Goal: Task Accomplishment & Management: Use online tool/utility

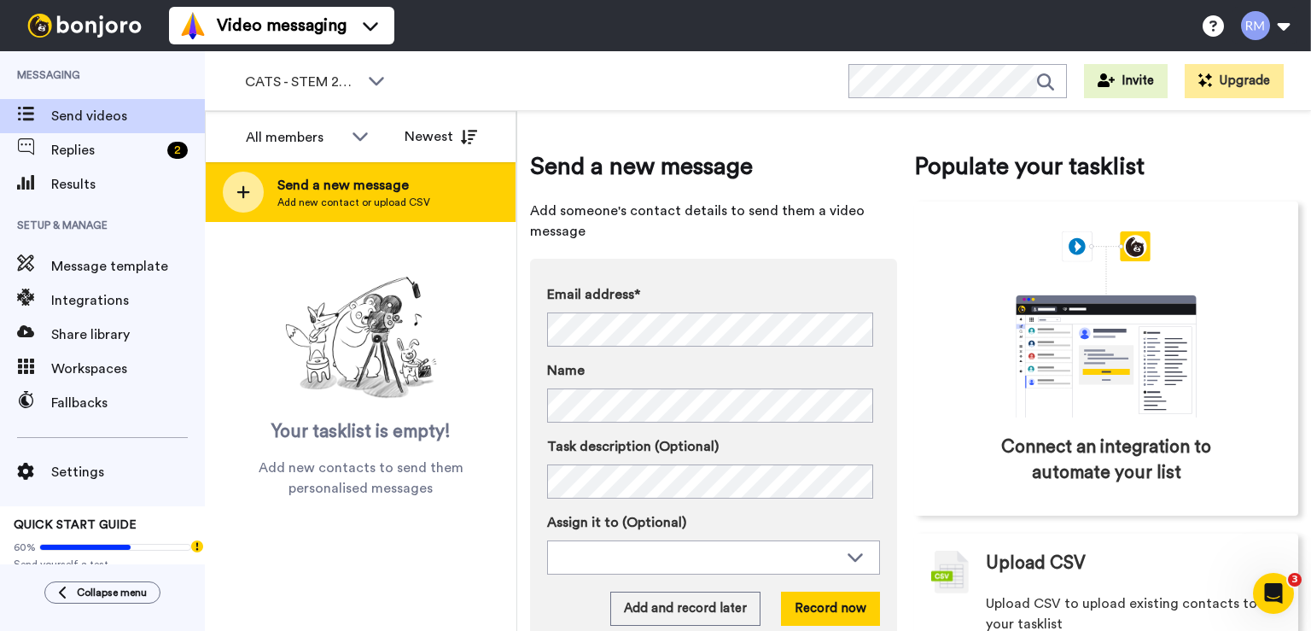
click at [332, 200] on span "Add new contact or upload CSV" at bounding box center [353, 202] width 153 height 14
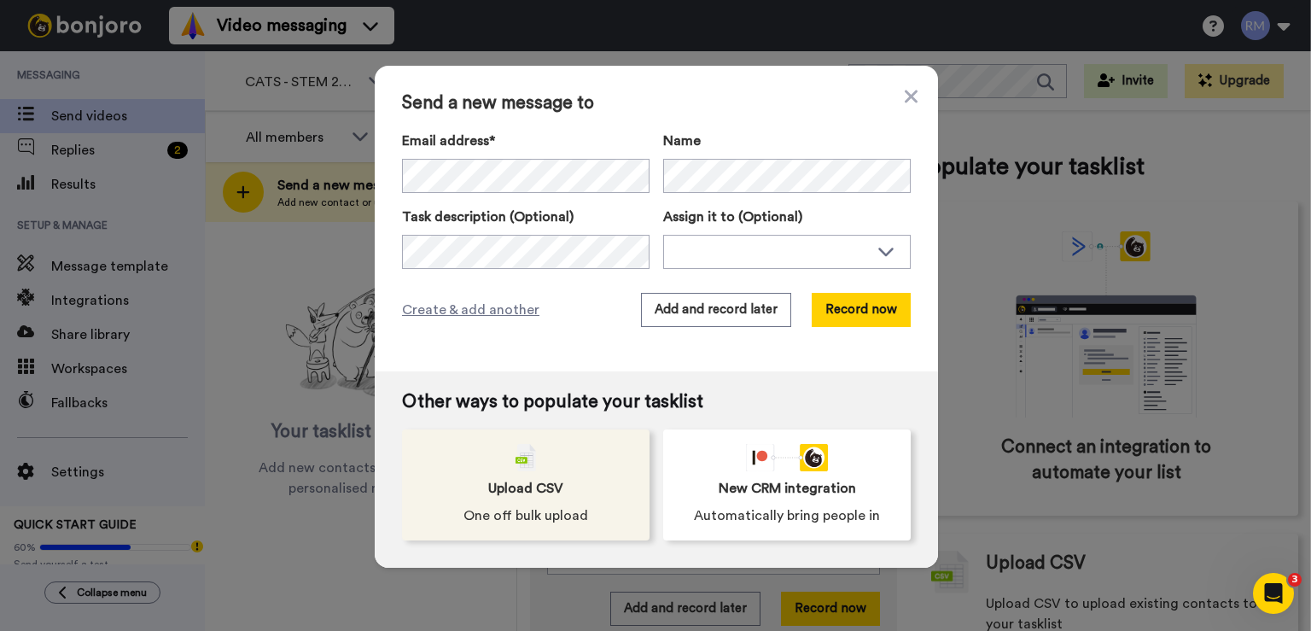
click at [514, 465] on div "Upload CSV One off bulk upload" at bounding box center [525, 484] width 247 height 111
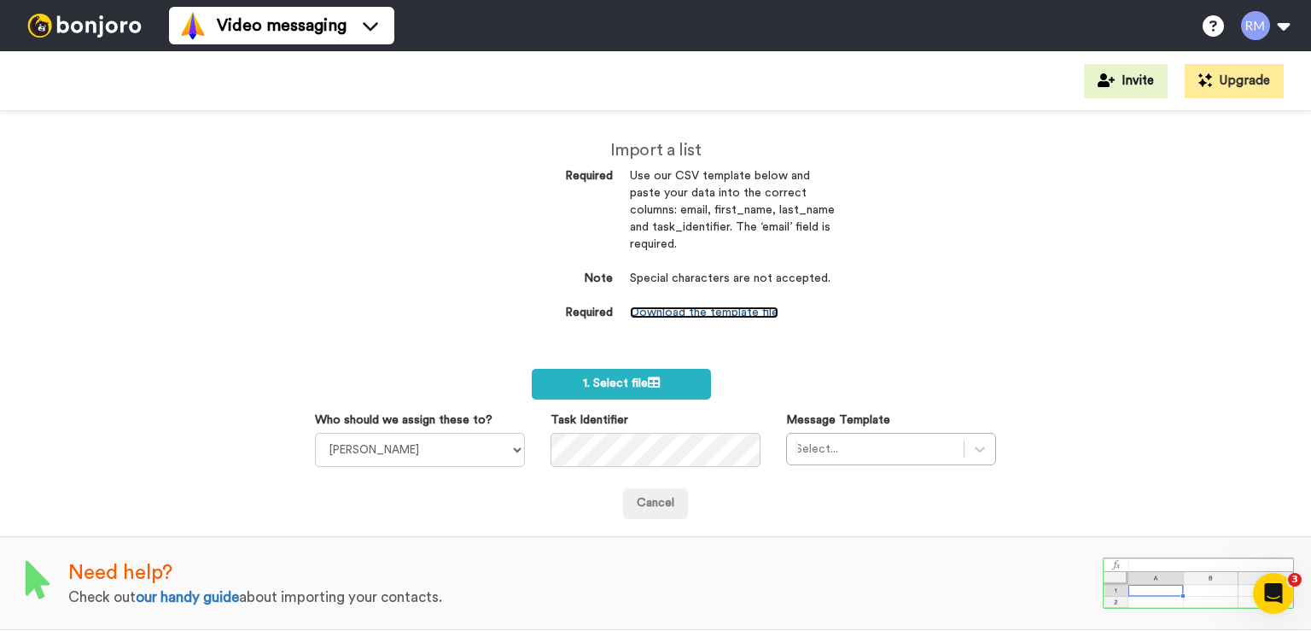
click at [694, 314] on link "Download the template file" at bounding box center [704, 312] width 148 height 12
click at [812, 29] on div "Video messaging Help docs Settings" at bounding box center [740, 25] width 1142 height 51
click at [1111, 227] on div "Import a list Required Use our CSV template below and paste your data into the …" at bounding box center [655, 371] width 1311 height 520
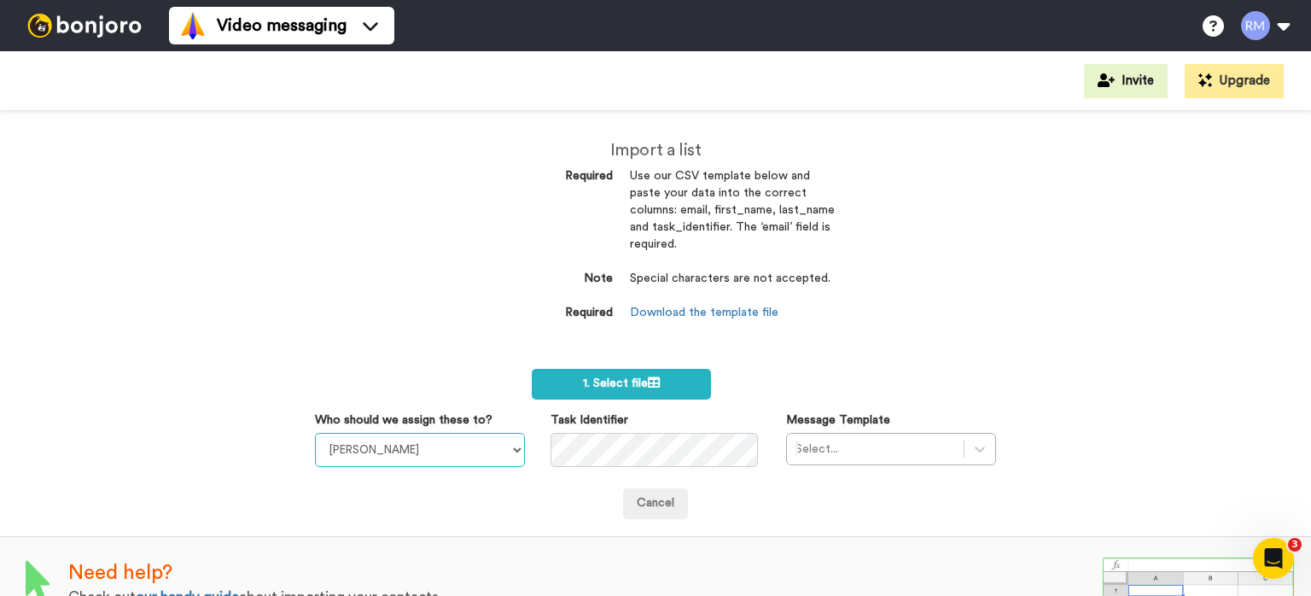
select select "cc989ea7-7c73-4554-85b5-d2c1a182fb38"
click option "Robin Maytum" at bounding box center [0, 0] width 0 height 0
click at [1221, 312] on div "Import a list Required Use our CSV template below and paste your data into the …" at bounding box center [655, 353] width 1311 height 485
click at [619, 381] on span "1. Select file" at bounding box center [621, 383] width 77 height 12
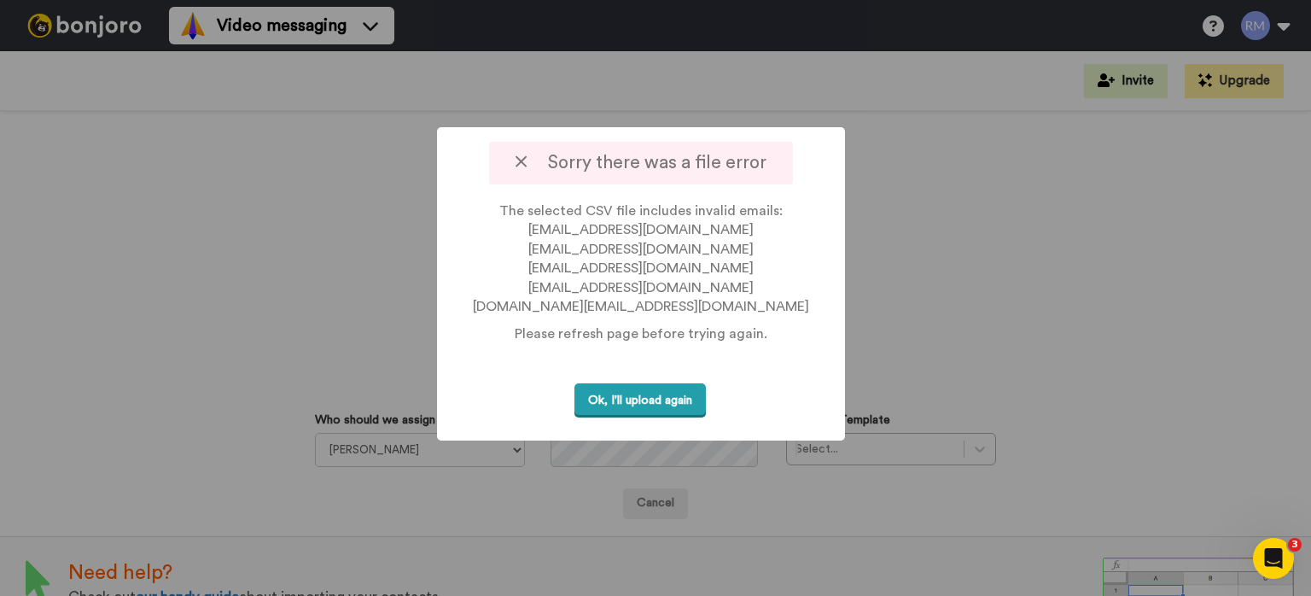
click at [671, 405] on button "Ok, I'll upload again" at bounding box center [639, 400] width 131 height 35
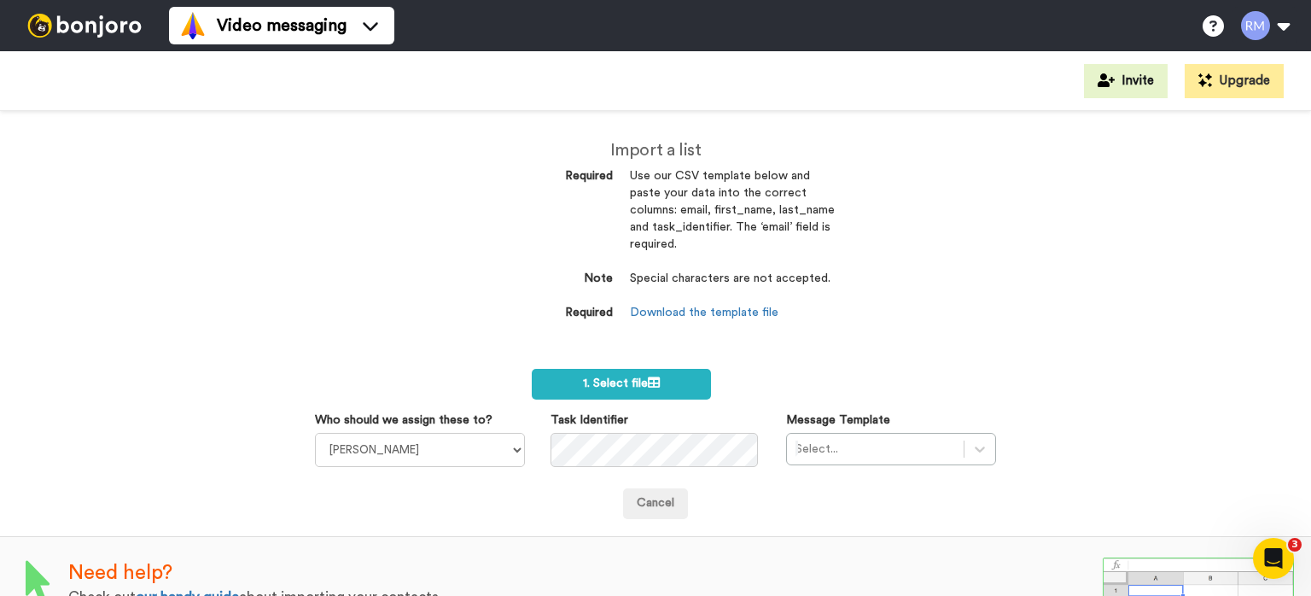
click at [599, 527] on div "Import a list Required Use our CSV template below and paste your data into the …" at bounding box center [655, 353] width 1311 height 485
click at [620, 379] on span "1. Select file" at bounding box center [621, 383] width 77 height 12
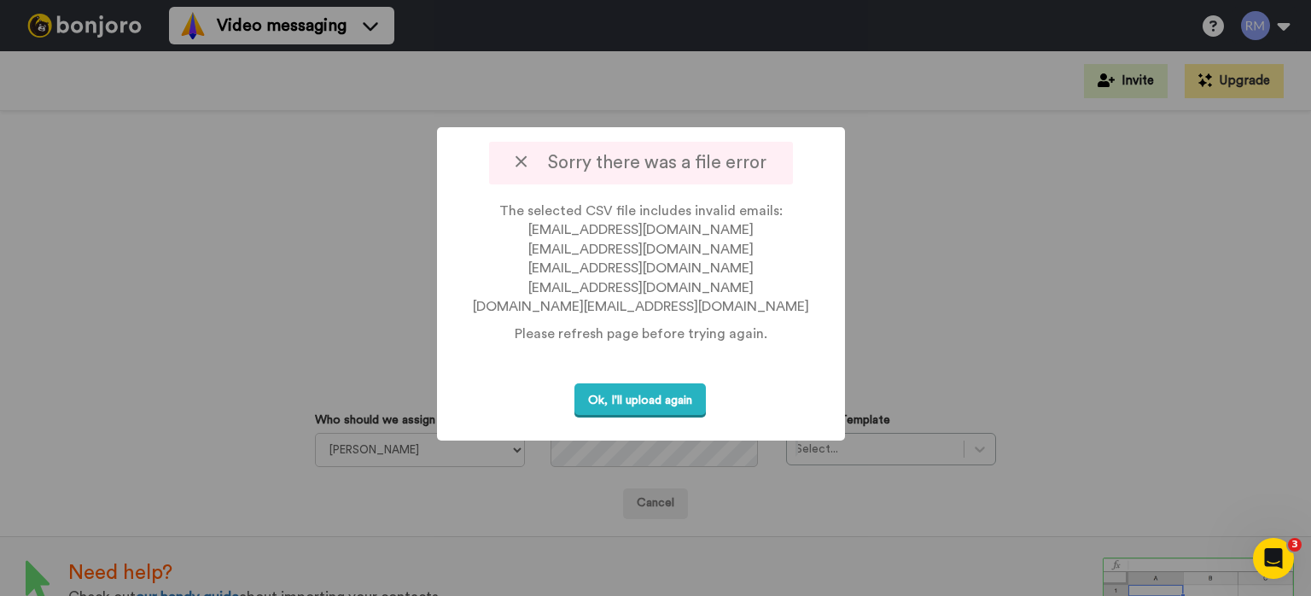
click at [189, 251] on div at bounding box center [655, 298] width 1311 height 596
click at [632, 408] on button "Ok, I'll upload again" at bounding box center [639, 400] width 131 height 35
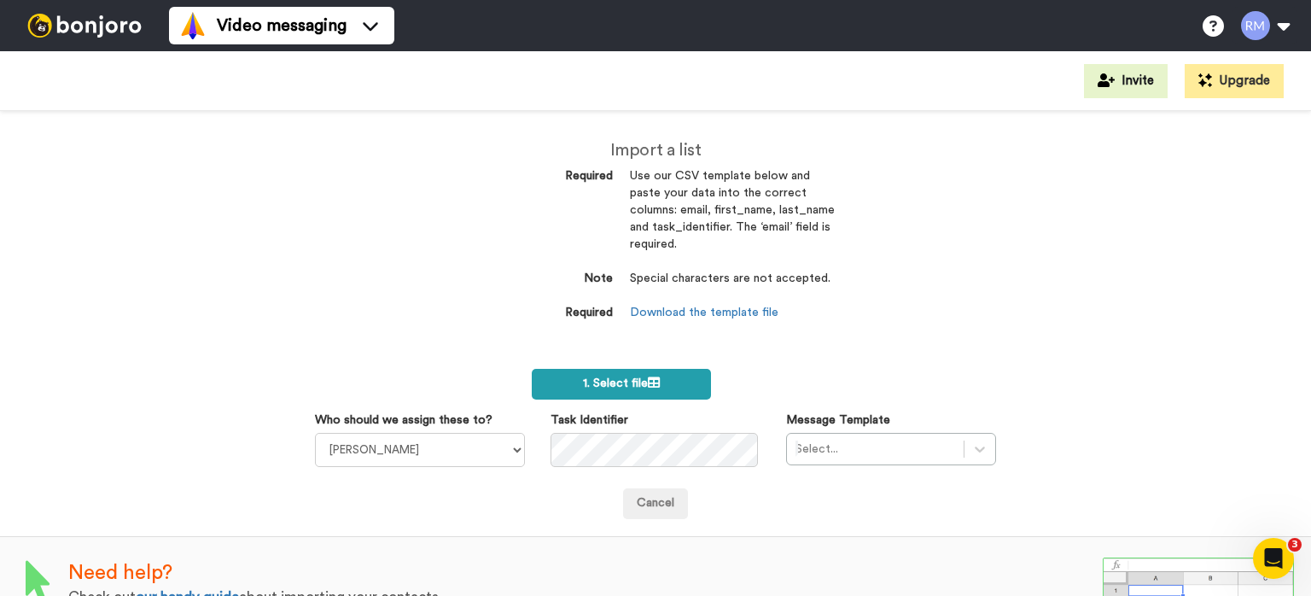
click at [633, 373] on label "1. Select file" at bounding box center [621, 384] width 178 height 31
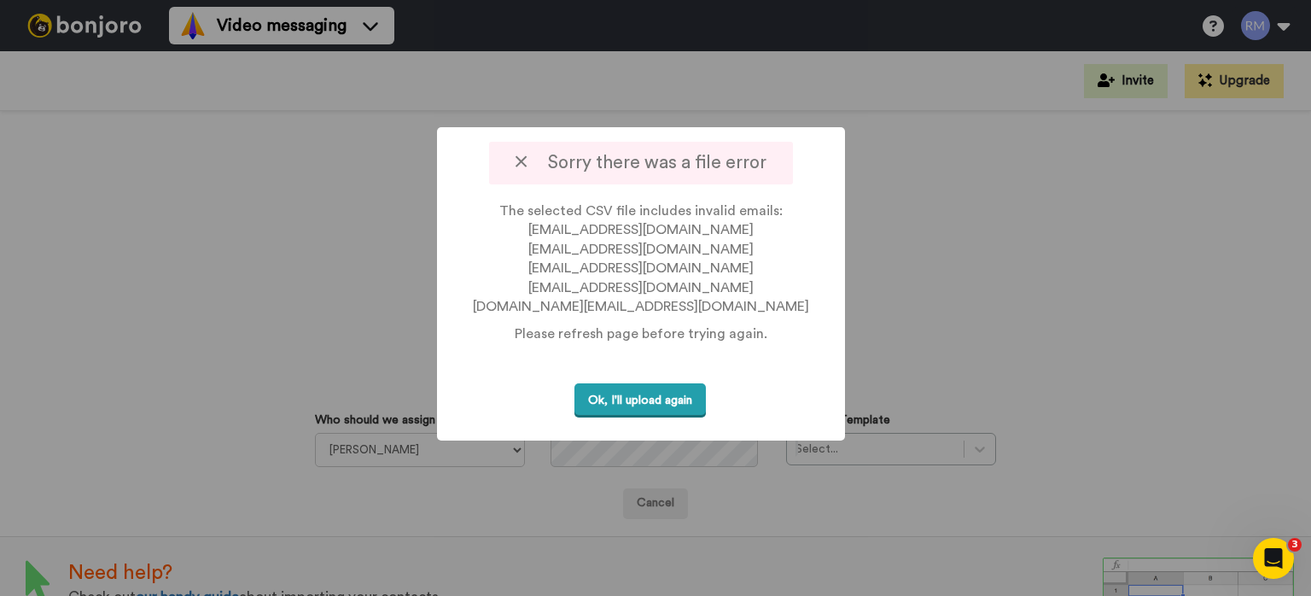
click at [652, 393] on button "Ok, I'll upload again" at bounding box center [639, 400] width 131 height 35
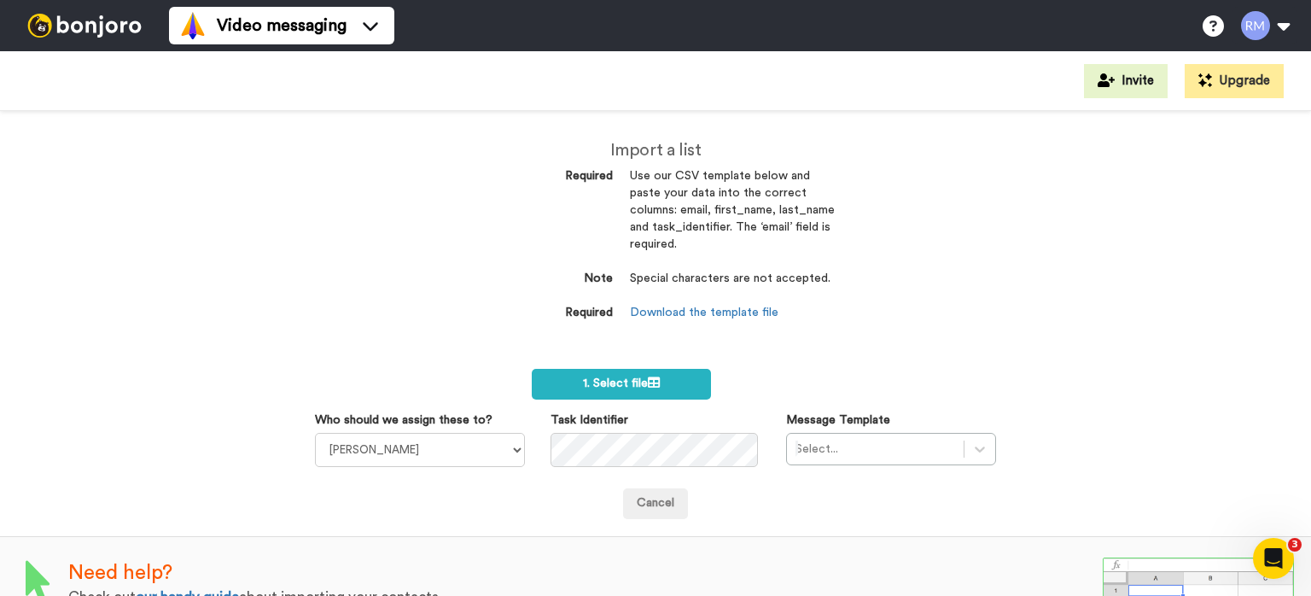
click at [146, 206] on div "Import a list Required Use our CSV template below and paste your data into the …" at bounding box center [655, 353] width 1311 height 485
click at [633, 375] on label "1. Select file" at bounding box center [621, 384] width 178 height 31
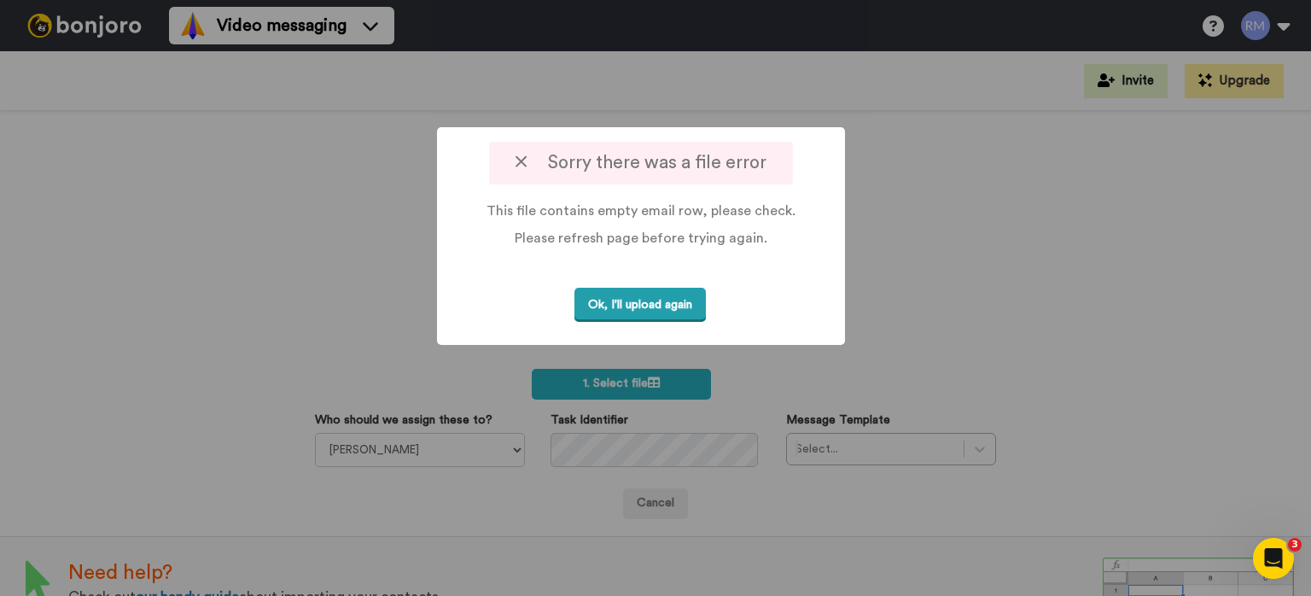
click at [630, 308] on button "Ok, I'll upload again" at bounding box center [639, 305] width 131 height 35
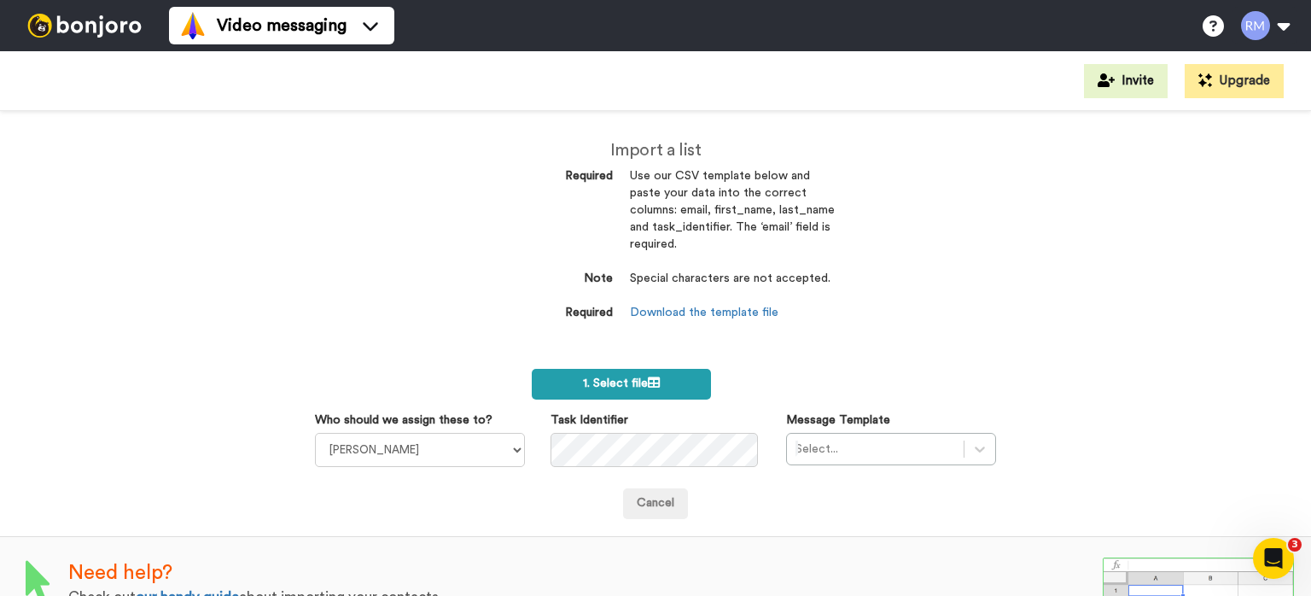
click at [631, 381] on span "1. Select file" at bounding box center [621, 383] width 77 height 12
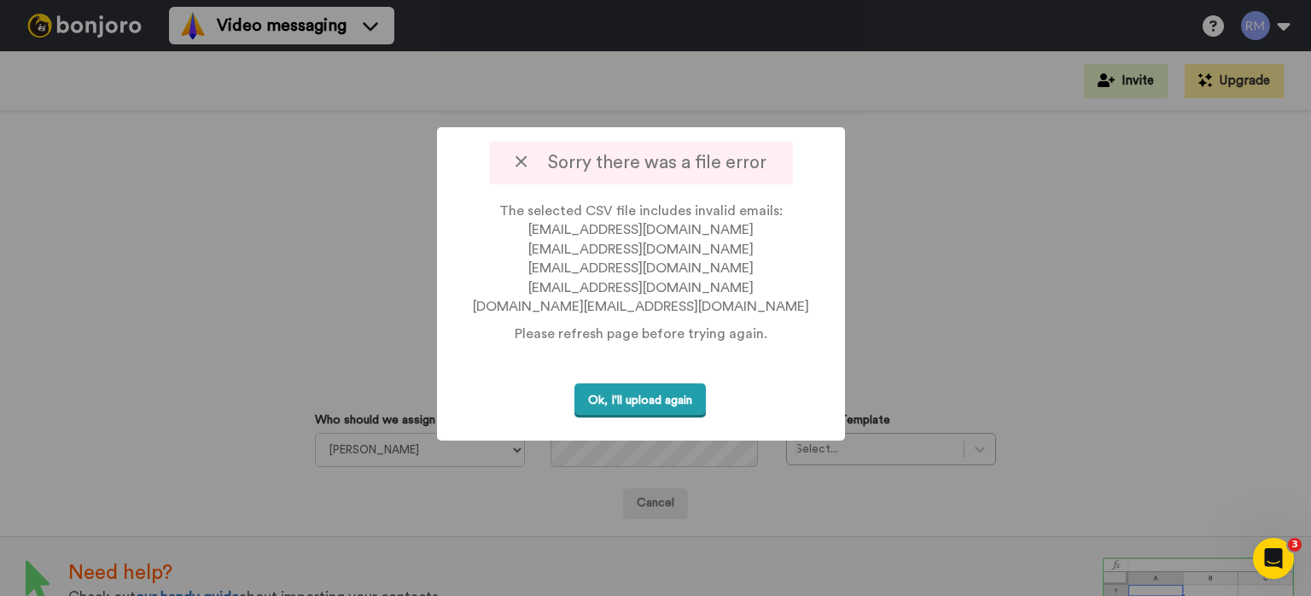
click at [622, 406] on button "Ok, I'll upload again" at bounding box center [639, 400] width 131 height 35
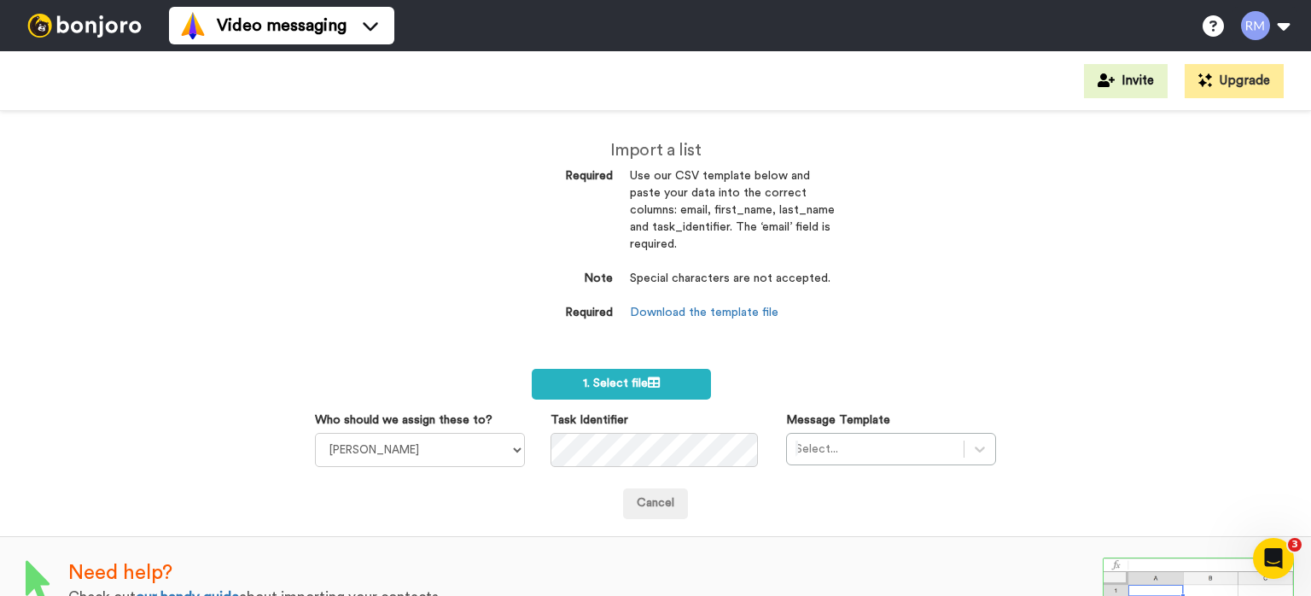
click at [161, 134] on div "Import a list Required Use our CSV template below and paste your data into the …" at bounding box center [655, 353] width 1311 height 485
click at [650, 375] on label "1. Select file" at bounding box center [621, 384] width 178 height 31
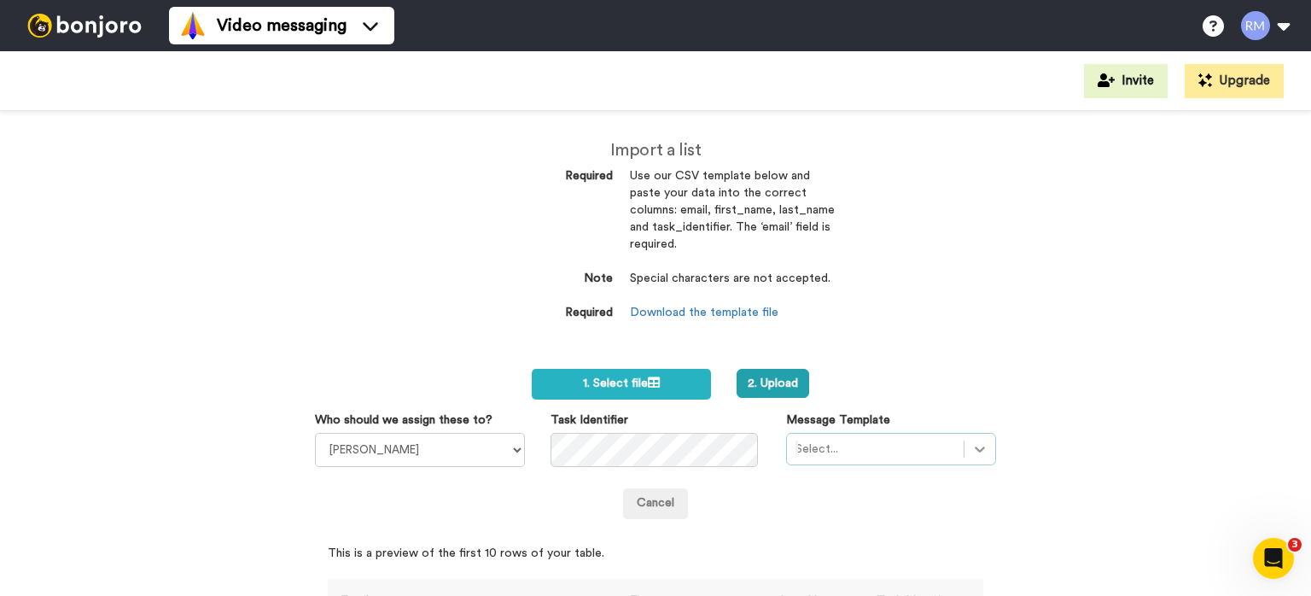
click at [968, 449] on div "Select..." at bounding box center [891, 449] width 210 height 32
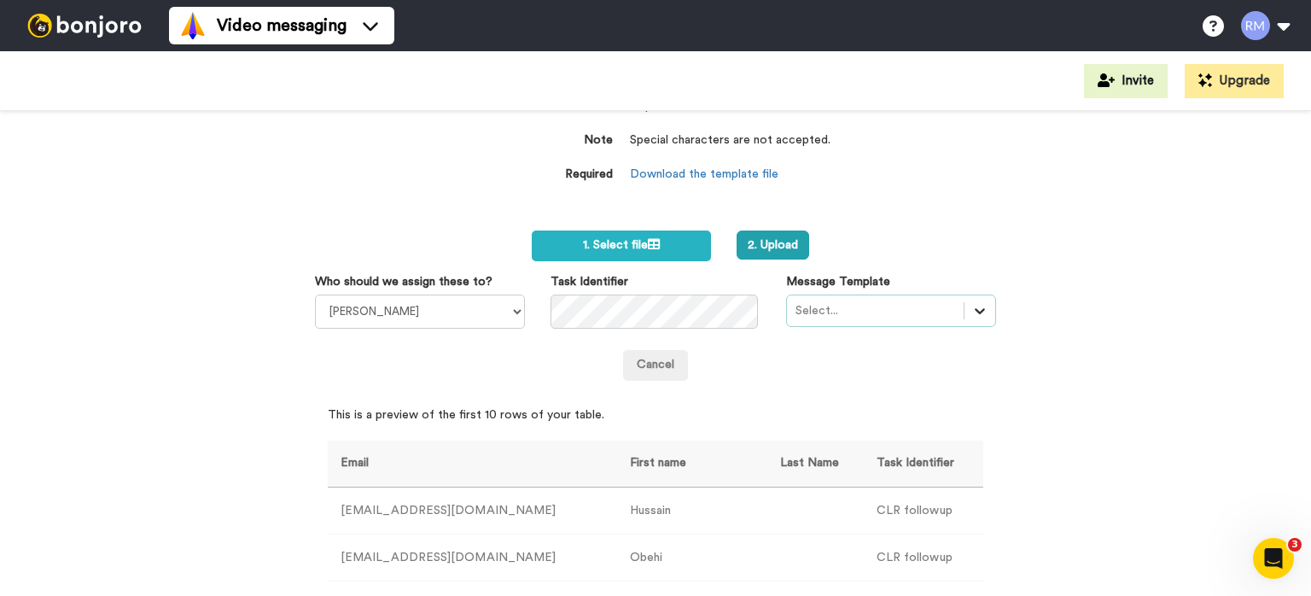
click at [971, 305] on icon at bounding box center [979, 310] width 17 height 17
click at [782, 242] on button "2. Upload" at bounding box center [772, 244] width 73 height 29
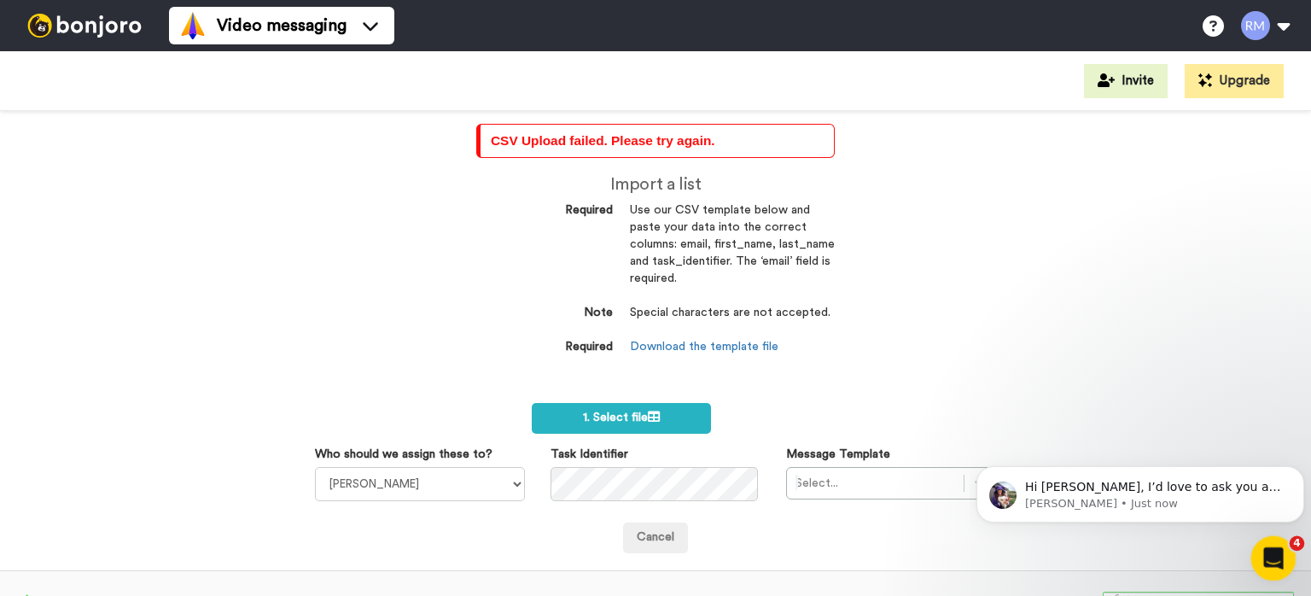
click at [1274, 560] on icon "Open Intercom Messenger" at bounding box center [1271, 556] width 28 height 28
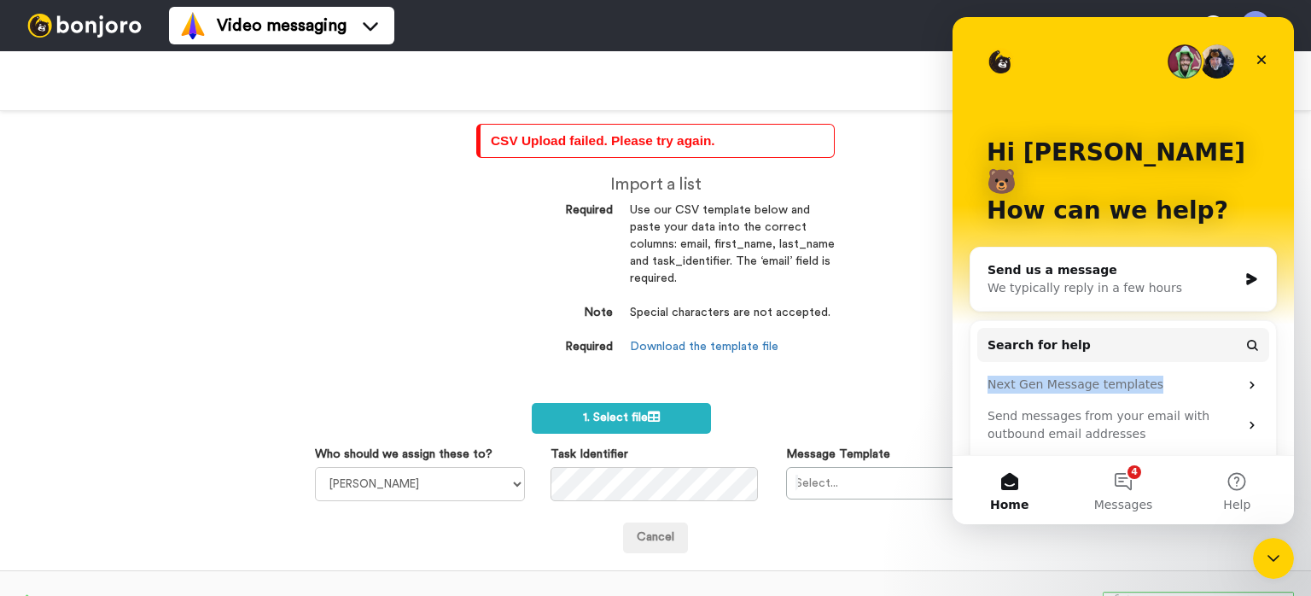
drag, startPoint x: 1286, startPoint y: 201, endPoint x: 1287, endPoint y: 325, distance: 123.7
click at [1287, 325] on div "Hi Robin 🐻 How can we help? Send us a message We typically reply in a few hours…" at bounding box center [1122, 236] width 341 height 438
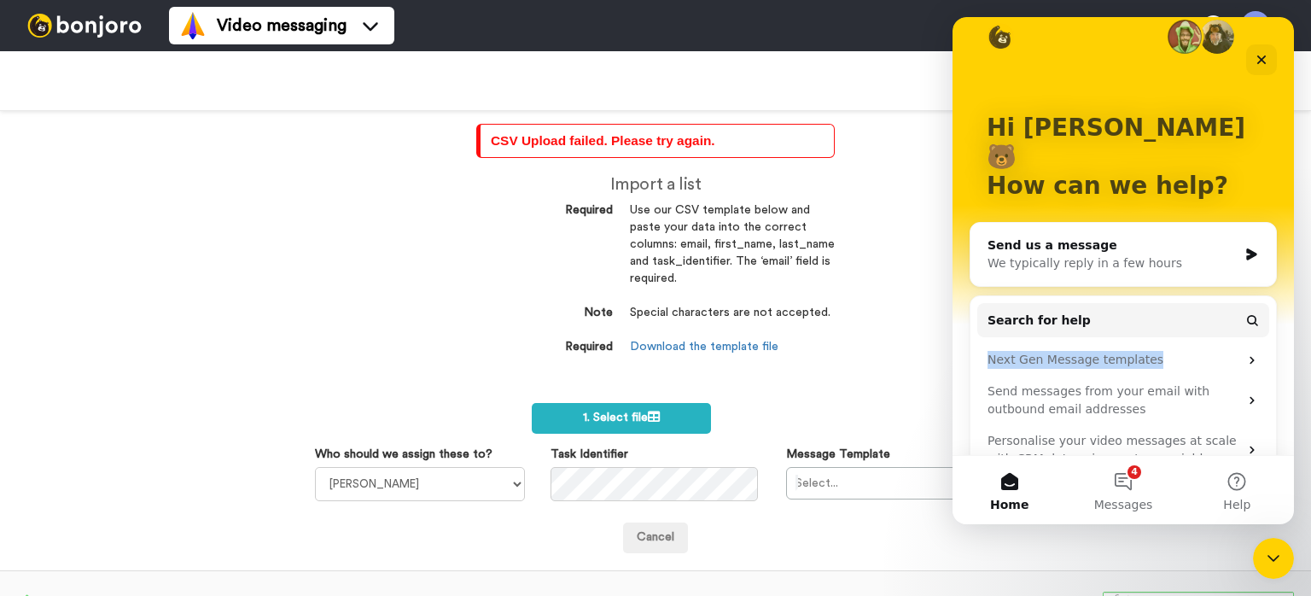
scroll to position [61, 0]
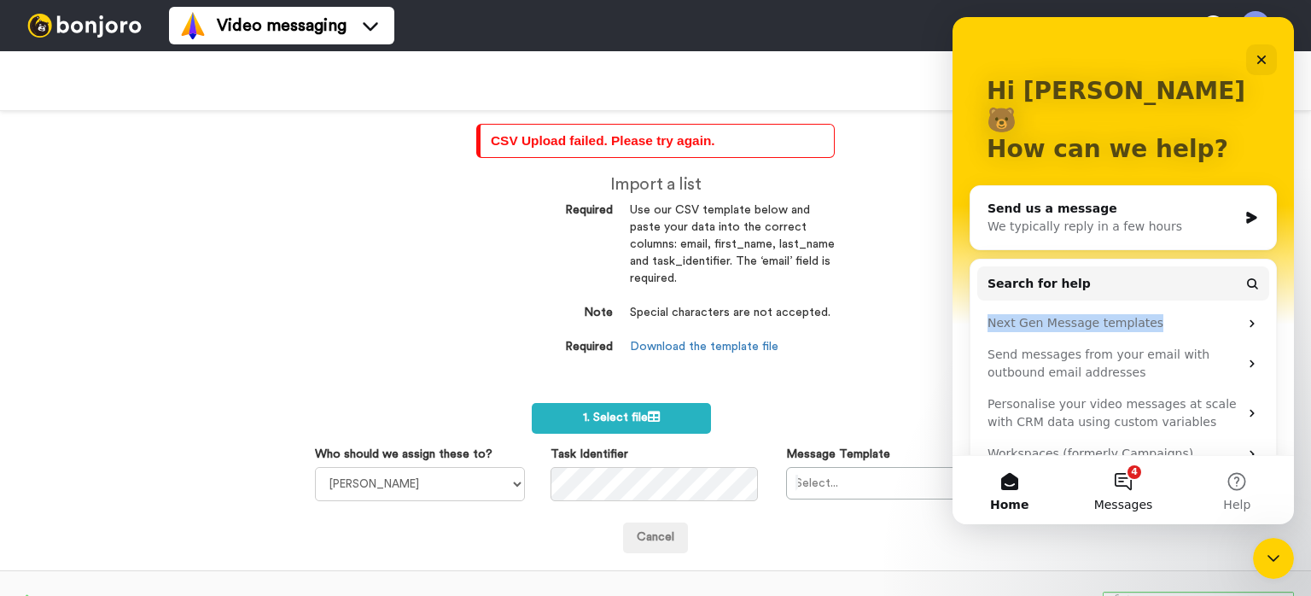
click at [1114, 486] on button "4 Messages" at bounding box center [1122, 490] width 113 height 68
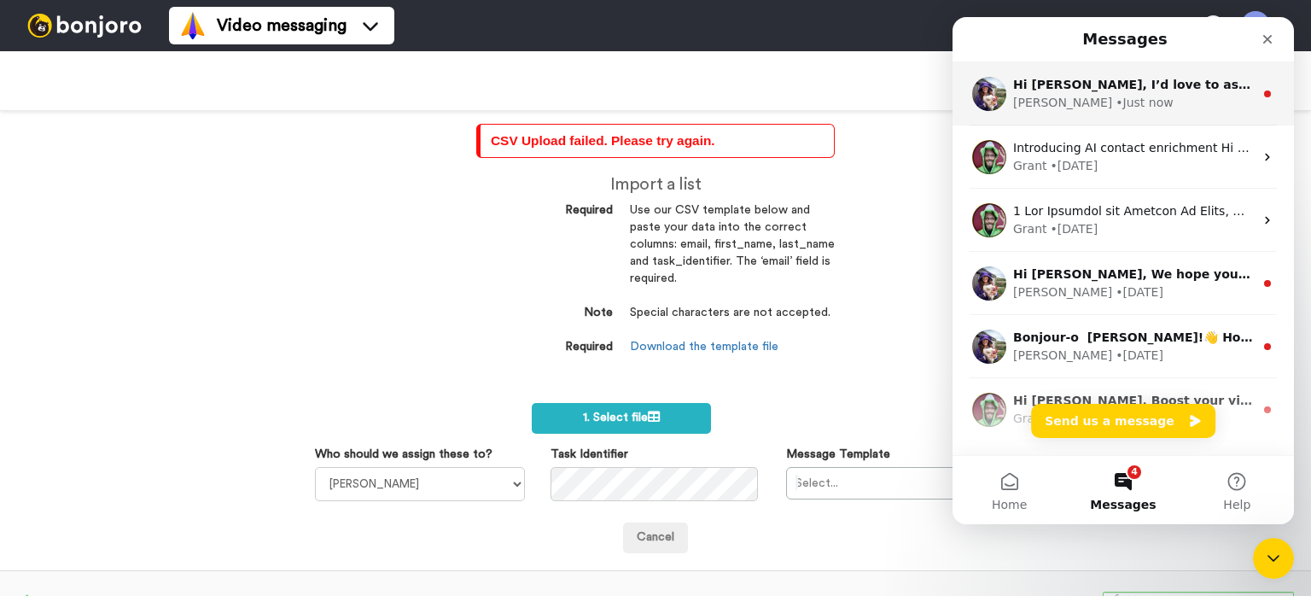
click at [1194, 94] on div "Hi Robin, I’d love to ask you a quick question: If Bonjoro could introduce a ne…" at bounding box center [1133, 85] width 241 height 18
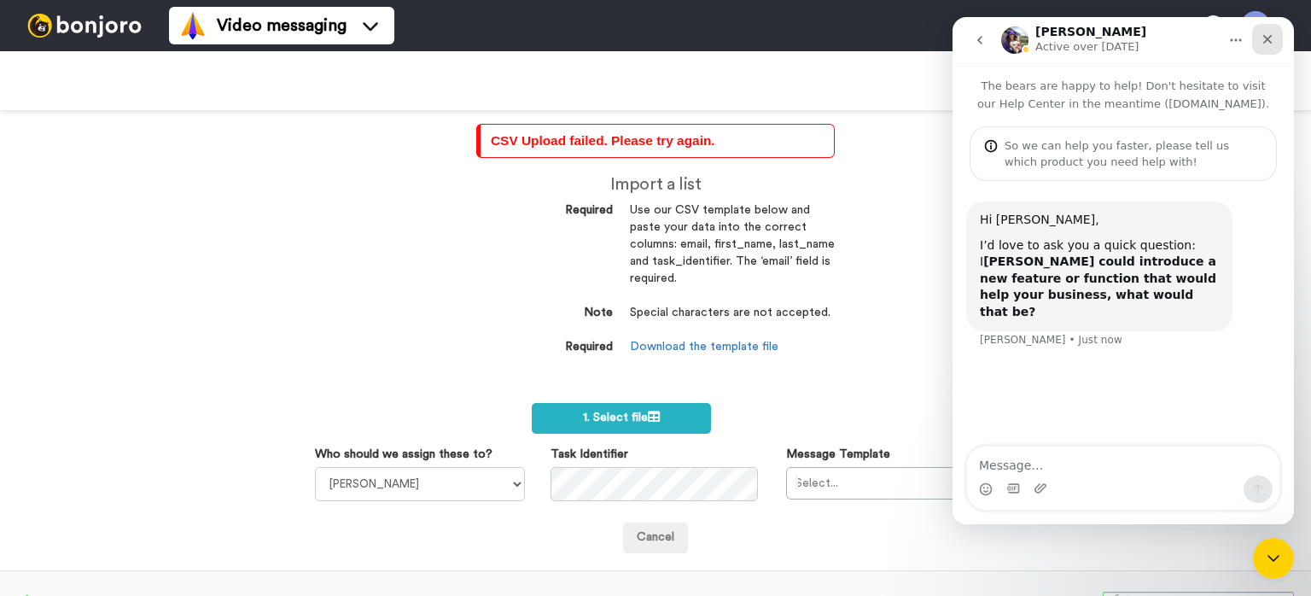
click at [1265, 41] on icon "Close" at bounding box center [1267, 39] width 9 height 9
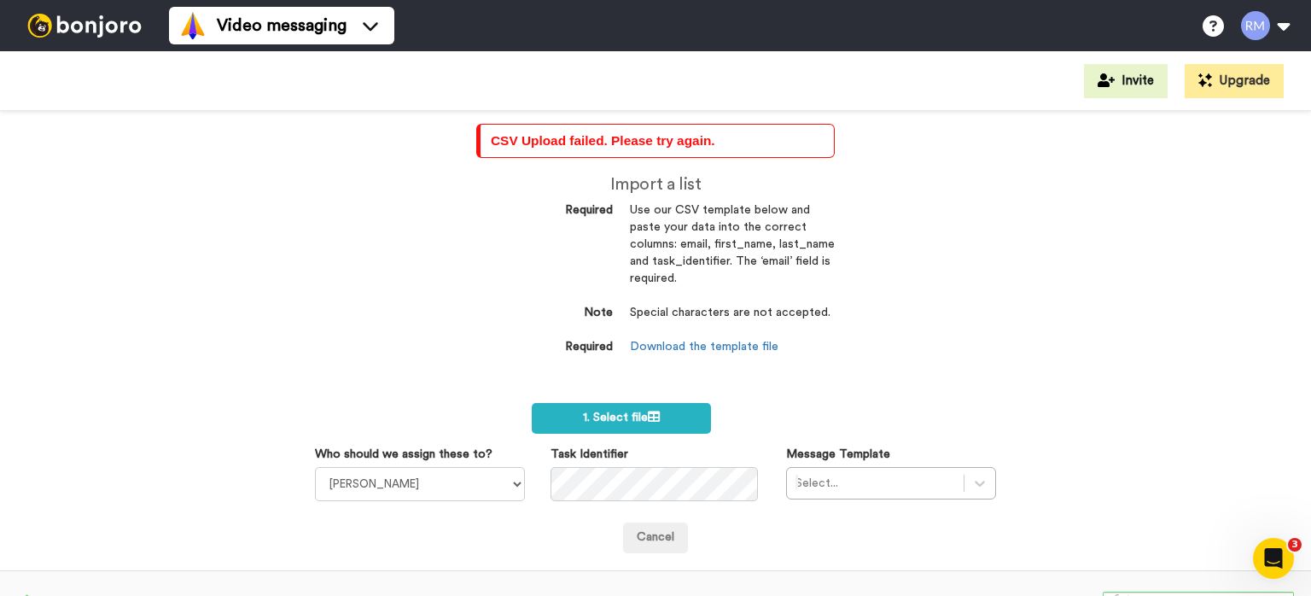
scroll to position [0, 0]
click at [967, 490] on div "Select..." at bounding box center [891, 483] width 210 height 32
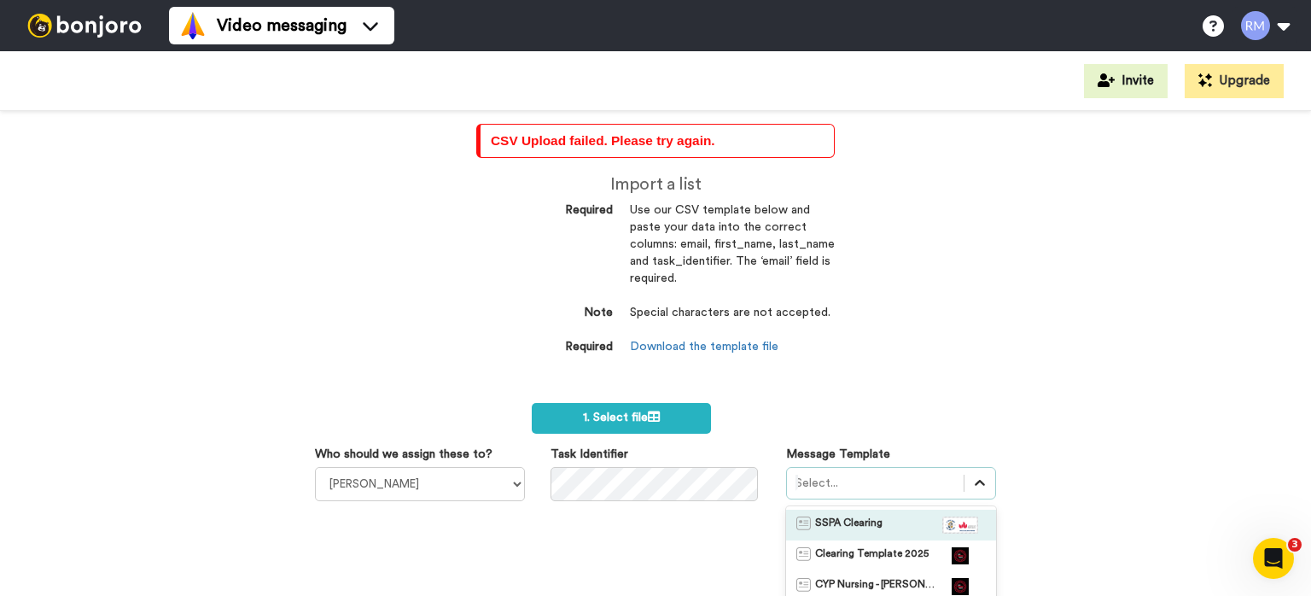
scroll to position [172, 0]
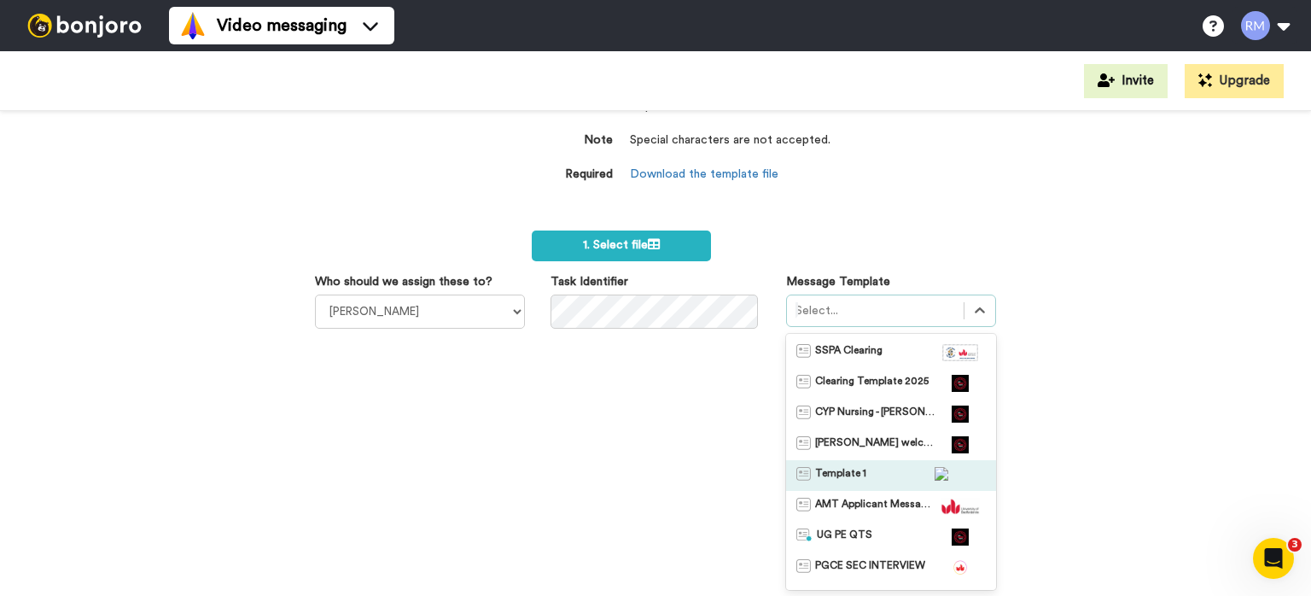
click at [1104, 374] on div "CSV Upload failed. Please try again. Import a list Required Use our CSV templat…" at bounding box center [655, 353] width 1311 height 485
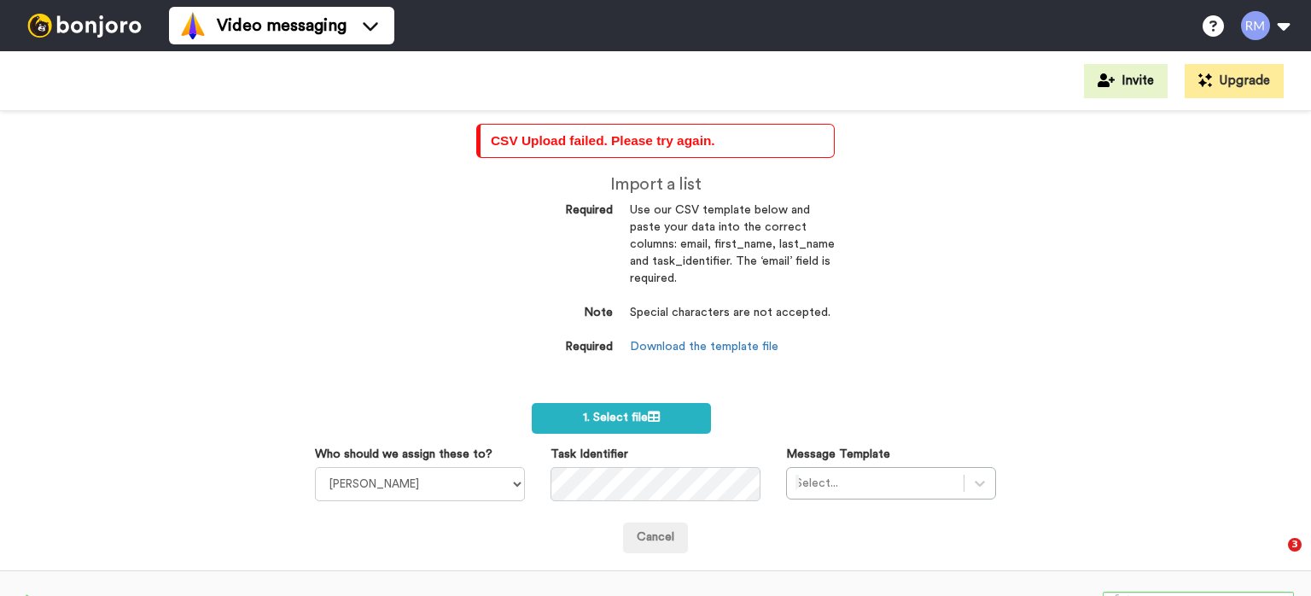
select select "cc989ea7-7c73-4554-85b5-d2c1a182fb38"
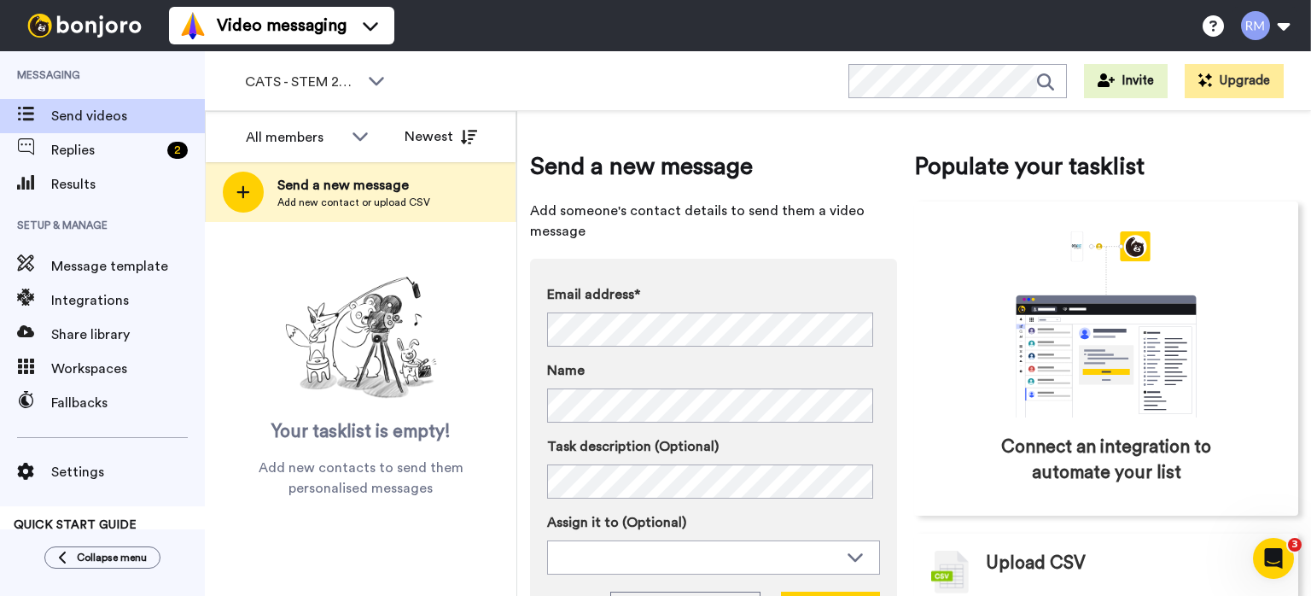
scroll to position [85, 0]
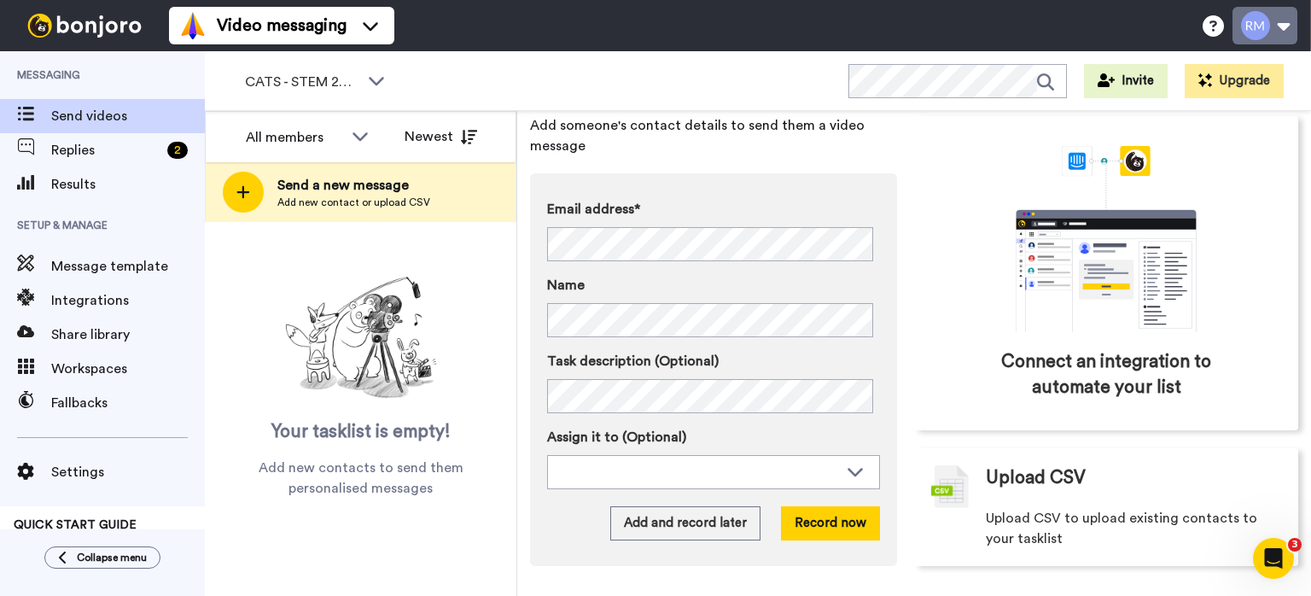
click at [1281, 33] on button at bounding box center [1264, 26] width 65 height 38
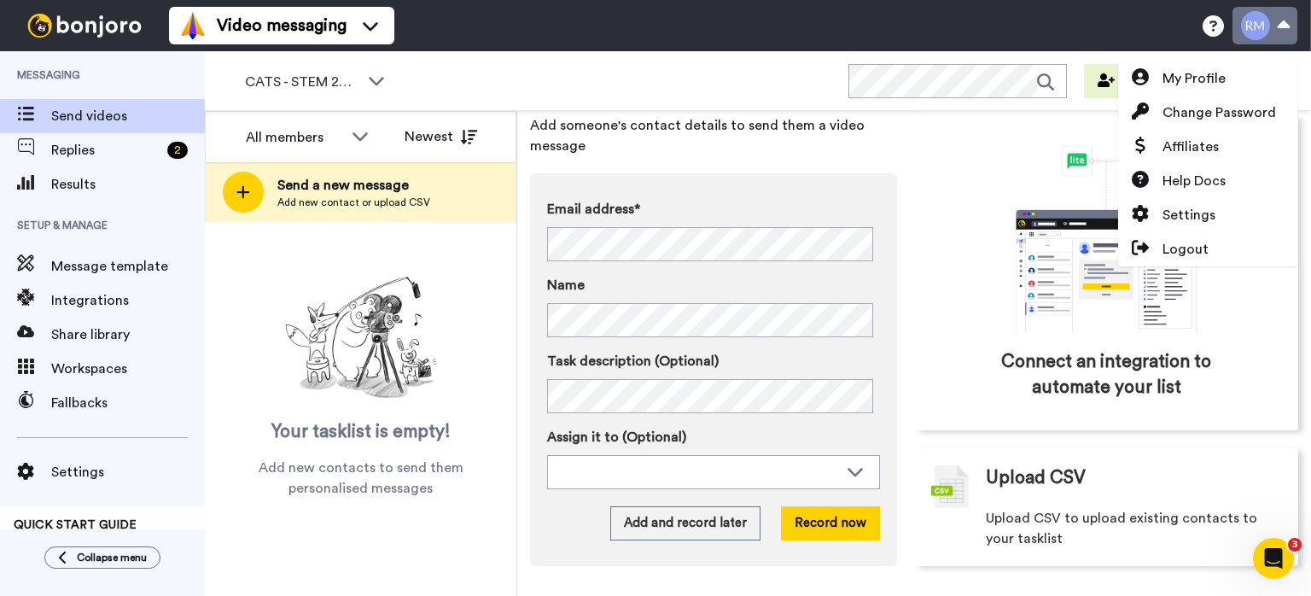
click at [1281, 33] on button at bounding box center [1264, 26] width 65 height 38
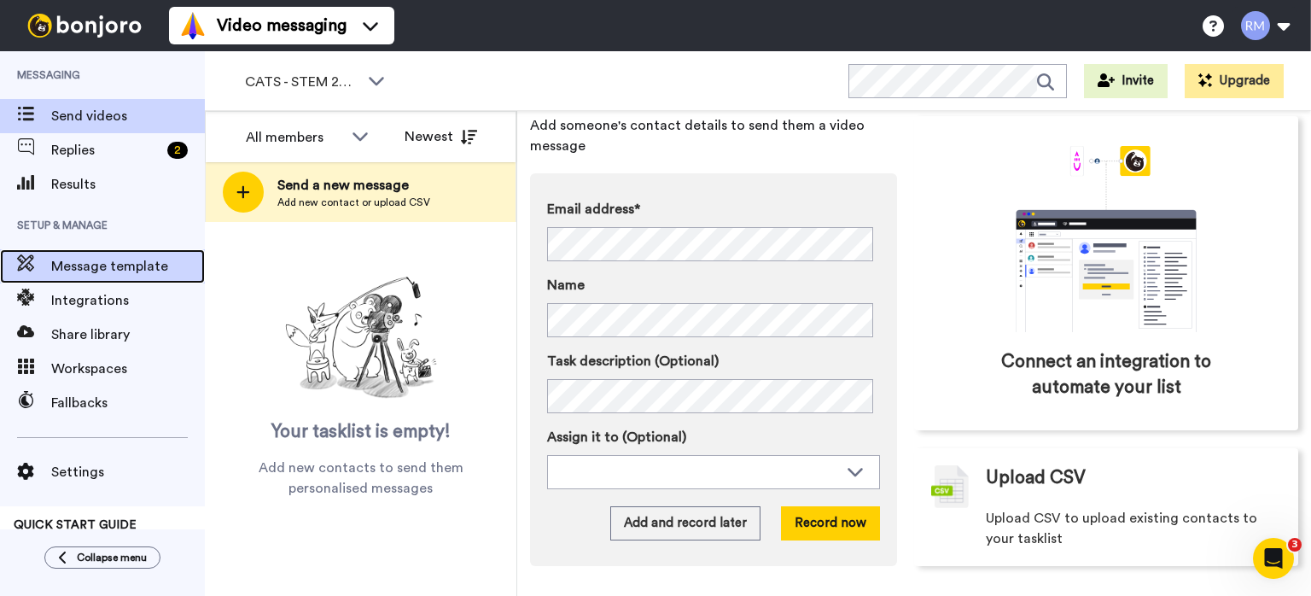
click at [84, 262] on span "Message template" at bounding box center [128, 266] width 154 height 20
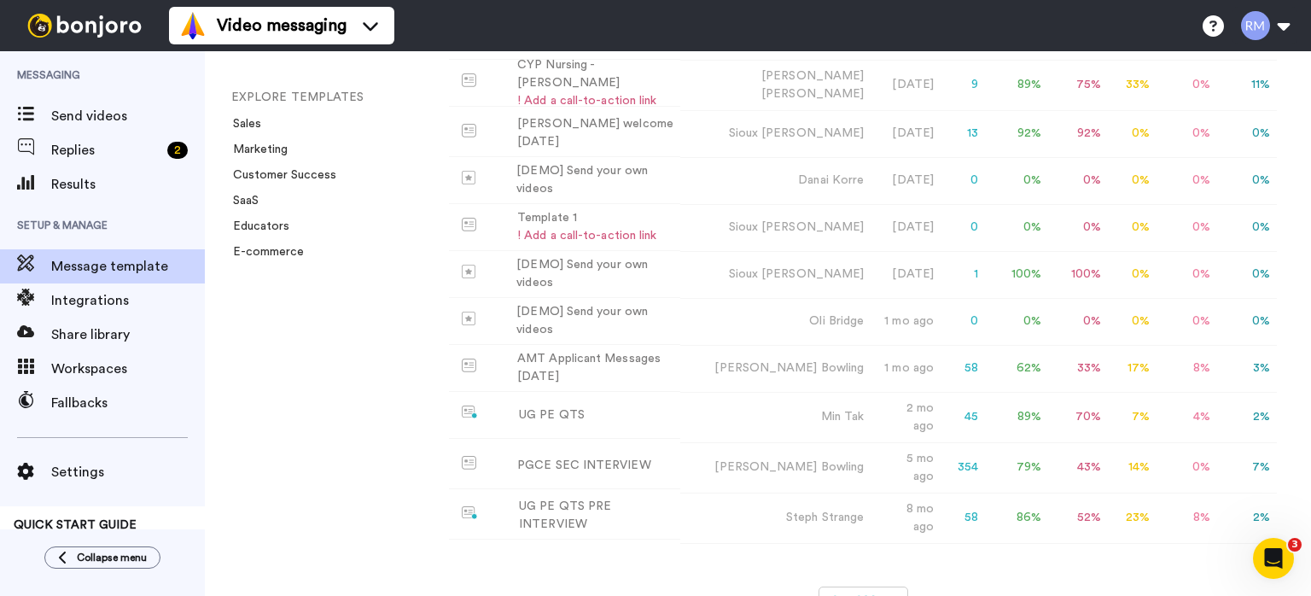
scroll to position [474, 0]
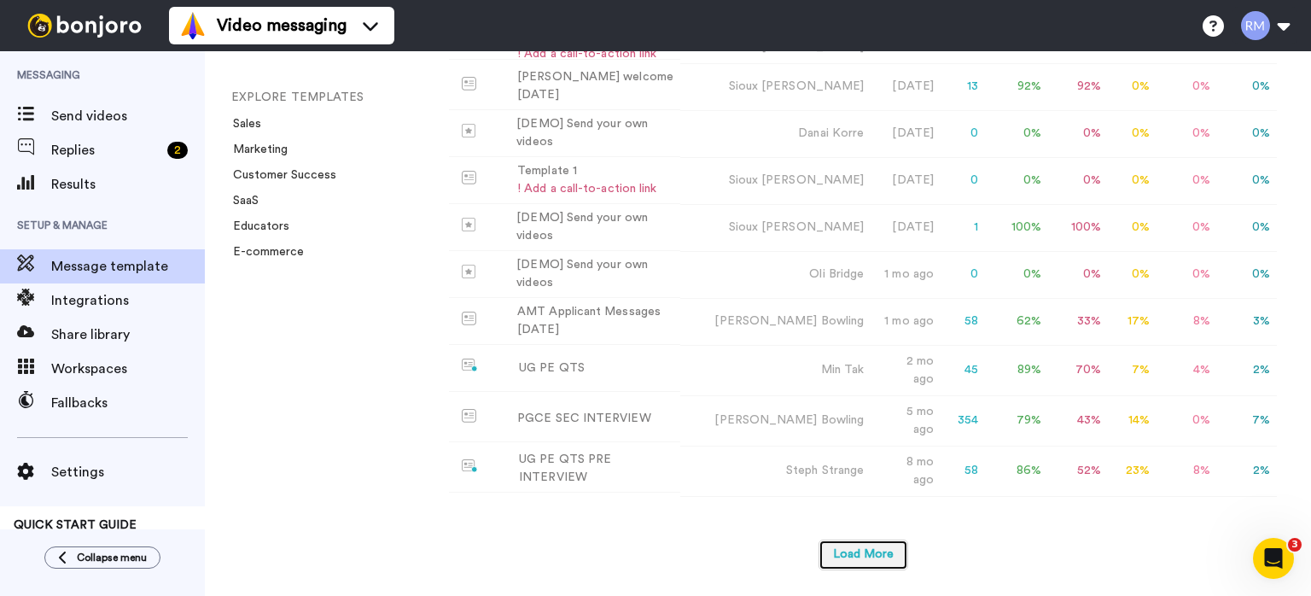
click at [864, 563] on button "Load More" at bounding box center [863, 554] width 90 height 31
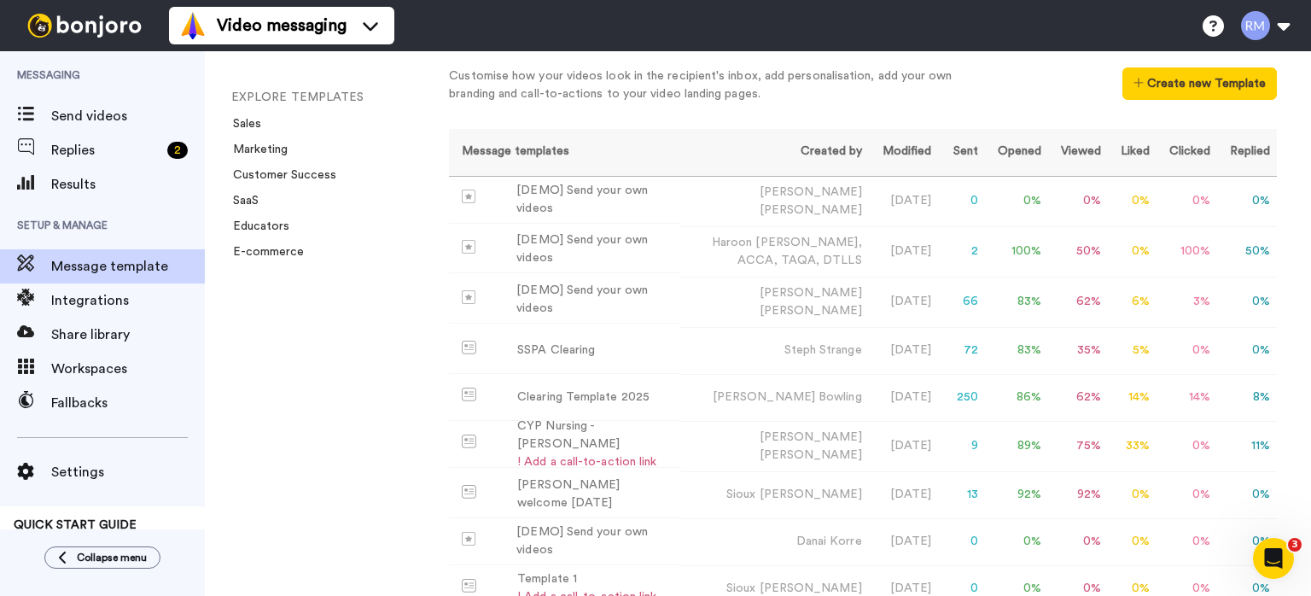
scroll to position [0, 0]
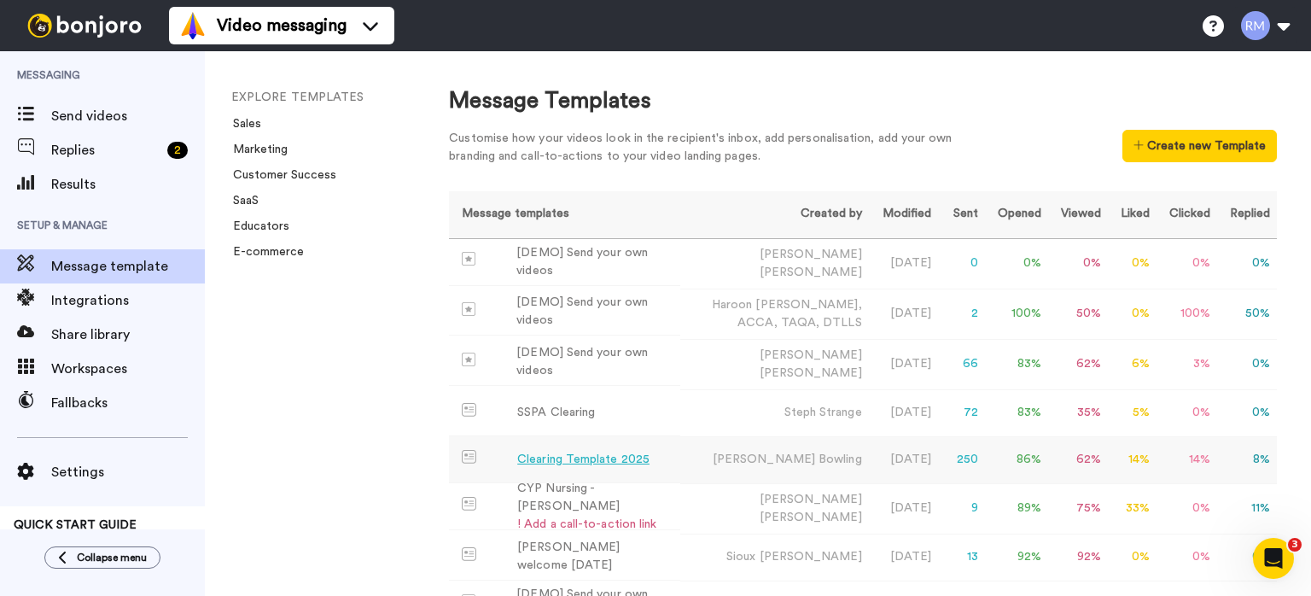
click at [598, 467] on div "Clearing Template 2025" at bounding box center [583, 460] width 132 height 18
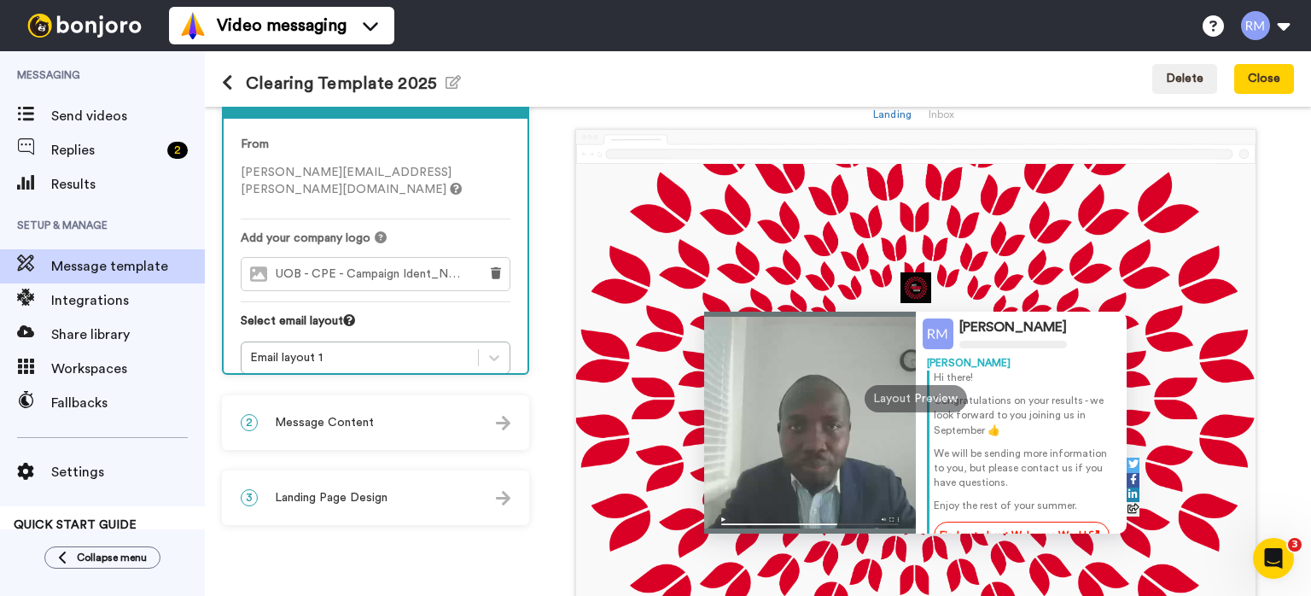
scroll to position [55, 0]
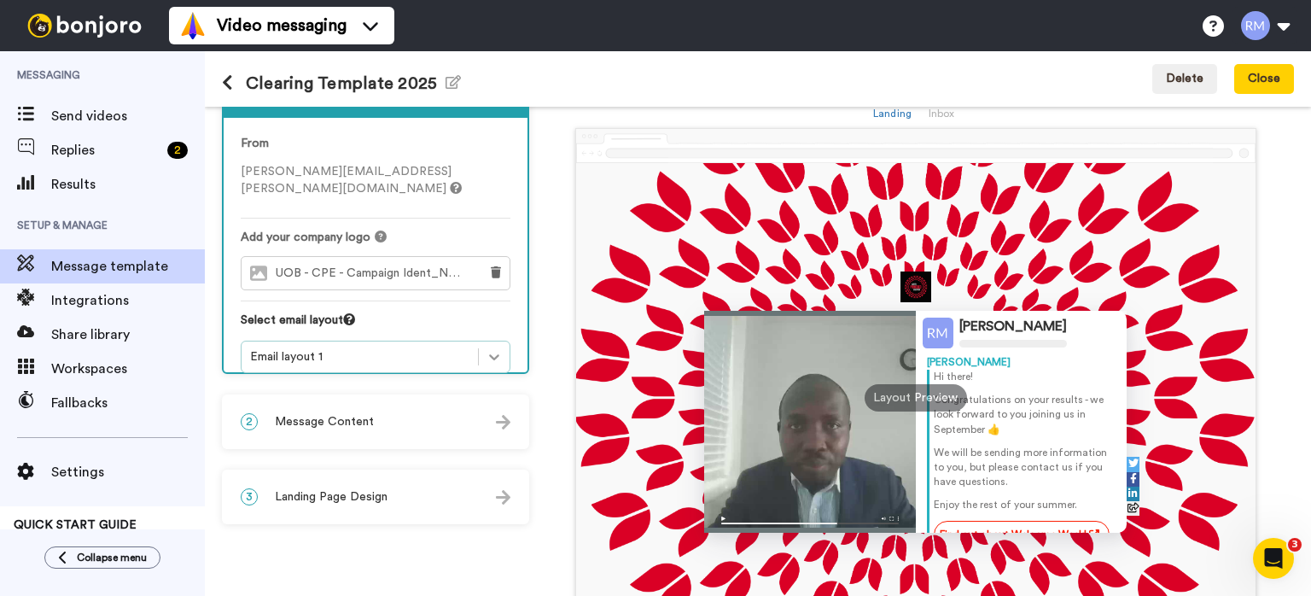
click at [496, 348] on icon at bounding box center [494, 356] width 17 height 17
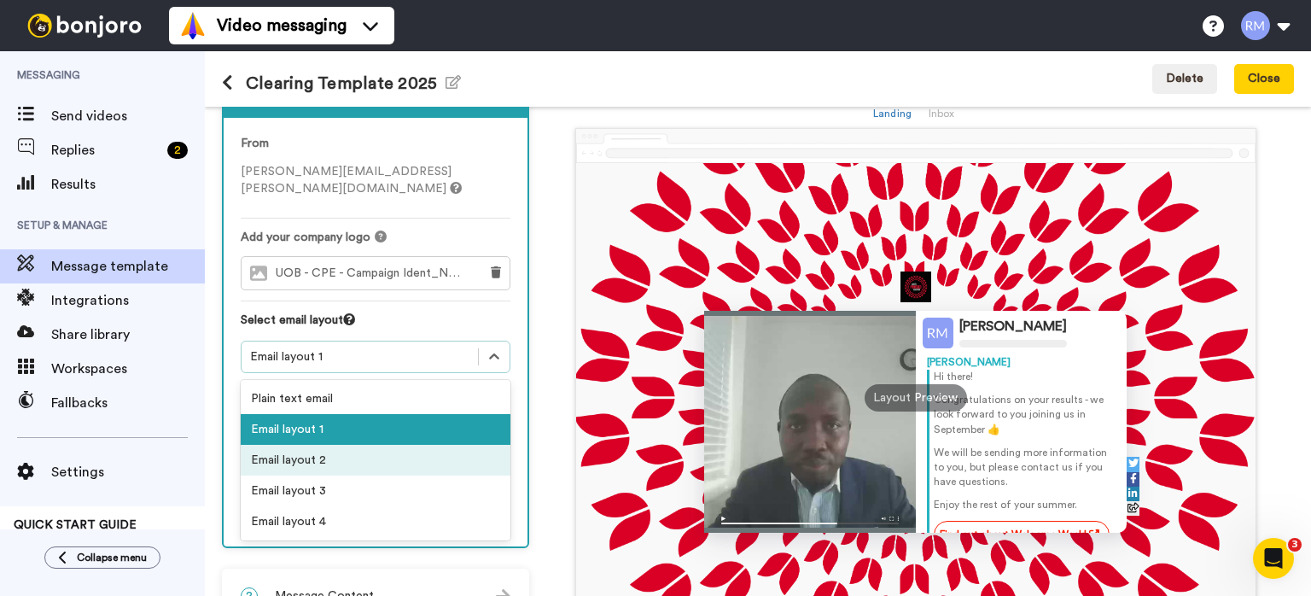
click at [401, 453] on div "Email layout 2" at bounding box center [376, 460] width 270 height 31
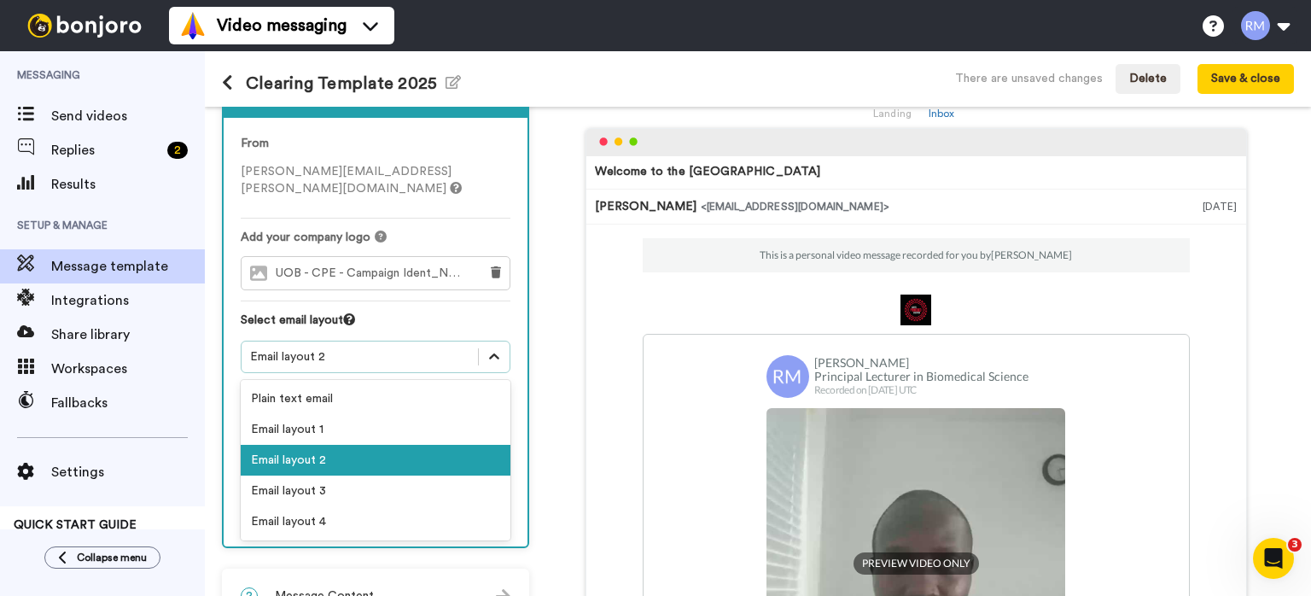
click at [486, 344] on div at bounding box center [494, 356] width 31 height 31
click at [434, 475] on div "Email layout 3" at bounding box center [376, 490] width 270 height 31
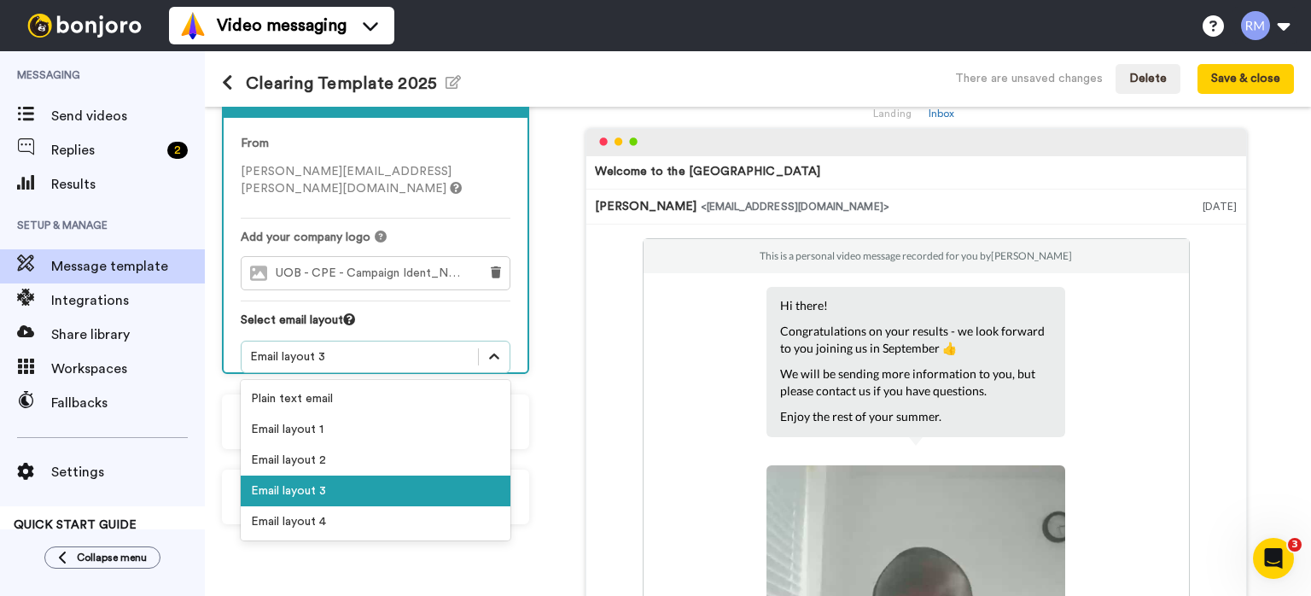
click at [499, 348] on icon at bounding box center [494, 356] width 17 height 17
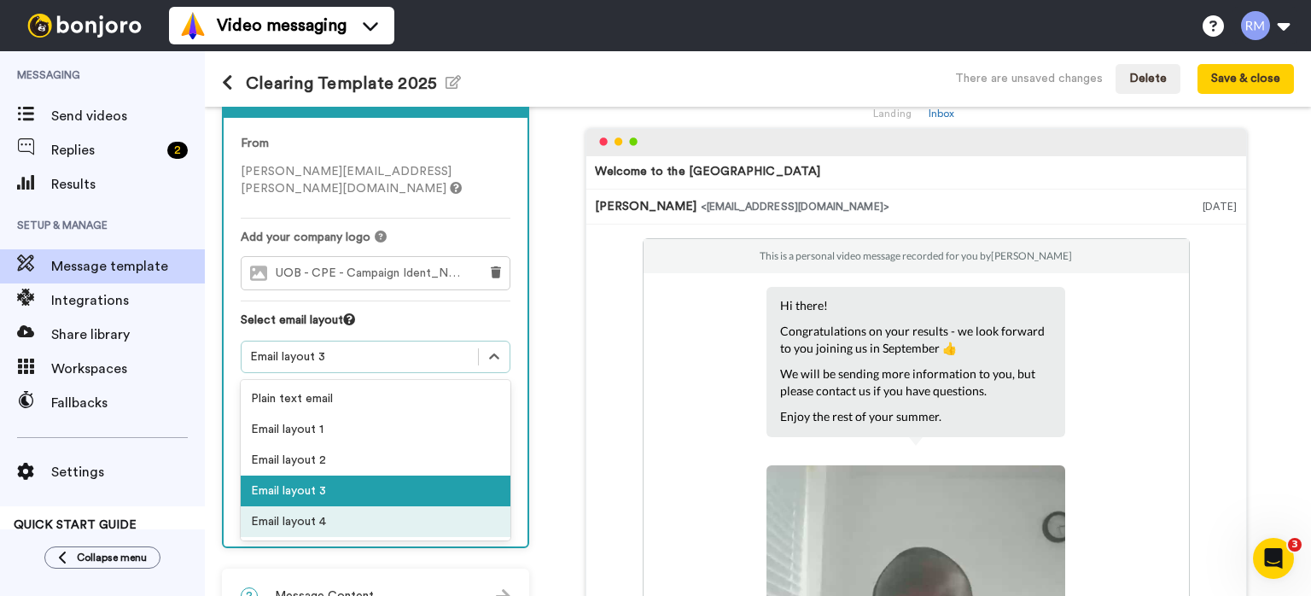
click at [449, 506] on div "Email layout 4" at bounding box center [376, 521] width 270 height 31
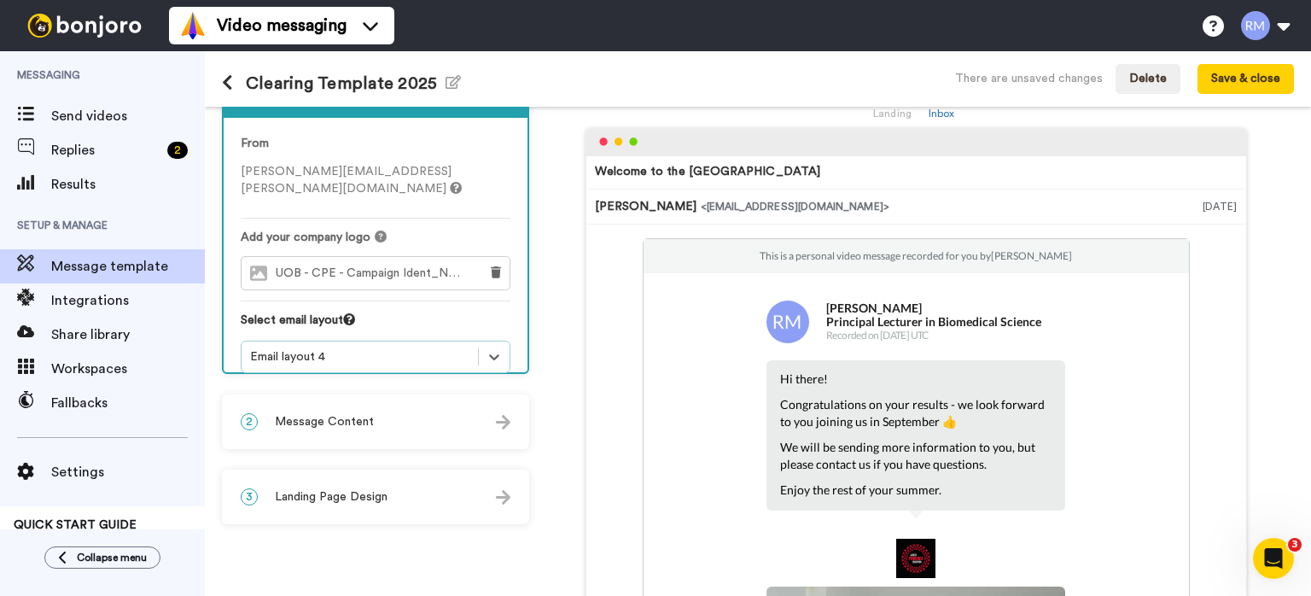
click at [497, 422] on div "2 Message Content" at bounding box center [376, 421] width 304 height 51
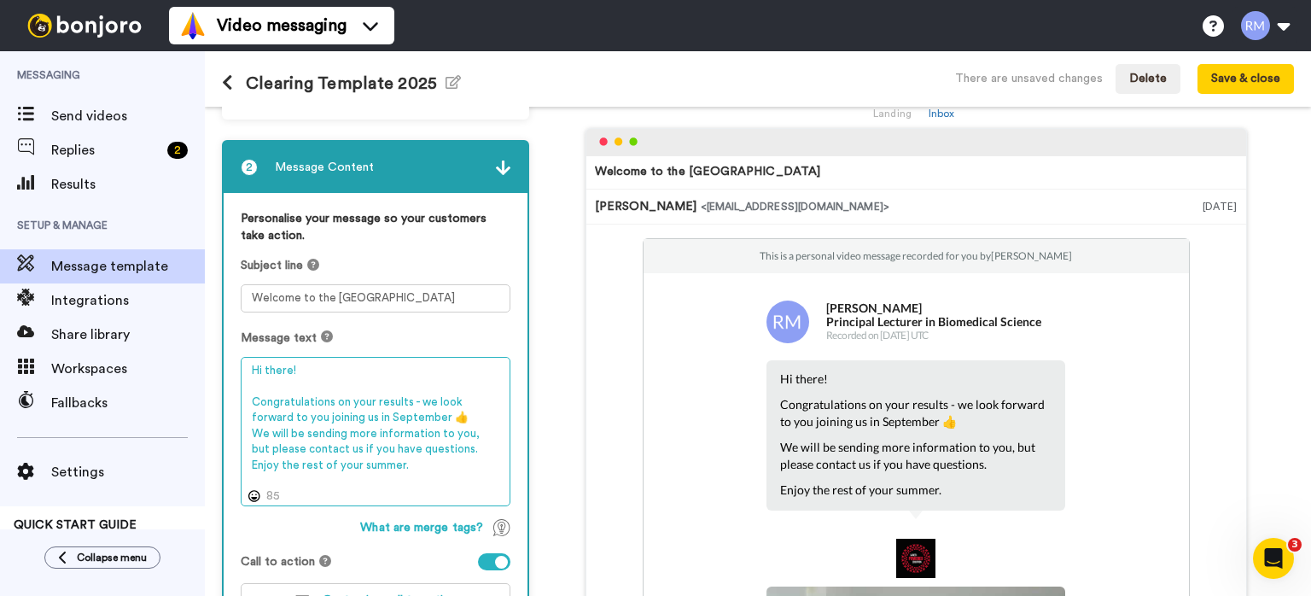
drag, startPoint x: 403, startPoint y: 418, endPoint x: 232, endPoint y: 404, distance: 171.3
click at [241, 404] on textarea "Hi there! Congratulations on your results - we look forward to you joining us i…" at bounding box center [376, 432] width 270 height 150
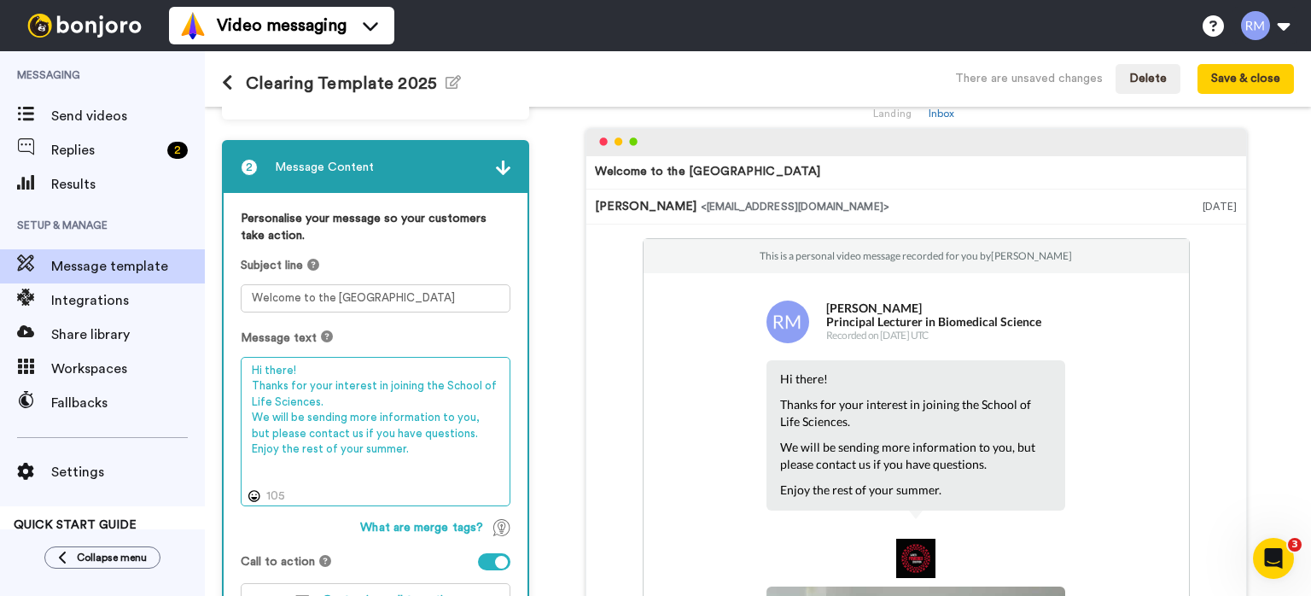
drag, startPoint x: 408, startPoint y: 445, endPoint x: 244, endPoint y: 411, distance: 167.4
click at [244, 411] on textarea "Hi there! Thanks for your interest in joining the School of Life Sciences. We w…" at bounding box center [376, 432] width 270 height 150
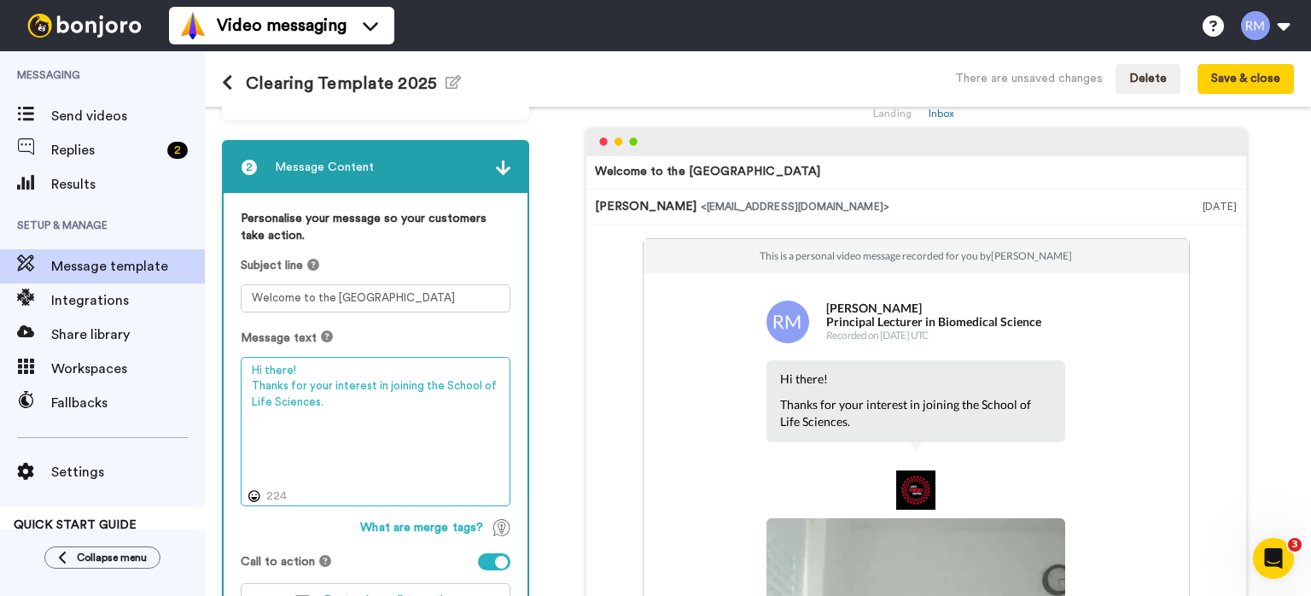
click at [244, 406] on textarea "Hi there! Thanks for your interest in joining the School of Life Sciences." at bounding box center [376, 432] width 270 height 150
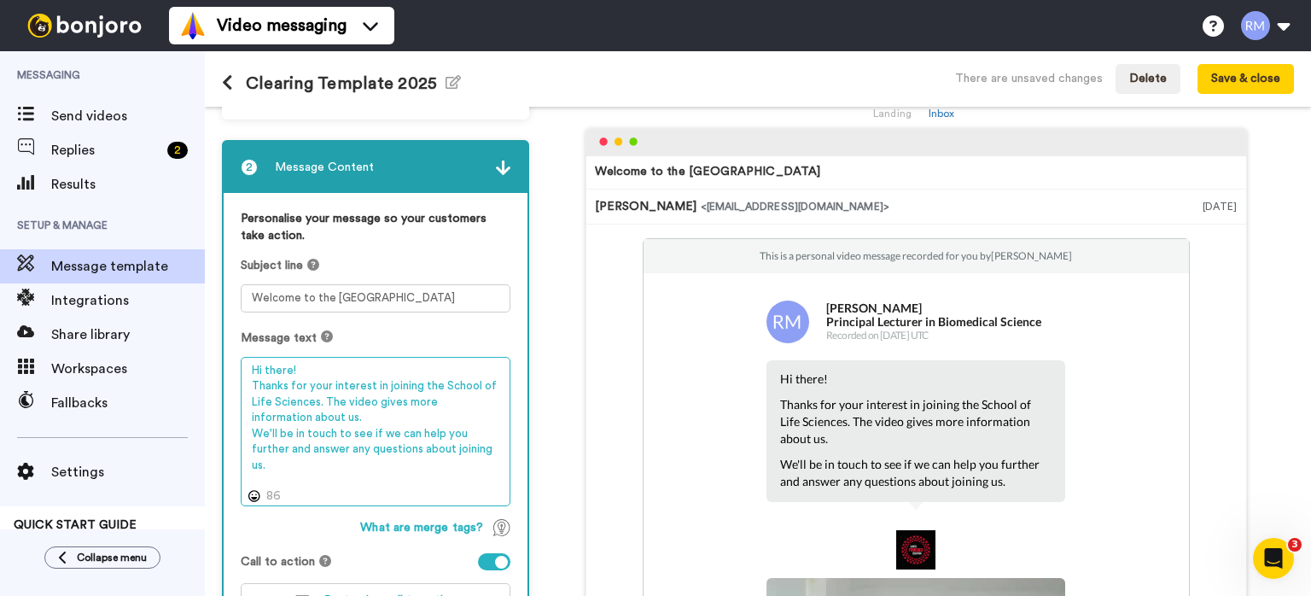
click at [244, 404] on textarea "Hi there! Thanks for your interest in joining the School of Life Sciences. The …" at bounding box center [376, 432] width 270 height 150
click at [294, 461] on textarea "Hi there! Thanks for your interest in joining the School of Life Sciences. The …" at bounding box center [376, 432] width 270 height 150
click at [312, 370] on textarea "Hi there! Thanks for your interest in joining the School of Life Sciences. The …" at bounding box center [376, 432] width 270 height 150
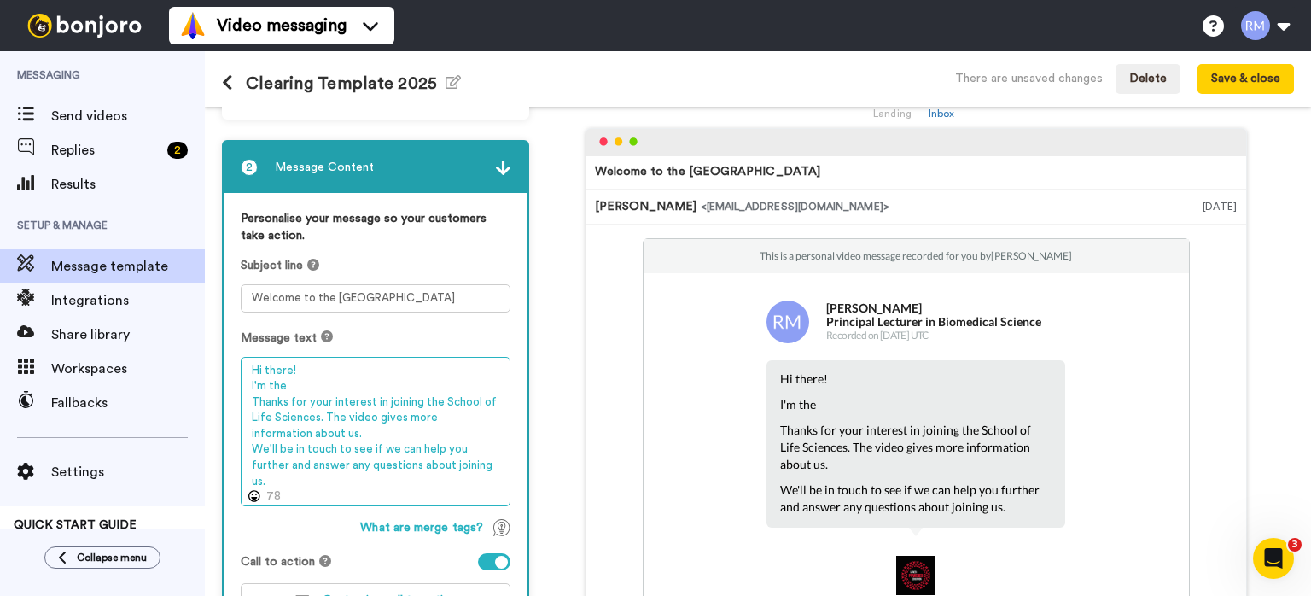
click at [312, 368] on textarea "Hi there! I'm the Thanks for your interest in joining the School of Life Scienc…" at bounding box center [376, 432] width 270 height 150
click at [315, 362] on textarea "Hi there! I'm the Thanks for your interest in joining the School of Life Scienc…" at bounding box center [376, 432] width 270 height 150
click at [302, 373] on textarea "Hi there! I'm the Thanks for your interest in joining the School of Life Scienc…" at bounding box center [376, 432] width 270 height 150
click at [302, 384] on textarea "Hi there! I'm the Thanks for your interest in joining the School of Life Scienc…" at bounding box center [376, 432] width 270 height 150
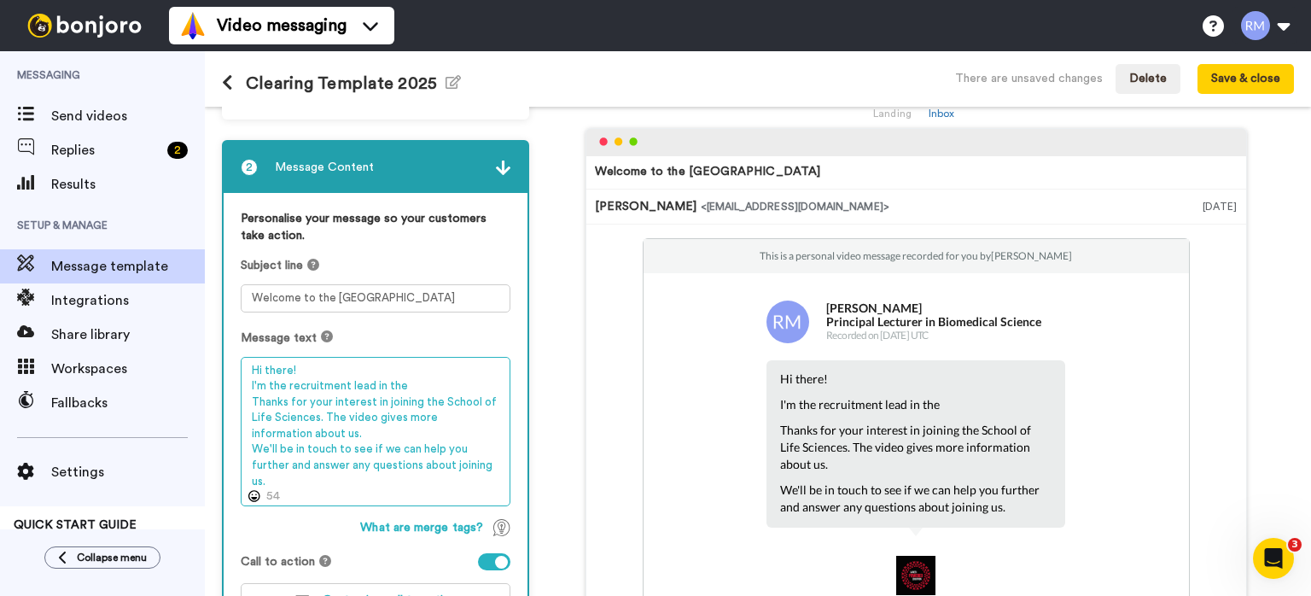
drag, startPoint x: 438, startPoint y: 397, endPoint x: 316, endPoint y: 421, distance: 124.3
click at [316, 421] on textarea "Hi there! I'm the recruitment lead in the Thanks for your interest in joining t…" at bounding box center [376, 432] width 270 height 150
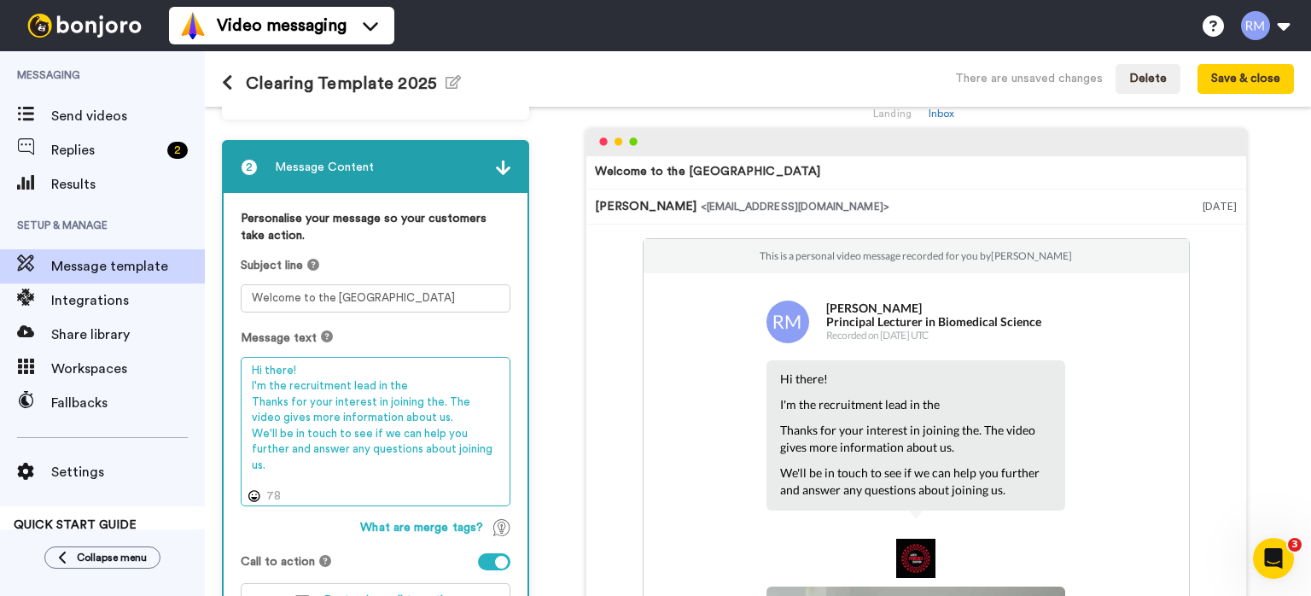
click at [418, 382] on textarea "Hi there! I'm the recruitment lead in the Thanks for your interest in joining t…" at bounding box center [376, 432] width 270 height 150
paste textarea "School of Life Sciences"
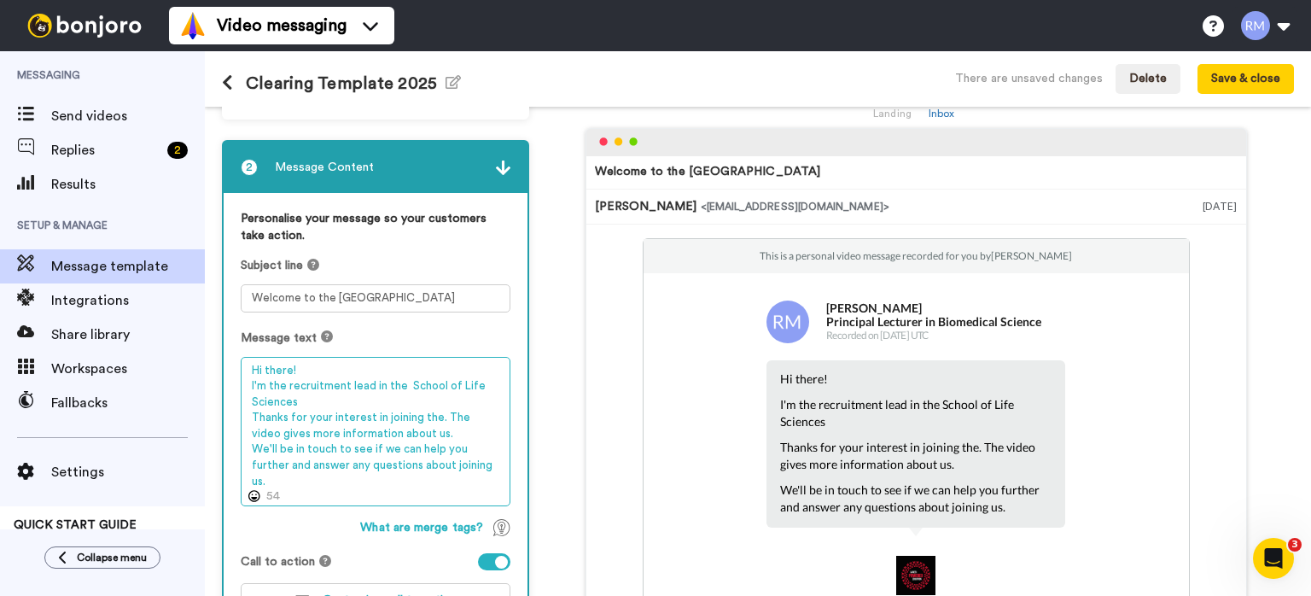
click at [330, 392] on textarea "Hi there! I'm the recruitment lead in the School of Life Sciences Thanks for yo…" at bounding box center [376, 432] width 270 height 150
click at [312, 404] on textarea "Hi there! I'm the recruitment lead in the School of Life Sciences Thanks for yo…" at bounding box center [376, 432] width 270 height 150
click at [437, 415] on textarea "Hi there! I'm the recruitment lead in the School of Life Sciences. Thanks for y…" at bounding box center [376, 432] width 270 height 150
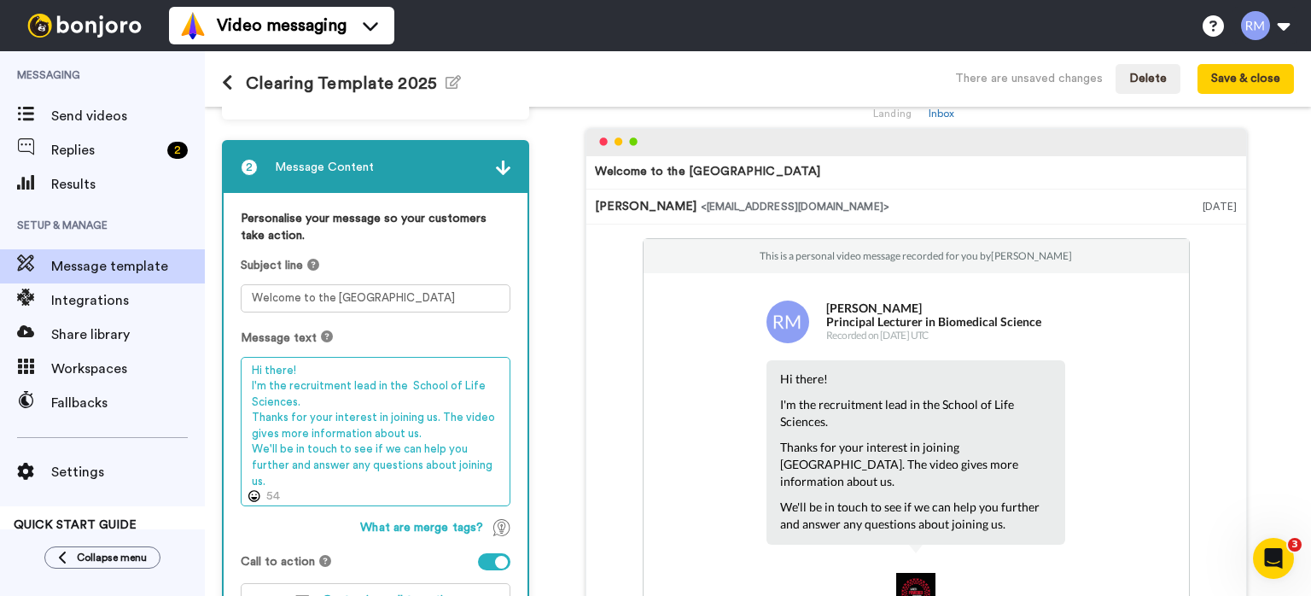
click at [438, 414] on textarea "Hi there! I'm the recruitment lead in the School of Life Sciences. Thanks for y…" at bounding box center [376, 432] width 270 height 150
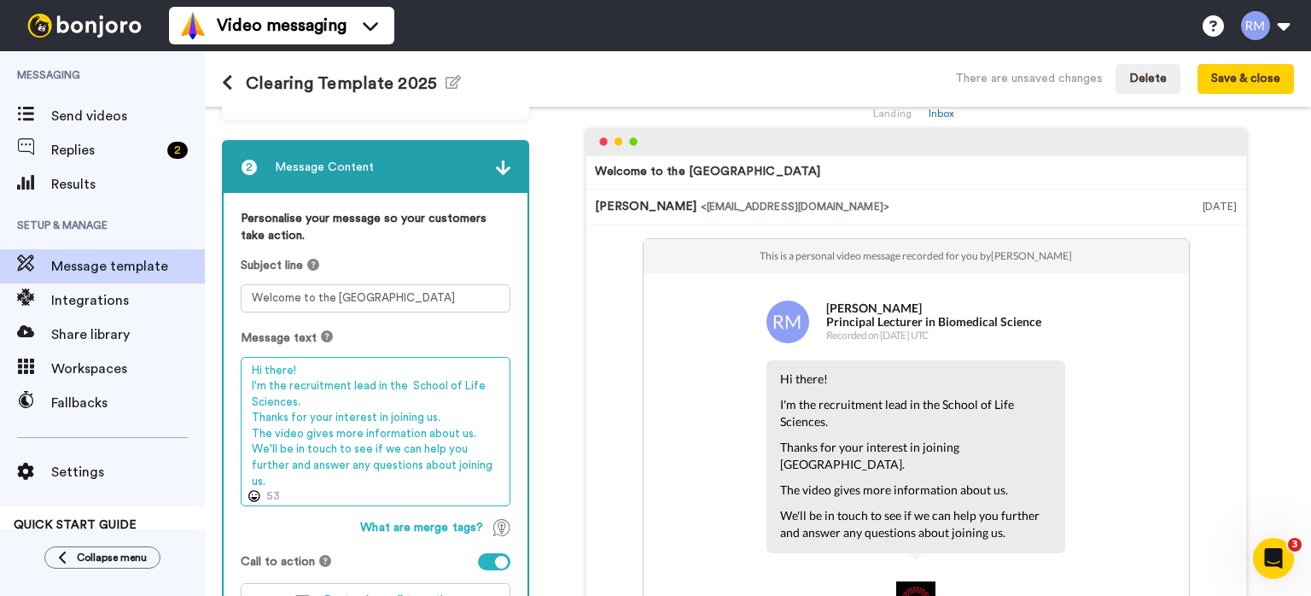
click at [438, 412] on textarea "Hi there! I'm the recruitment lead in the School of Life Sciences. Thanks for y…" at bounding box center [376, 432] width 270 height 150
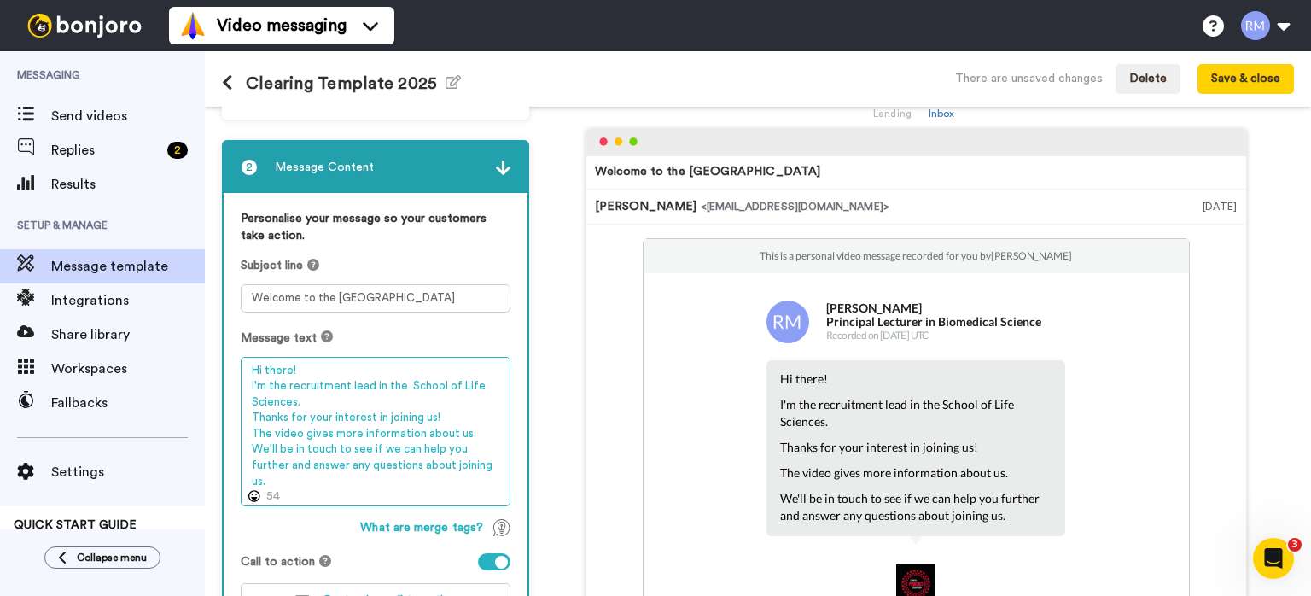
click at [478, 465] on textarea "Hi there! I'm the recruitment lead in the School of Life Sciences. Thanks for y…" at bounding box center [376, 432] width 270 height 150
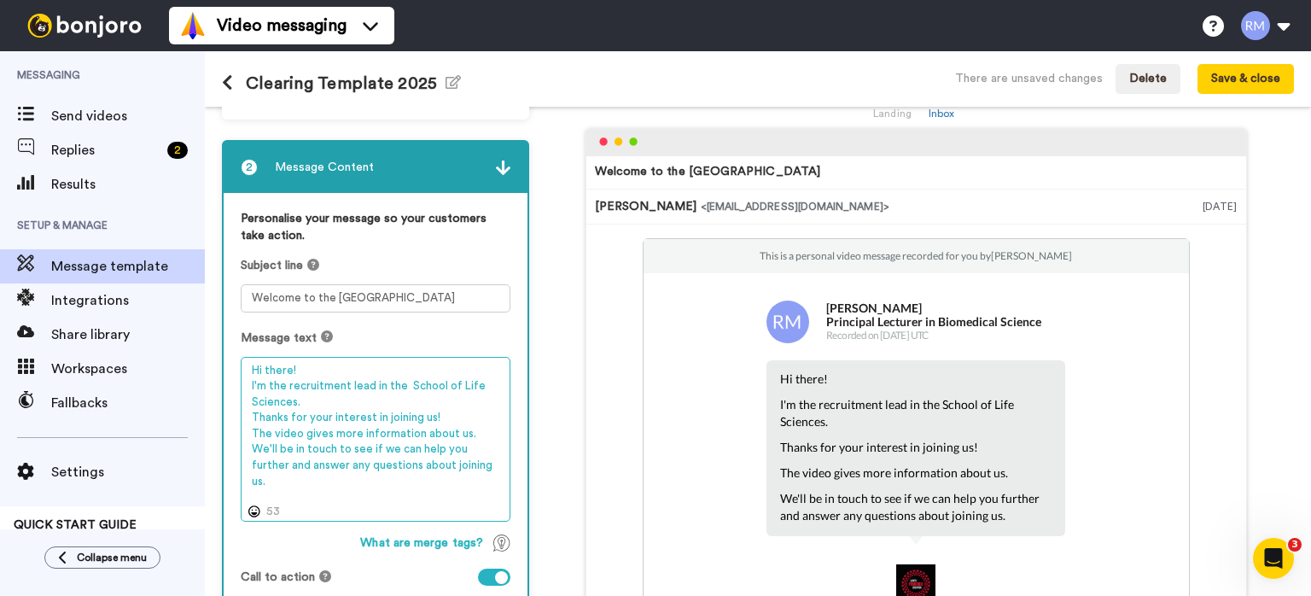
click at [480, 465] on textarea "Hi there! I'm the recruitment lead in the School of Life Sciences. Thanks for y…" at bounding box center [376, 440] width 270 height 166
click at [477, 463] on textarea "Hi there! I'm the recruitment lead in the School of Life Sciences. Thanks for y…" at bounding box center [376, 440] width 270 height 166
click at [405, 387] on textarea "Hi there! I'm the recruitment lead in the School of Life Sciences. Thanks for y…" at bounding box center [376, 440] width 270 height 166
click at [323, 484] on textarea "Hi there! I'm the recruitment lead in the School of Life Sciences. Thanks for y…" at bounding box center [376, 440] width 270 height 166
click at [275, 445] on textarea "Hi there! I'm the recruitment lead in the School of Life Sciences. Thanks for y…" at bounding box center [376, 440] width 270 height 166
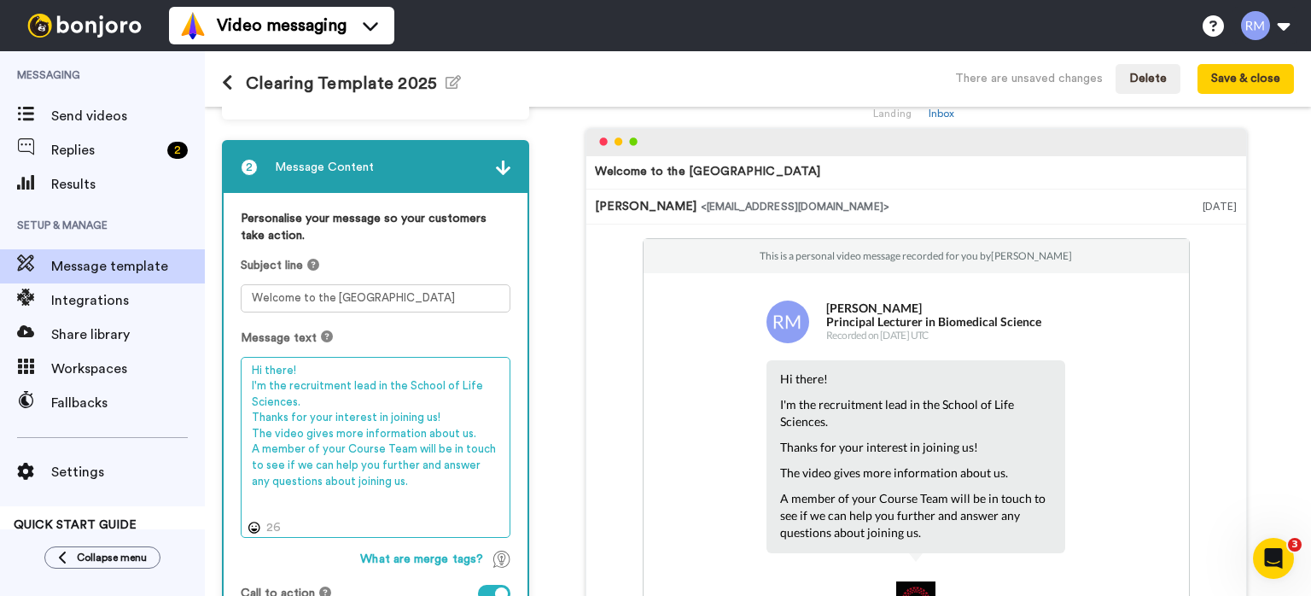
click at [384, 492] on textarea "Hi there! I'm the recruitment lead in the School of Life Sciences. Thanks for y…" at bounding box center [376, 448] width 270 height 182
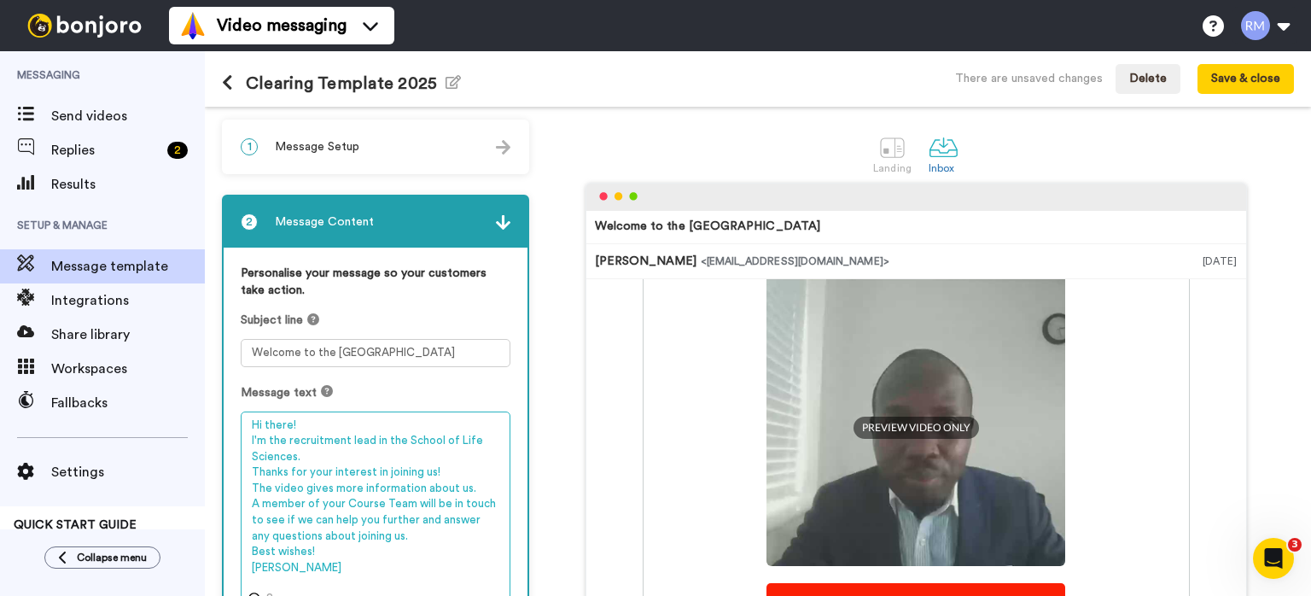
type textarea "Hi there! I'm the recruitment lead in the School of Life Sciences. Thanks for y…"
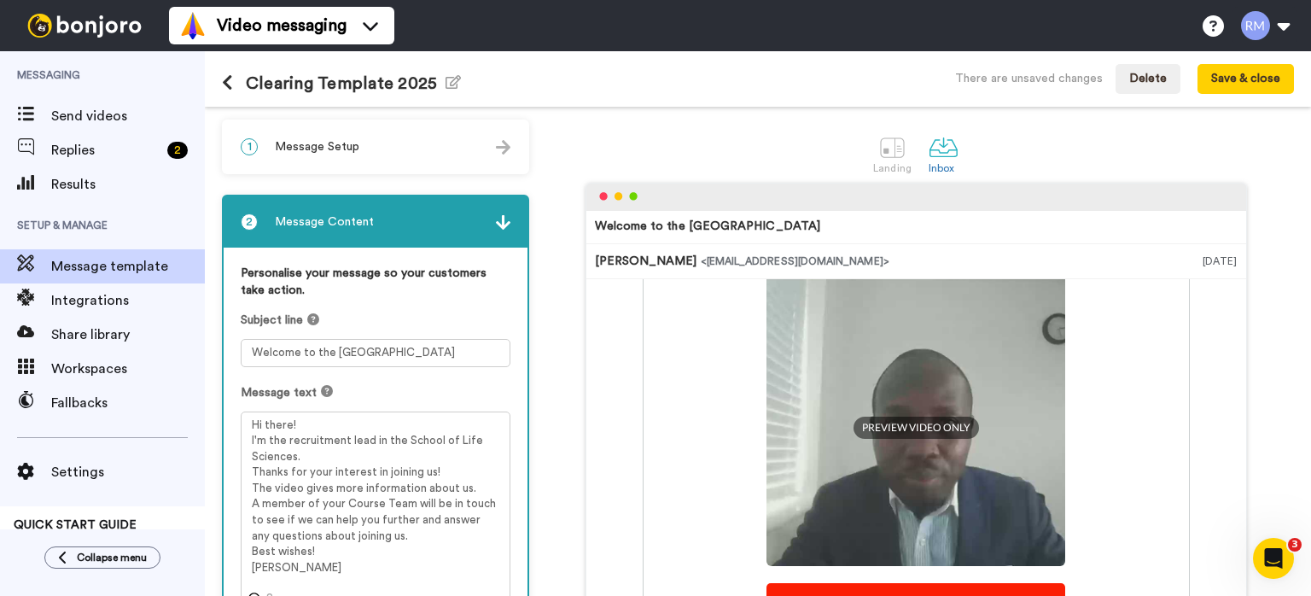
click at [344, 157] on div "1 Message Setup" at bounding box center [376, 146] width 304 height 51
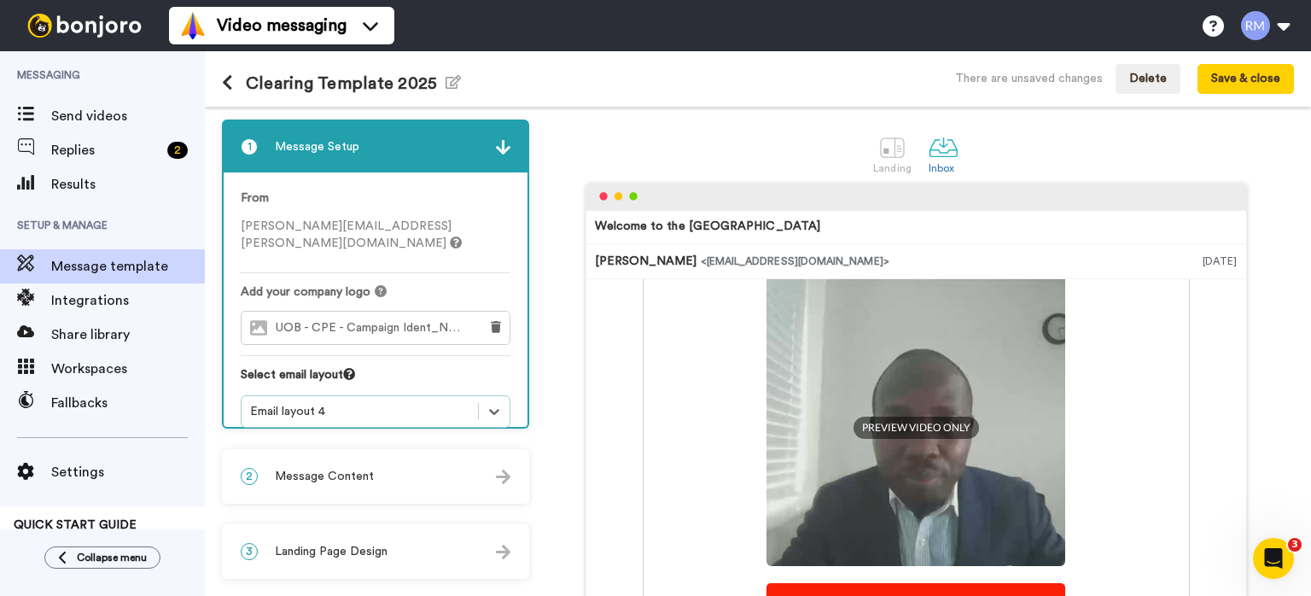
click at [602, 138] on div "Landing Inbox" at bounding box center [916, 153] width 756 height 59
click at [483, 145] on div "1 Message Setup" at bounding box center [376, 146] width 304 height 51
click at [495, 145] on div "1 Message Setup" at bounding box center [376, 146] width 304 height 51
click at [457, 80] on icon "button" at bounding box center [452, 82] width 15 height 14
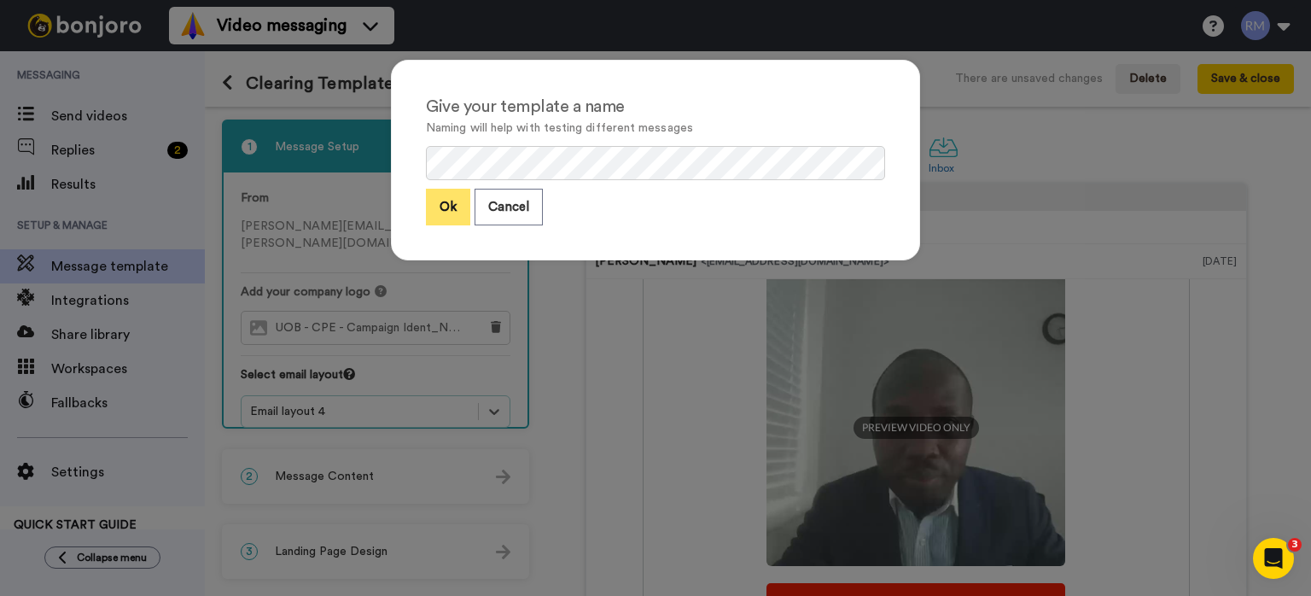
click at [445, 203] on button "Ok" at bounding box center [448, 207] width 44 height 37
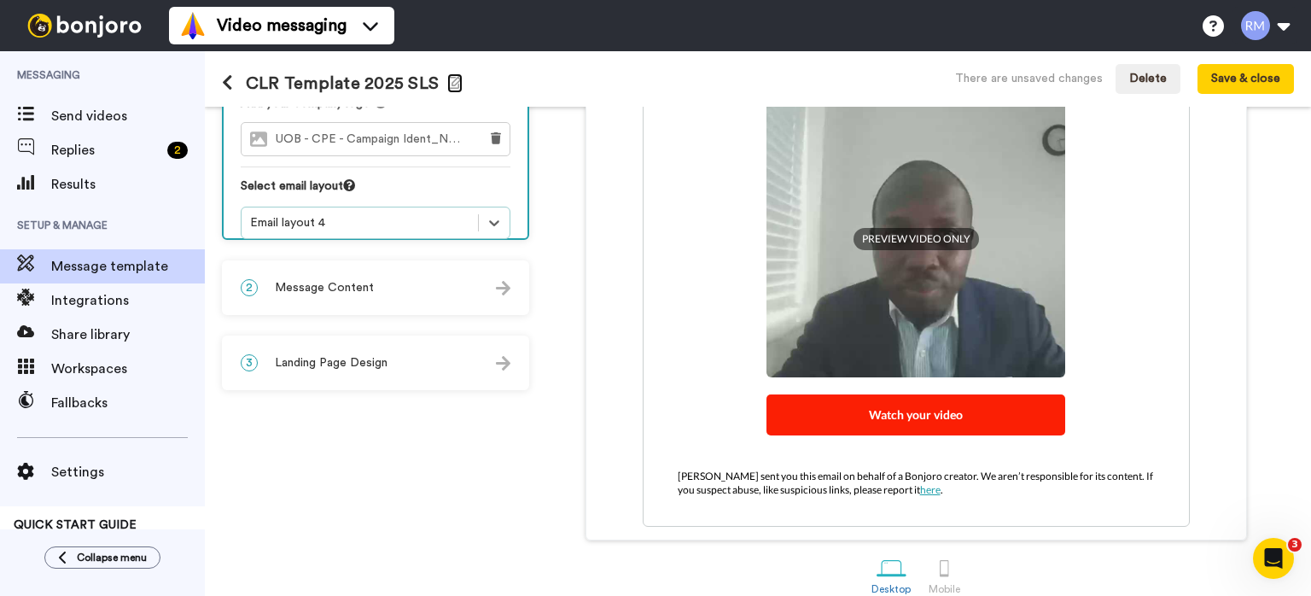
scroll to position [209, 0]
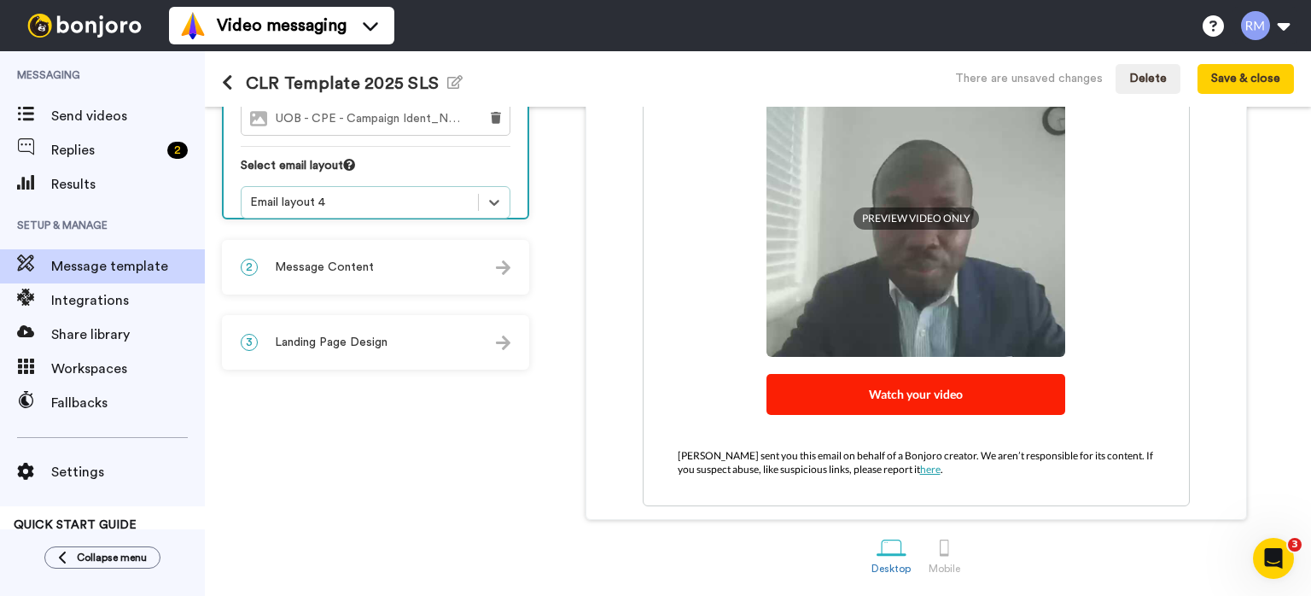
click at [367, 269] on span "Message Content" at bounding box center [324, 267] width 99 height 17
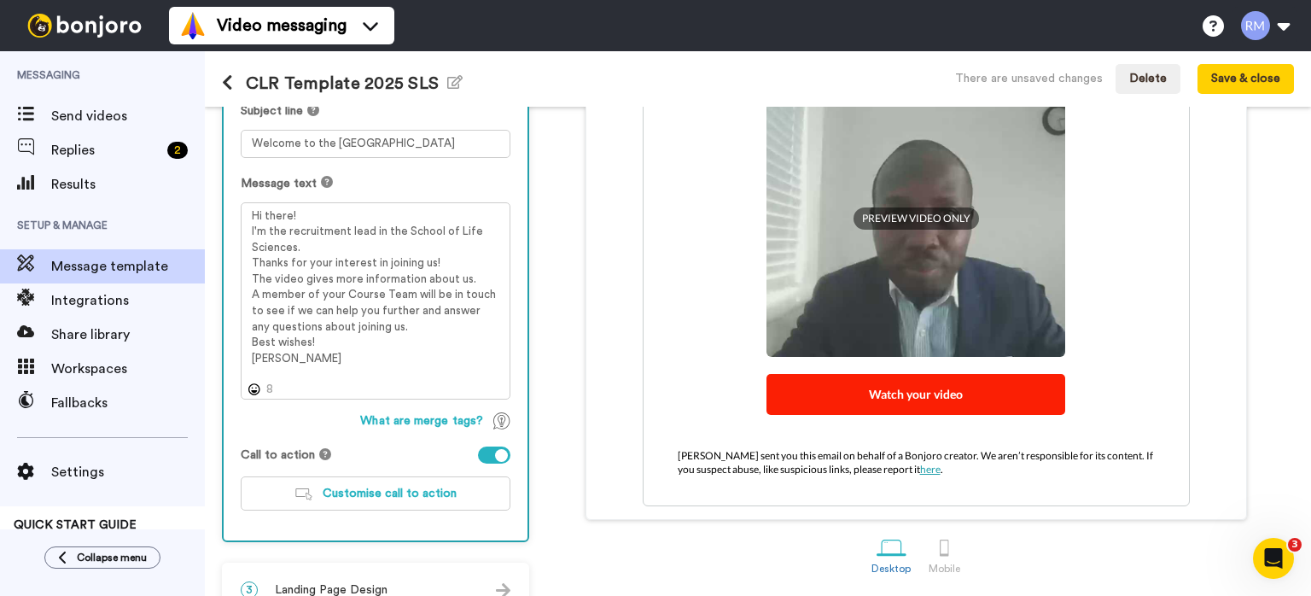
scroll to position [240, 0]
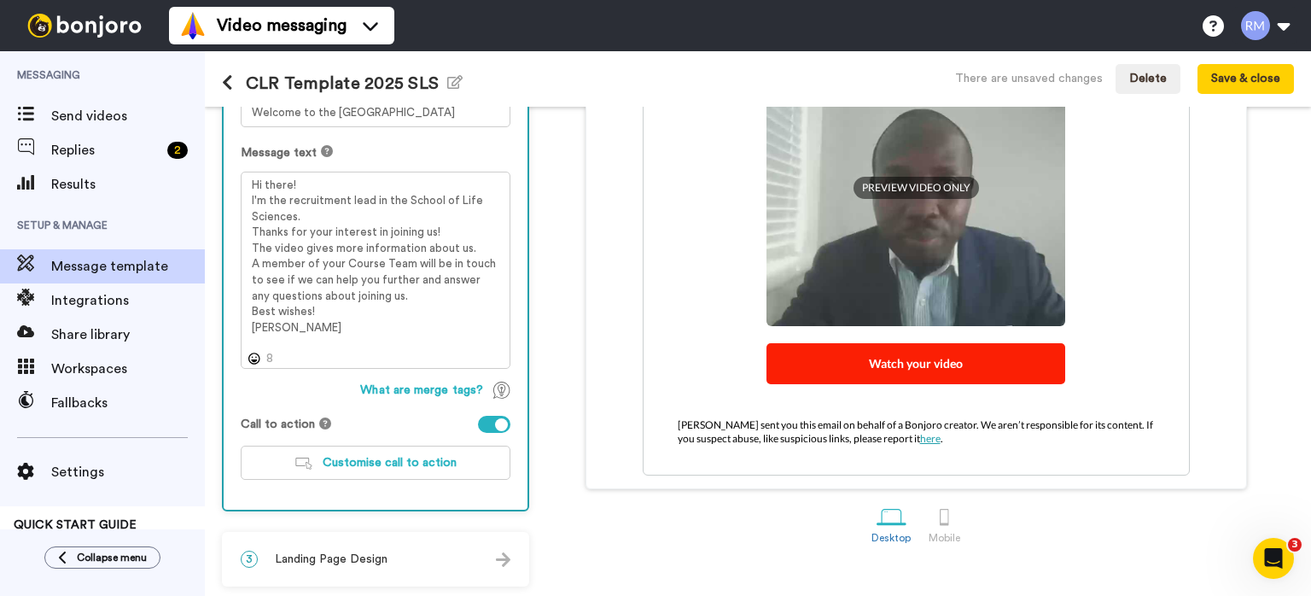
click at [963, 366] on div "Watch your video" at bounding box center [915, 363] width 299 height 41
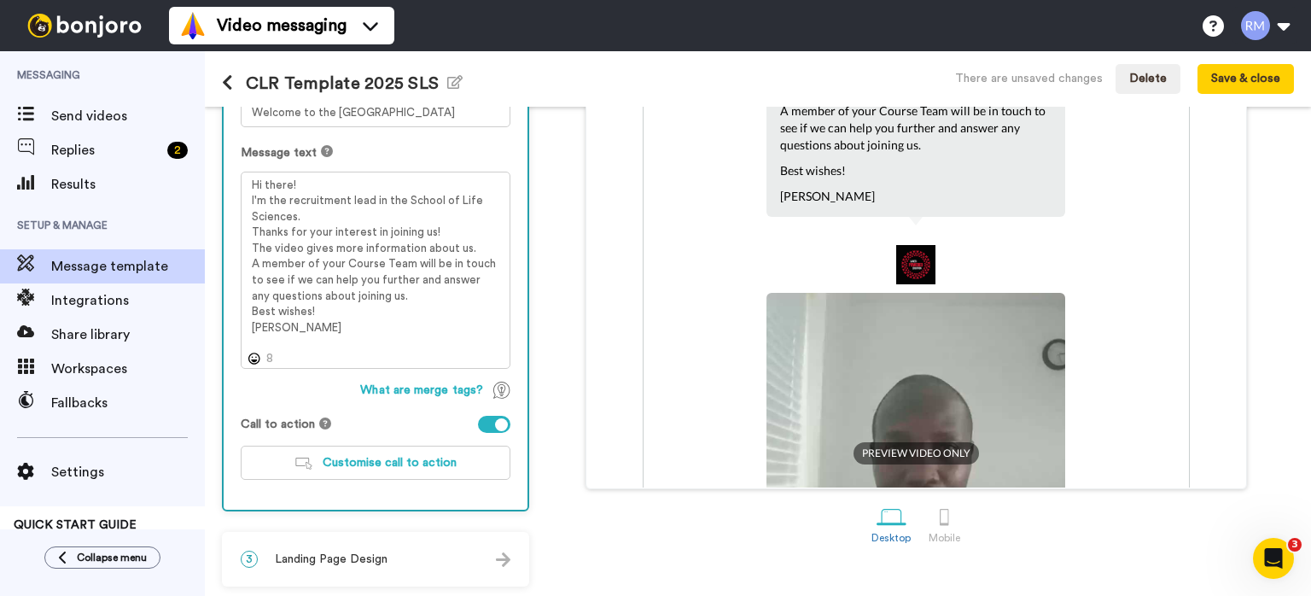
scroll to position [0, 0]
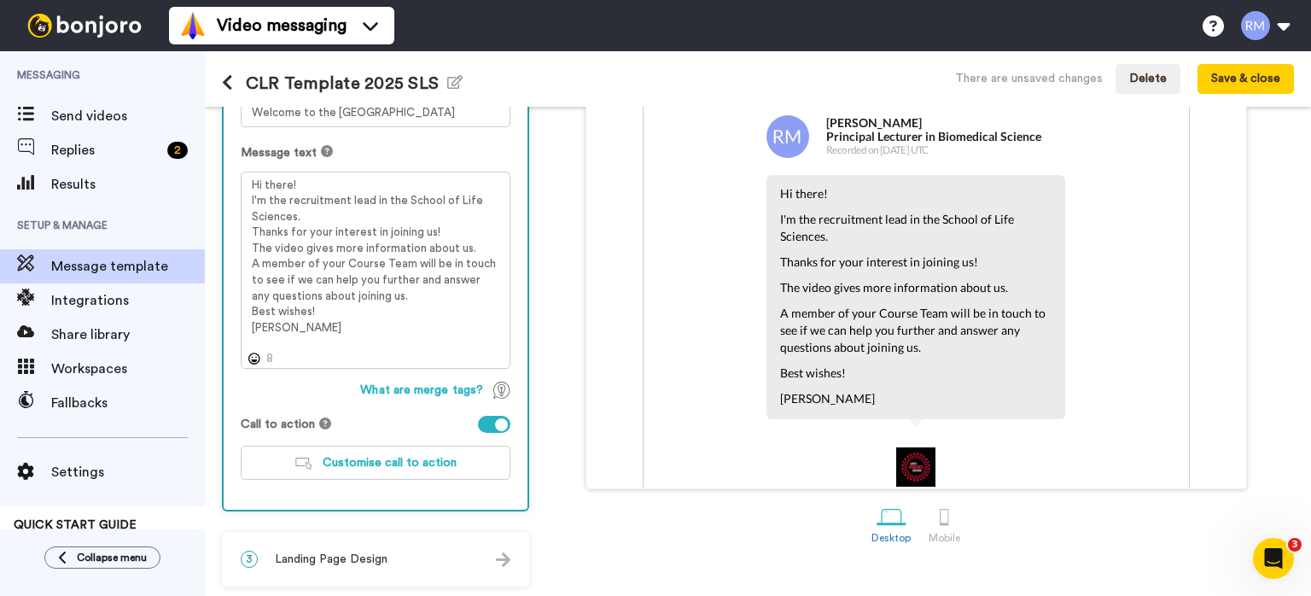
click at [324, 422] on icon at bounding box center [325, 423] width 12 height 12
click at [552, 499] on div "Desktop Mobile" at bounding box center [916, 522] width 756 height 59
click at [1243, 84] on button "Save & close" at bounding box center [1245, 79] width 96 height 31
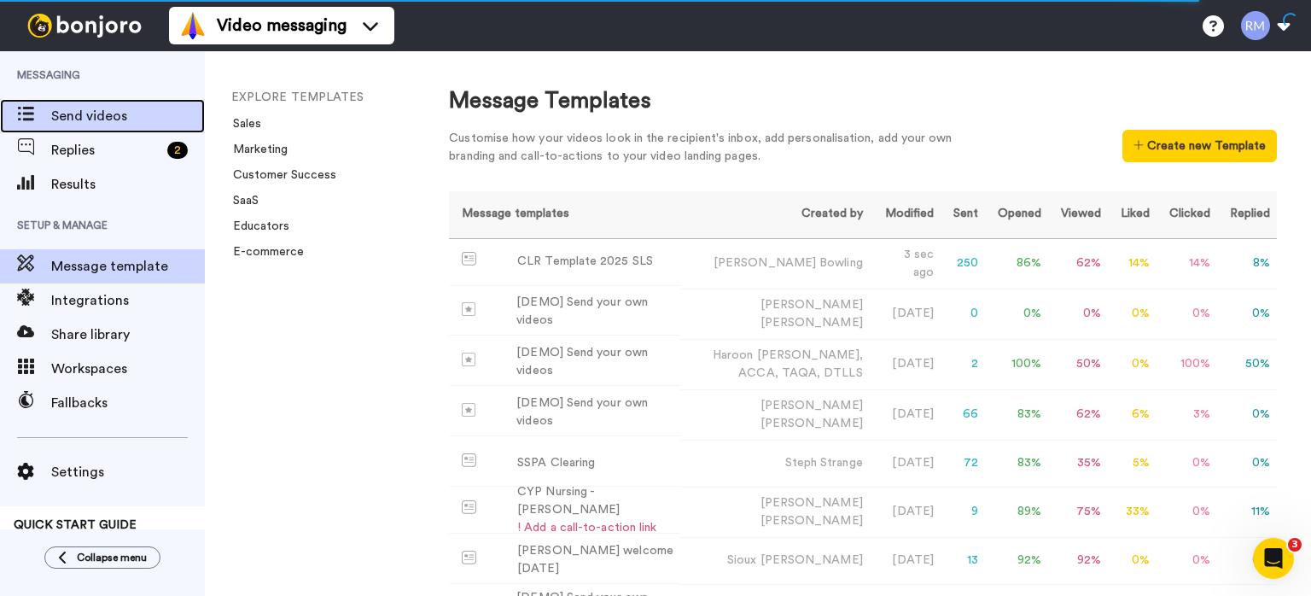
click at [129, 123] on span "Send videos" at bounding box center [128, 116] width 154 height 20
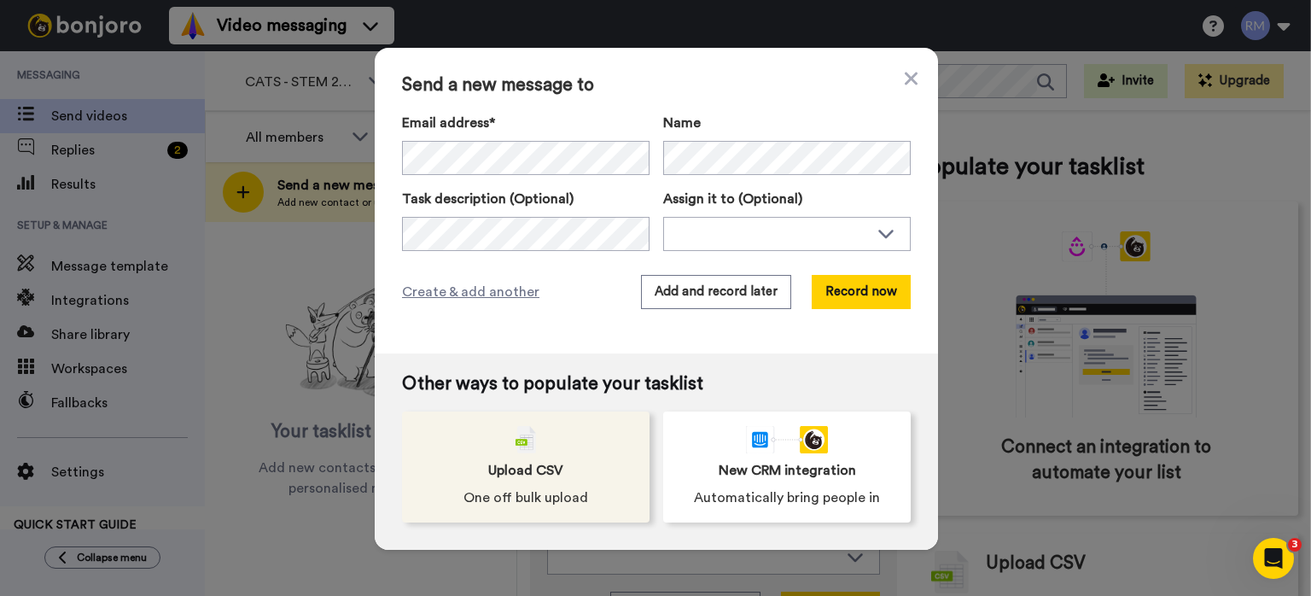
click at [493, 442] on div "Upload CSV One off bulk upload" at bounding box center [525, 466] width 247 height 111
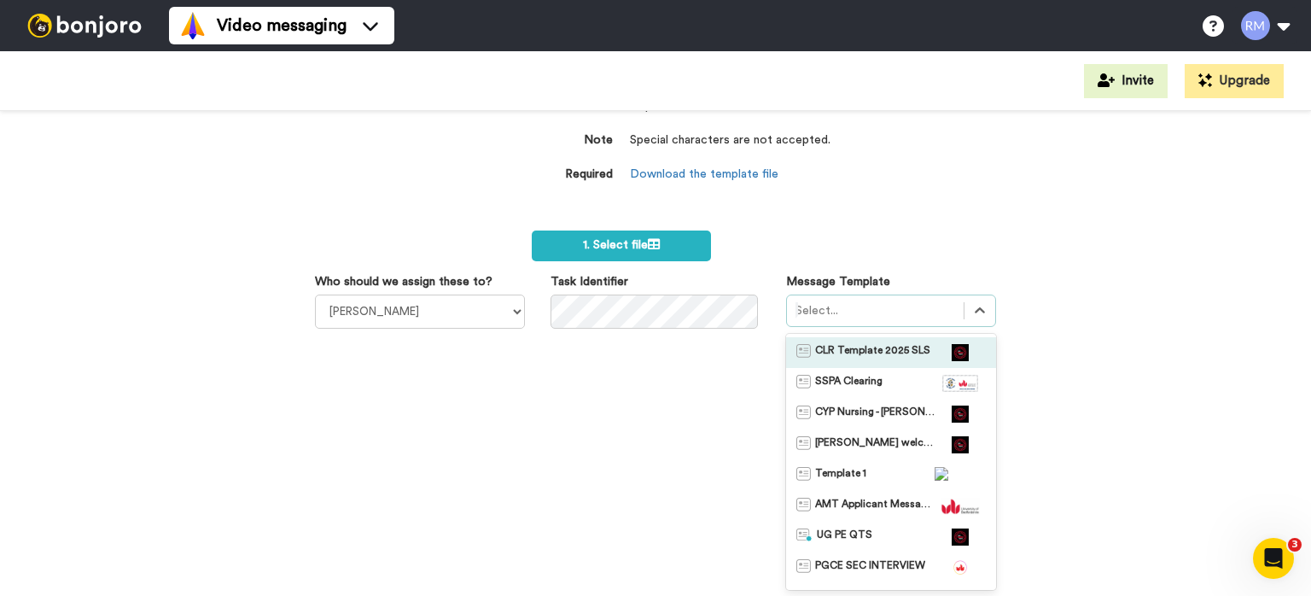
click at [881, 352] on span "CLR Template 2025 SLS" at bounding box center [872, 352] width 115 height 17
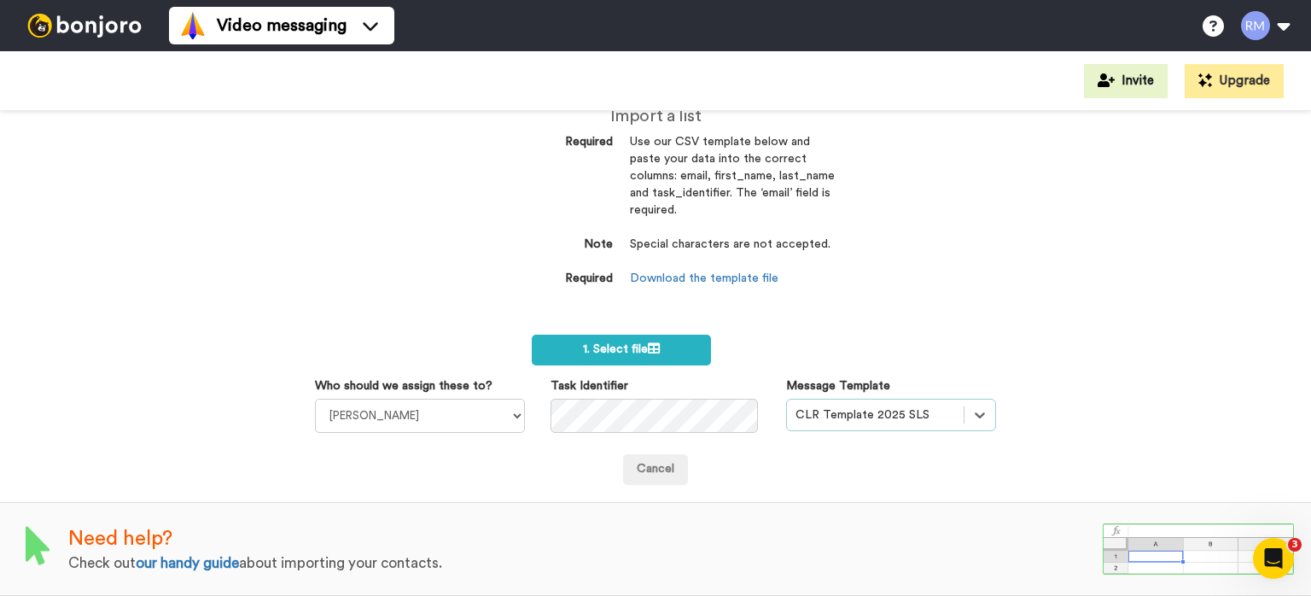
scroll to position [34, 0]
select select "cc989ea7-7c73-4554-85b5-d2c1a182fb38"
click option "[PERSON_NAME]" at bounding box center [0, 0] width 0 height 0
click at [621, 353] on span "1. Select file" at bounding box center [621, 349] width 77 height 12
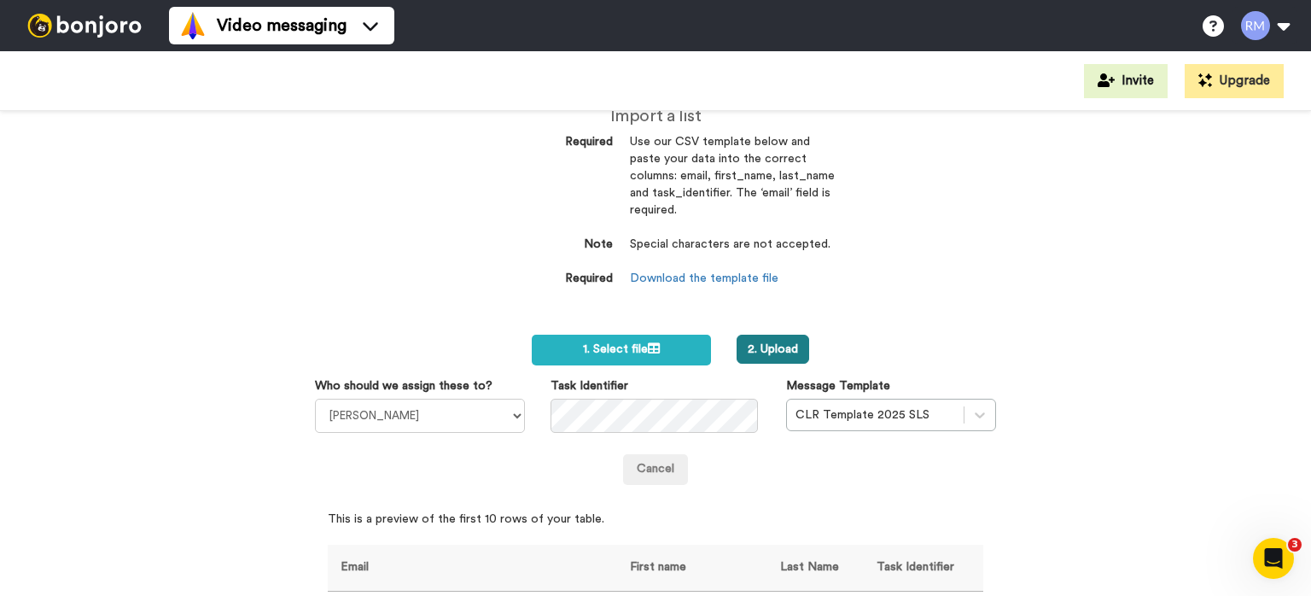
click at [777, 337] on button "2. Upload" at bounding box center [772, 349] width 73 height 29
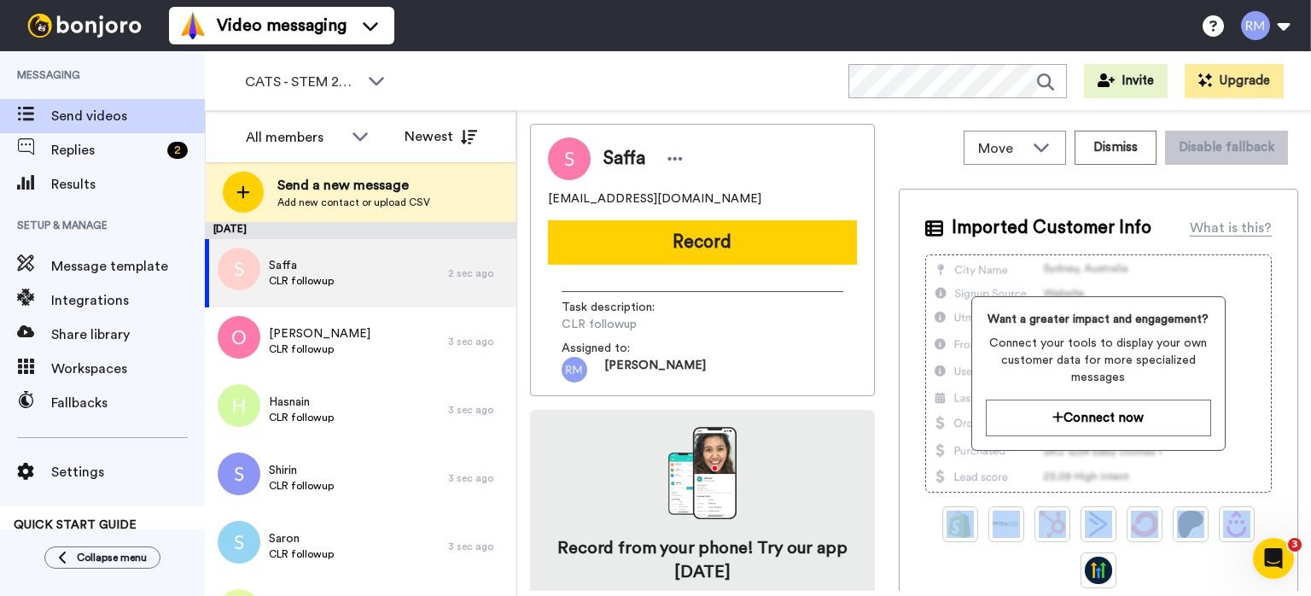
drag, startPoint x: 1302, startPoint y: 294, endPoint x: 1310, endPoint y: 534, distance: 239.9
click at [1310, 534] on div "Move WORKSPACES View all Lead Conversion CATS - STEM 2025 Lead Conversion Task …" at bounding box center [914, 353] width 794 height 485
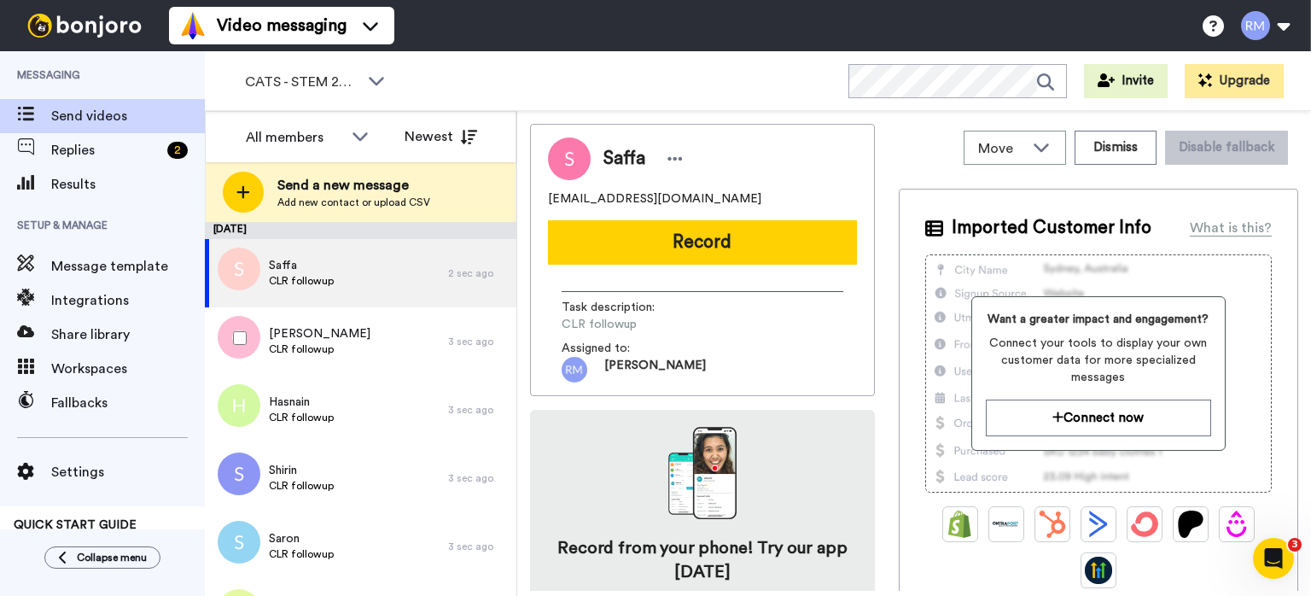
click at [216, 346] on div at bounding box center [236, 338] width 61 height 60
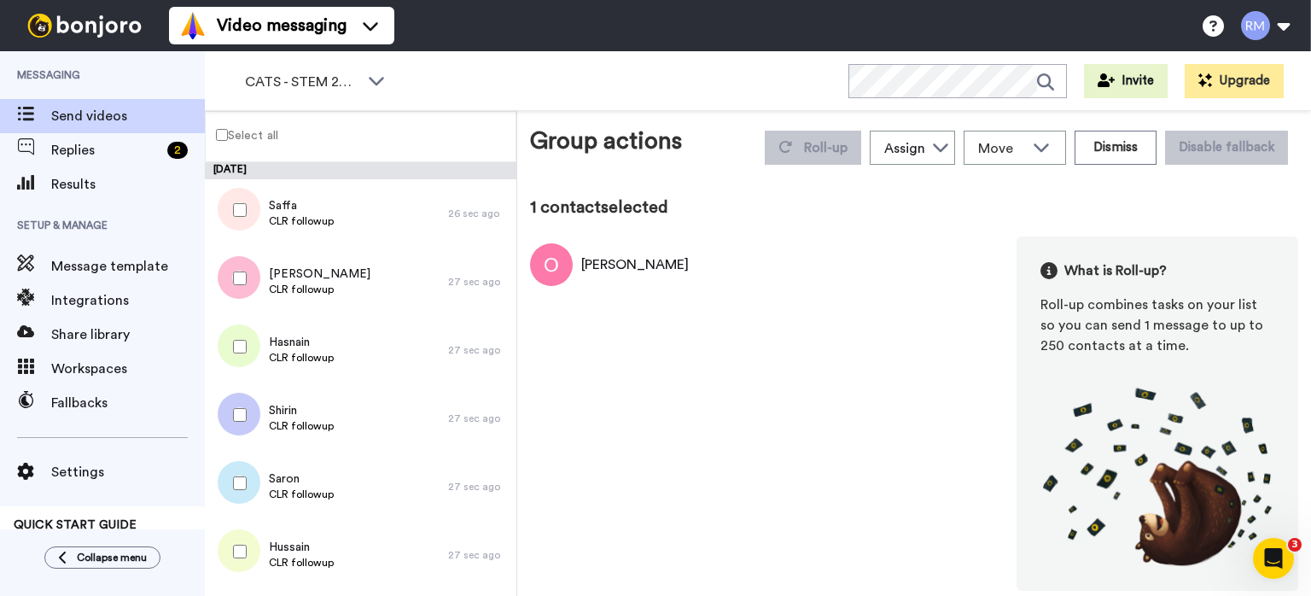
click at [241, 203] on div at bounding box center [236, 210] width 61 height 60
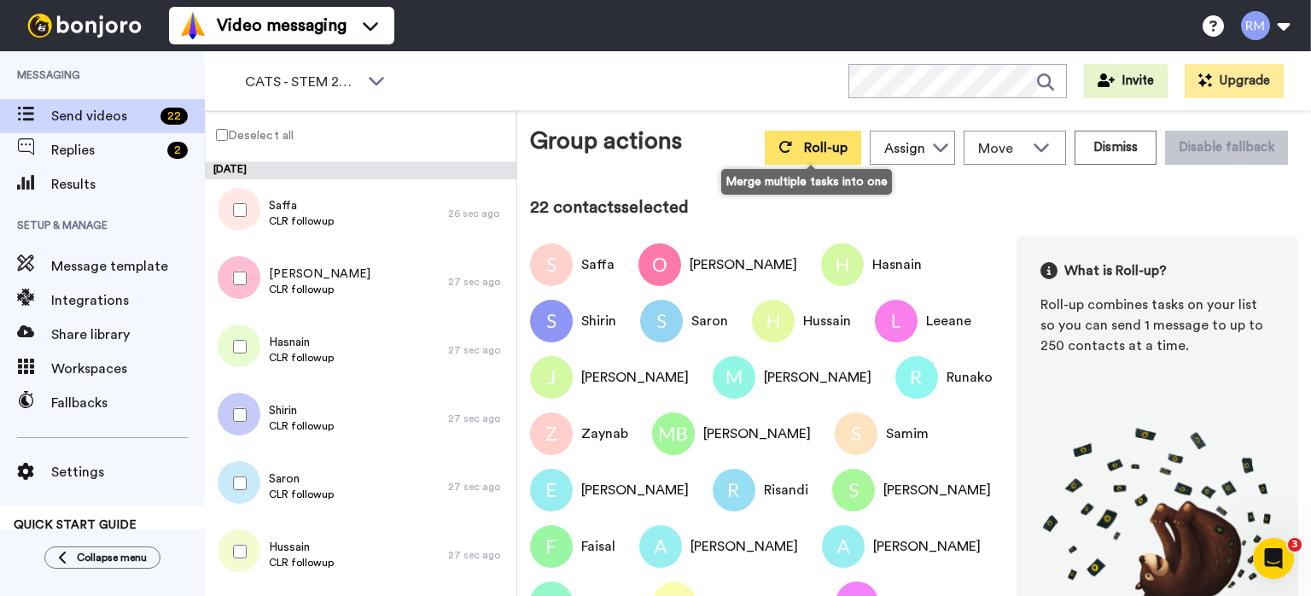
click at [823, 145] on span "Roll-up" at bounding box center [826, 148] width 44 height 14
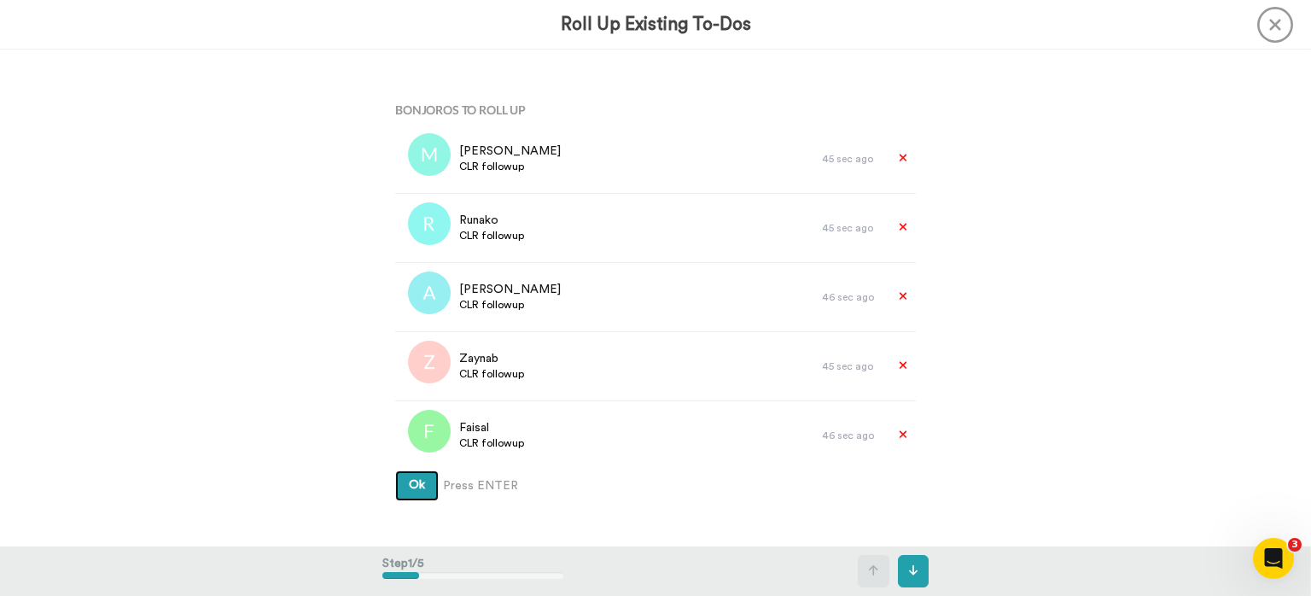
click at [409, 483] on span "Ok" at bounding box center [417, 485] width 16 height 12
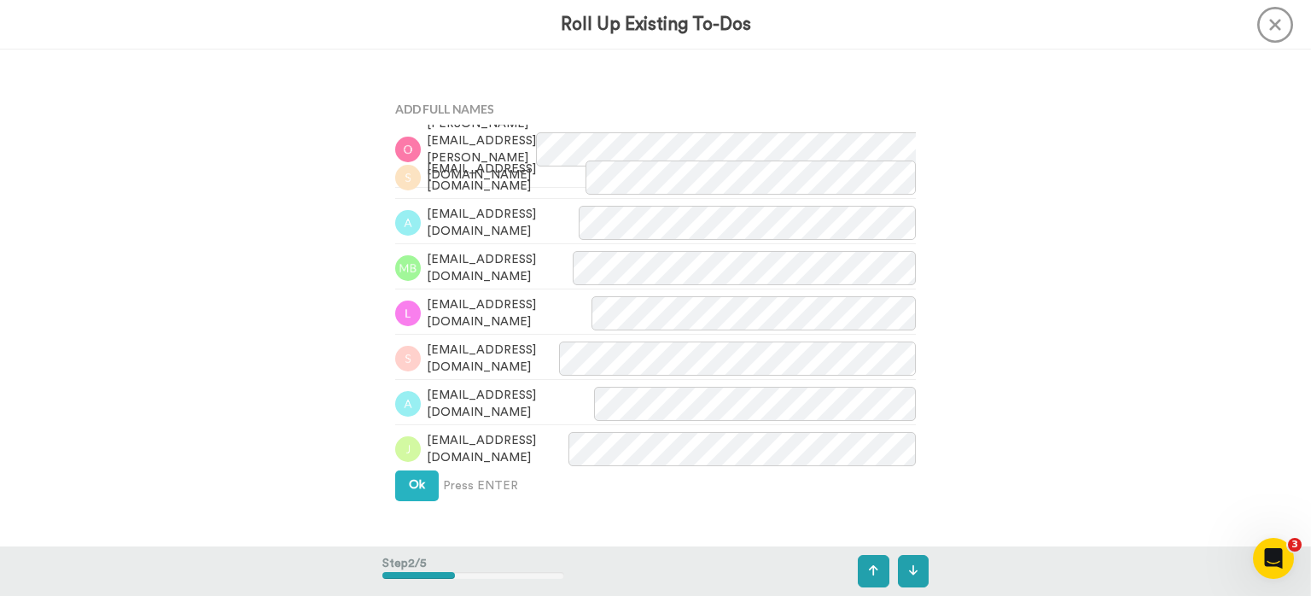
scroll to position [654, 0]
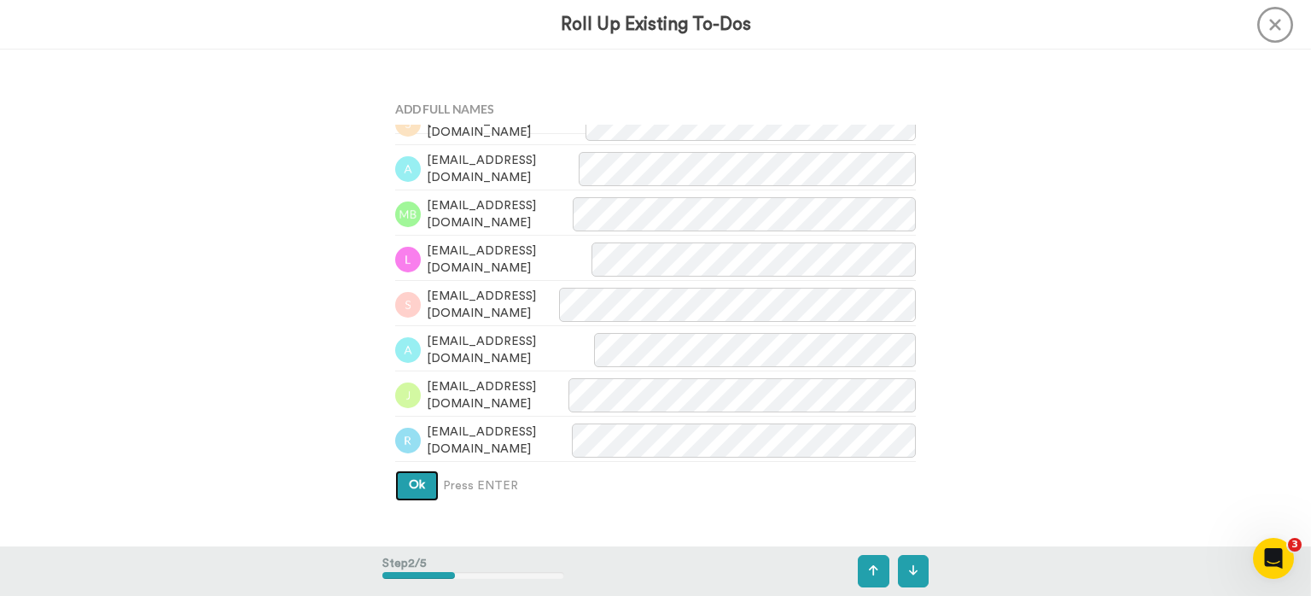
click at [424, 486] on button "Ok" at bounding box center [417, 485] width 44 height 31
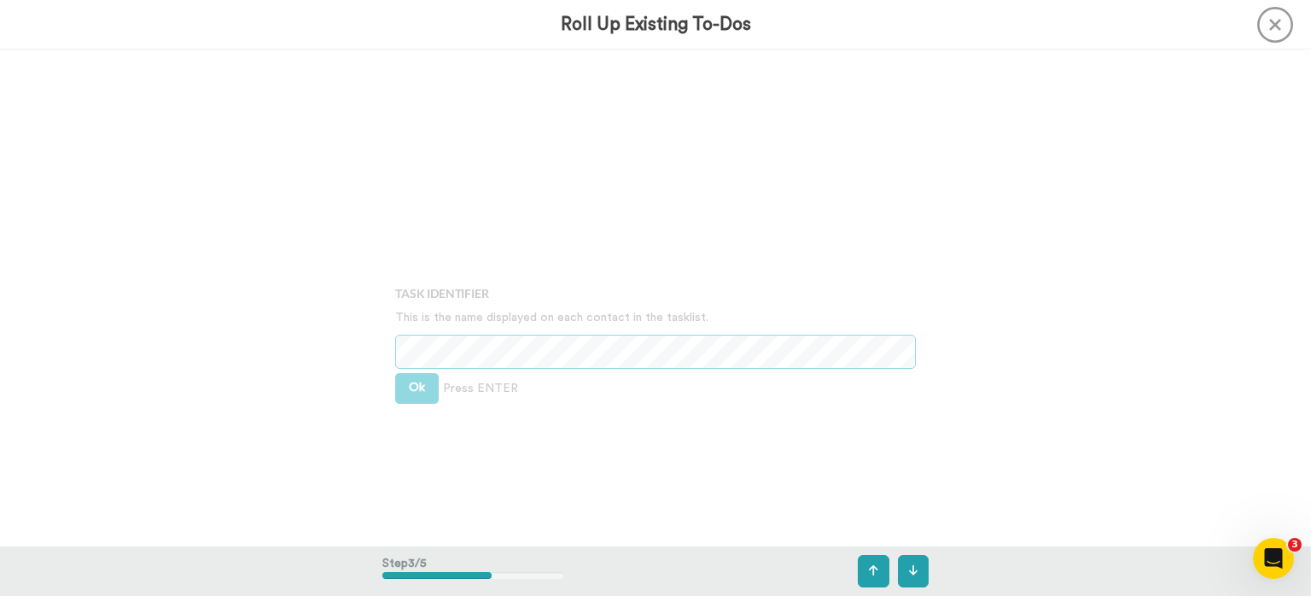
scroll to position [993, 0]
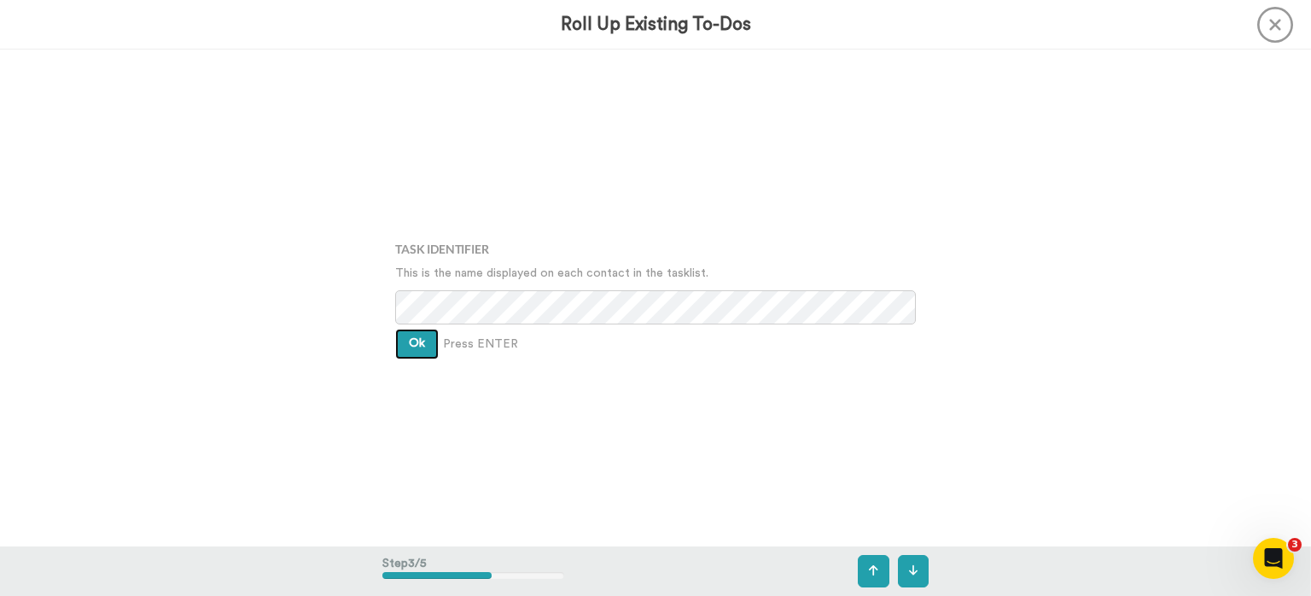
click at [417, 340] on span "Ok" at bounding box center [417, 343] width 16 height 12
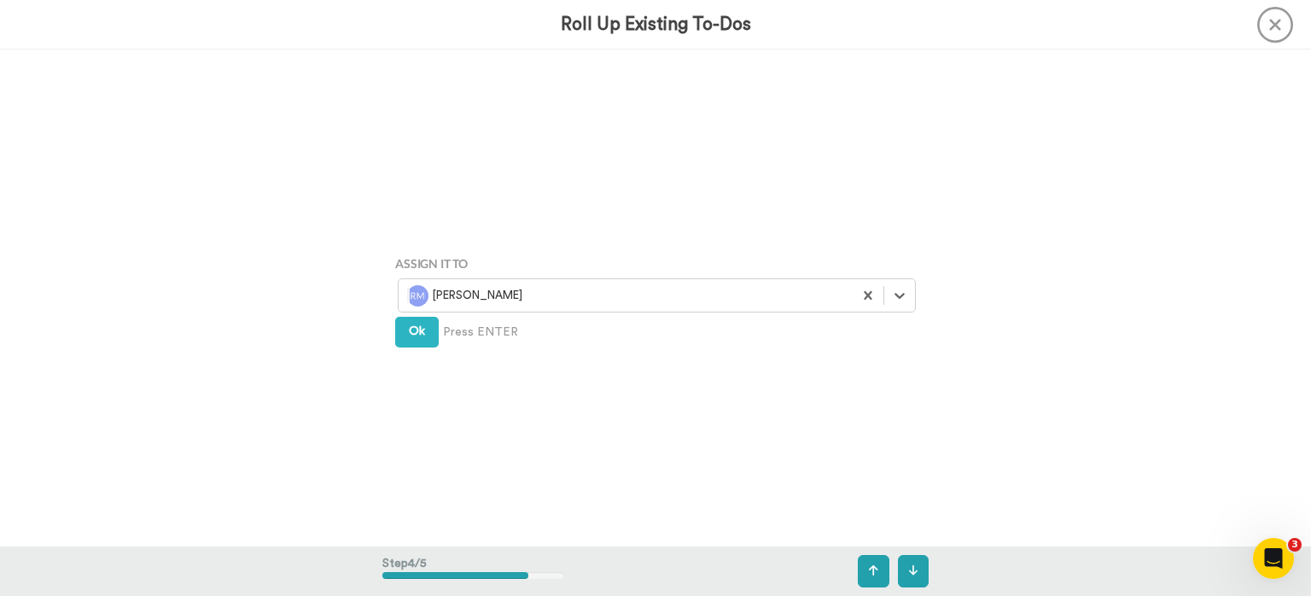
scroll to position [1489, 0]
click at [417, 340] on button "Ok" at bounding box center [417, 331] width 44 height 31
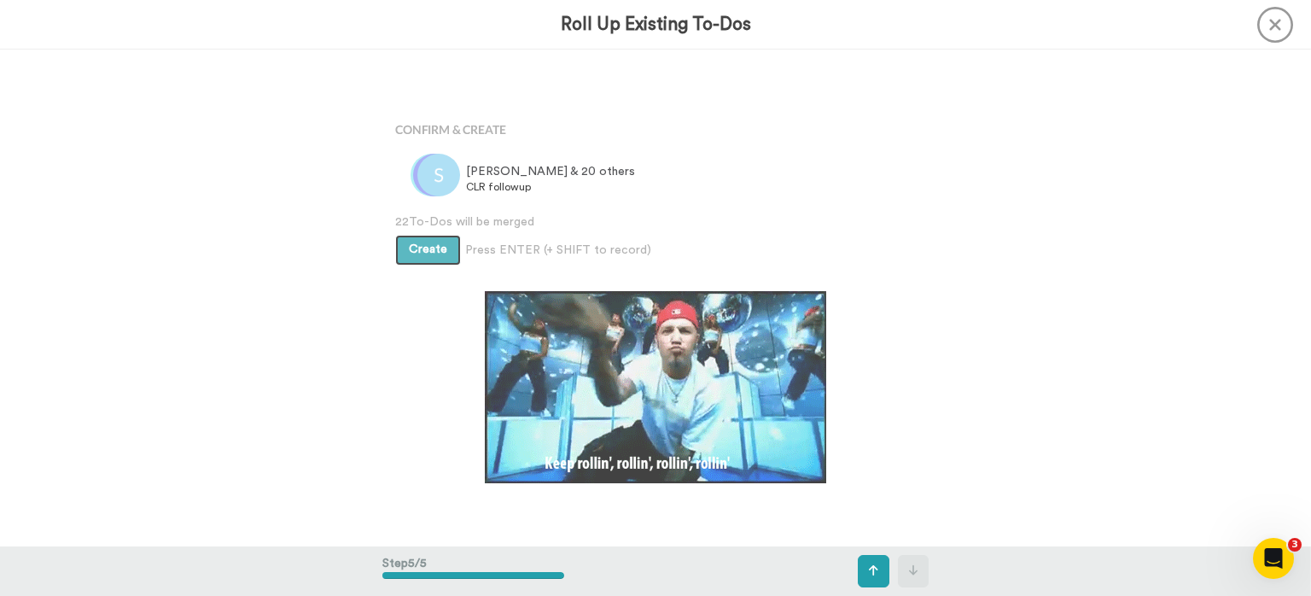
scroll to position [1985, 0]
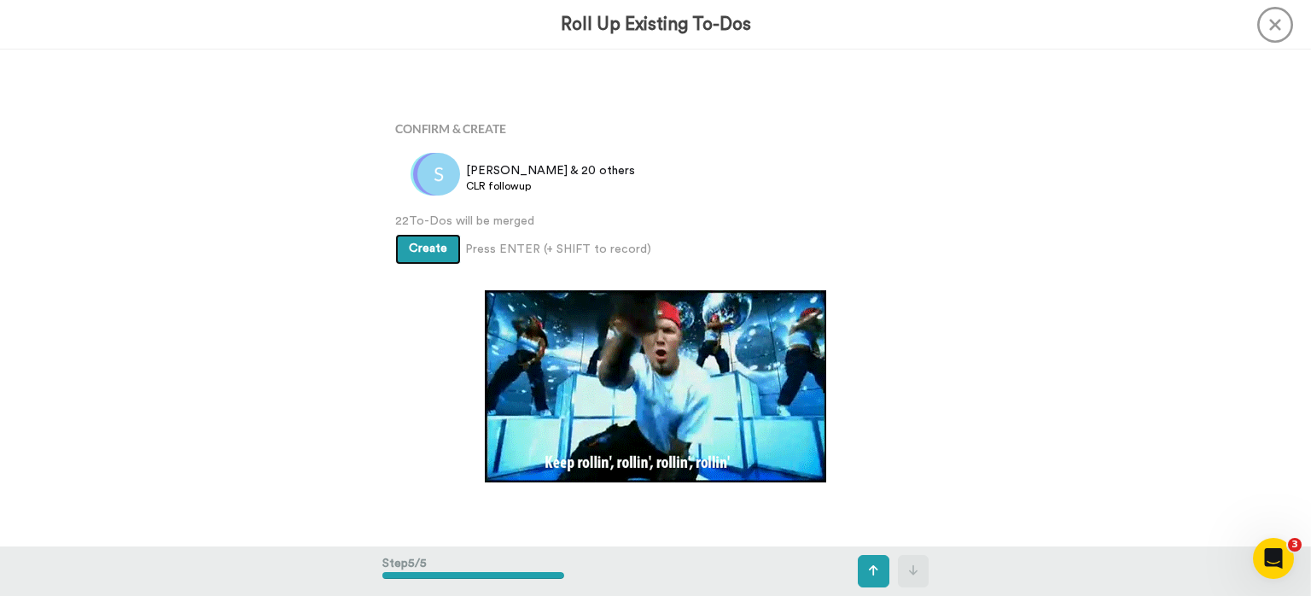
click at [425, 241] on button "Create" at bounding box center [428, 249] width 66 height 31
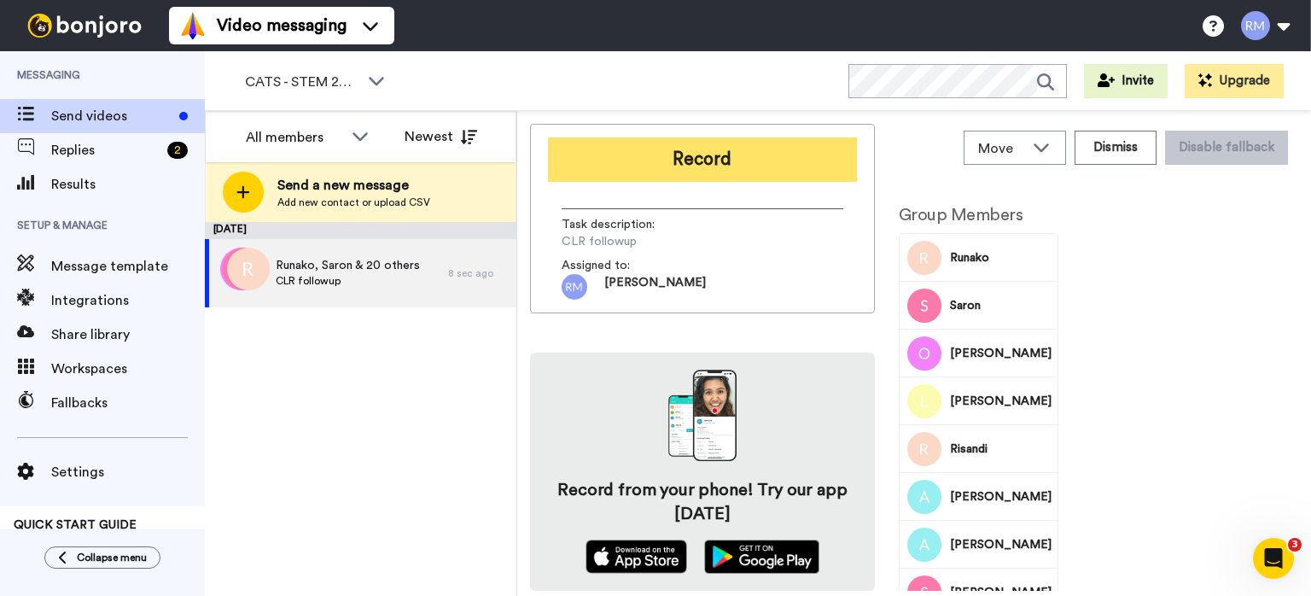
click at [727, 160] on button "Record" at bounding box center [702, 159] width 309 height 44
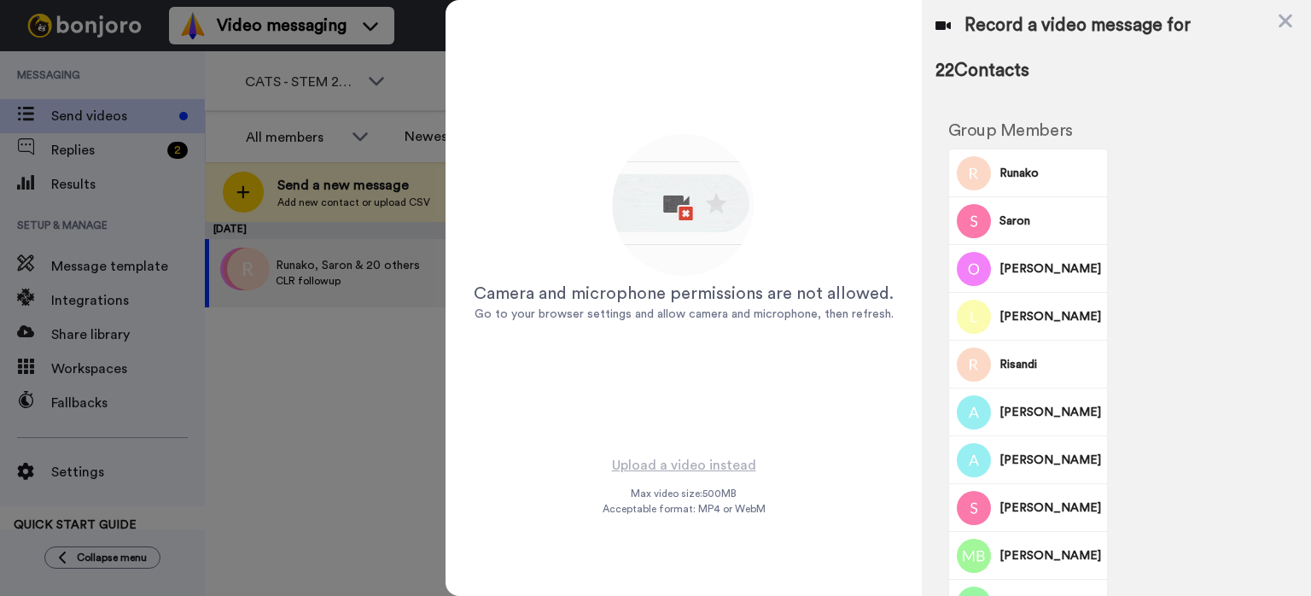
click at [575, 274] on div "Camera and microphone permissions are not allowed. Go to your browser settings …" at bounding box center [683, 227] width 427 height 427
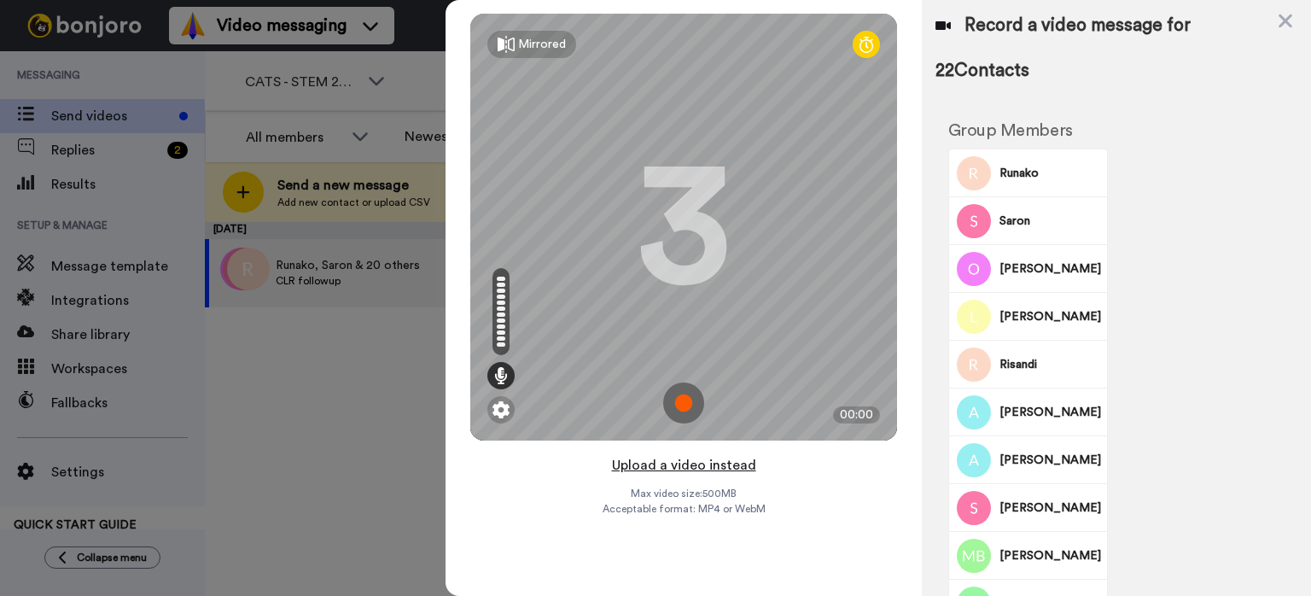
click at [701, 468] on button "Upload a video instead" at bounding box center [684, 465] width 154 height 22
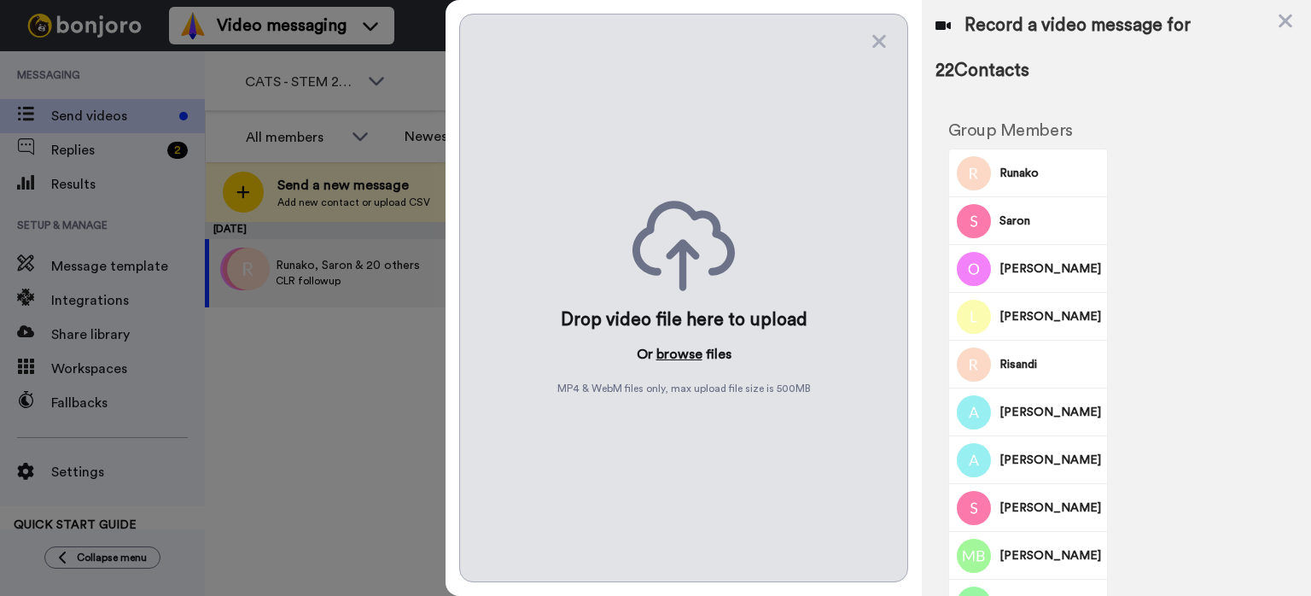
click at [680, 352] on button "browse" at bounding box center [679, 354] width 46 height 20
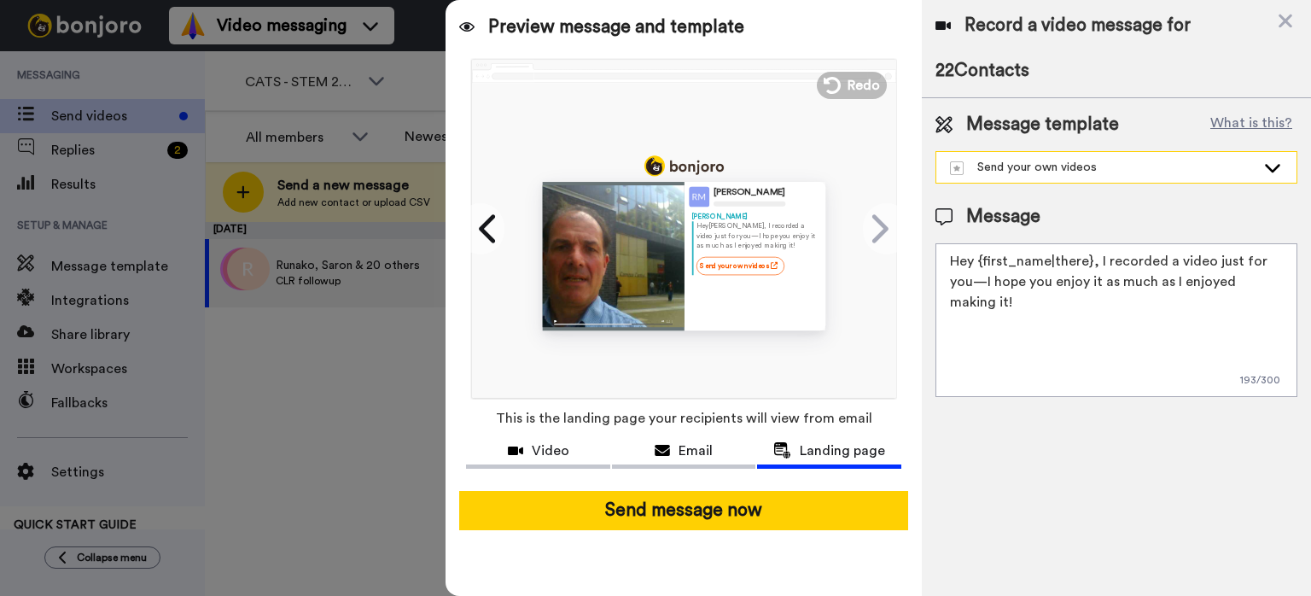
click at [1270, 160] on icon at bounding box center [1272, 167] width 20 height 17
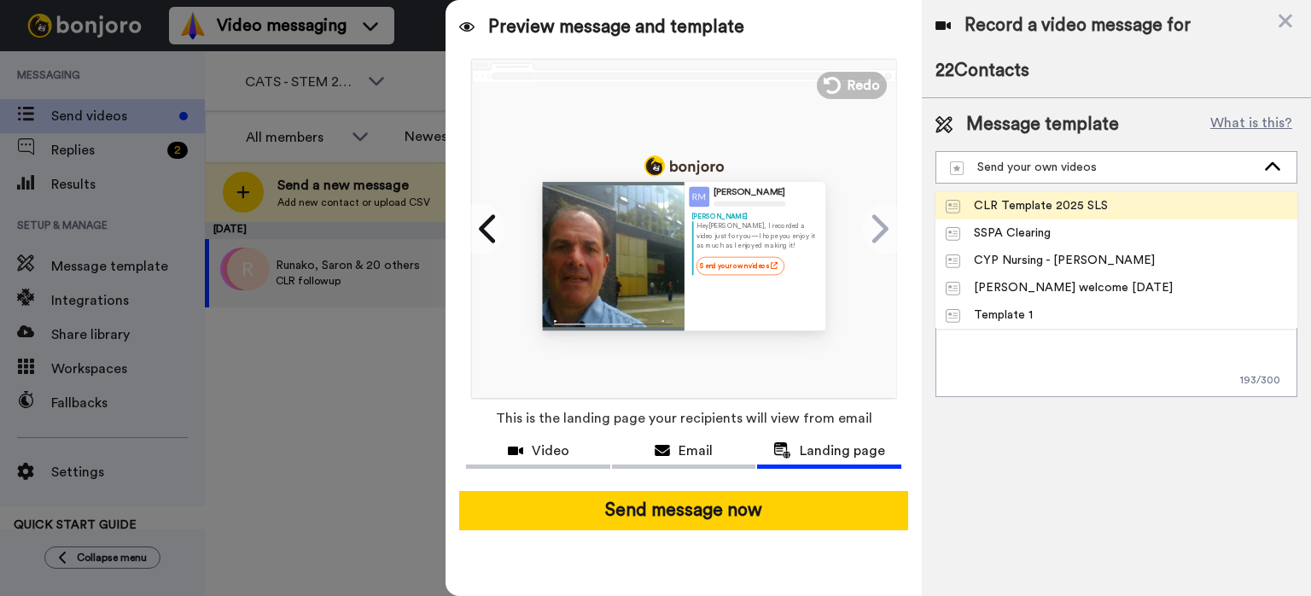
click at [1152, 209] on li "CLR Template 2025 SLS" at bounding box center [1116, 205] width 362 height 27
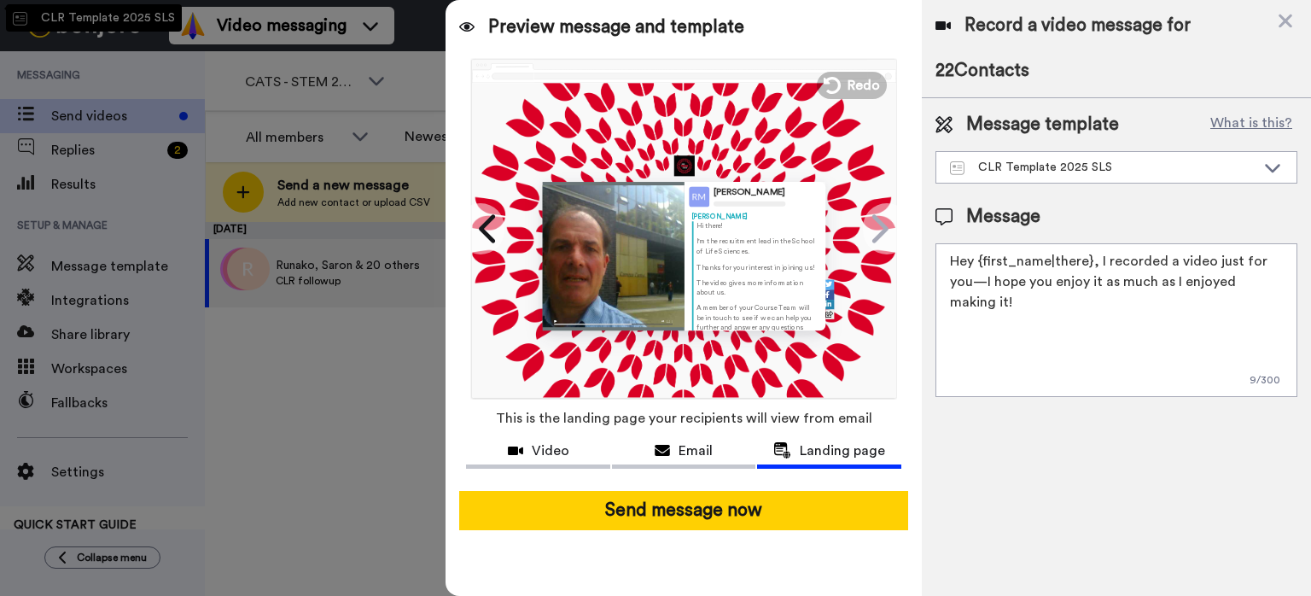
type textarea "Hi there! I'm the recruitment lead in the School of Life Sciences. Thanks for y…"
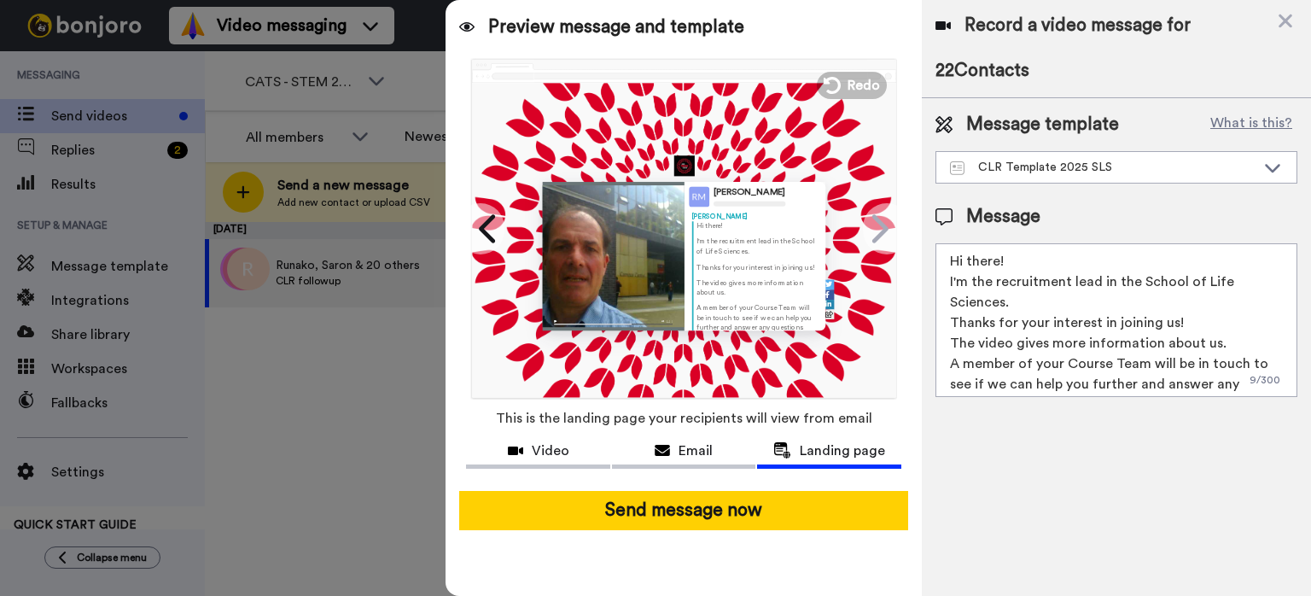
scroll to position [66, 0]
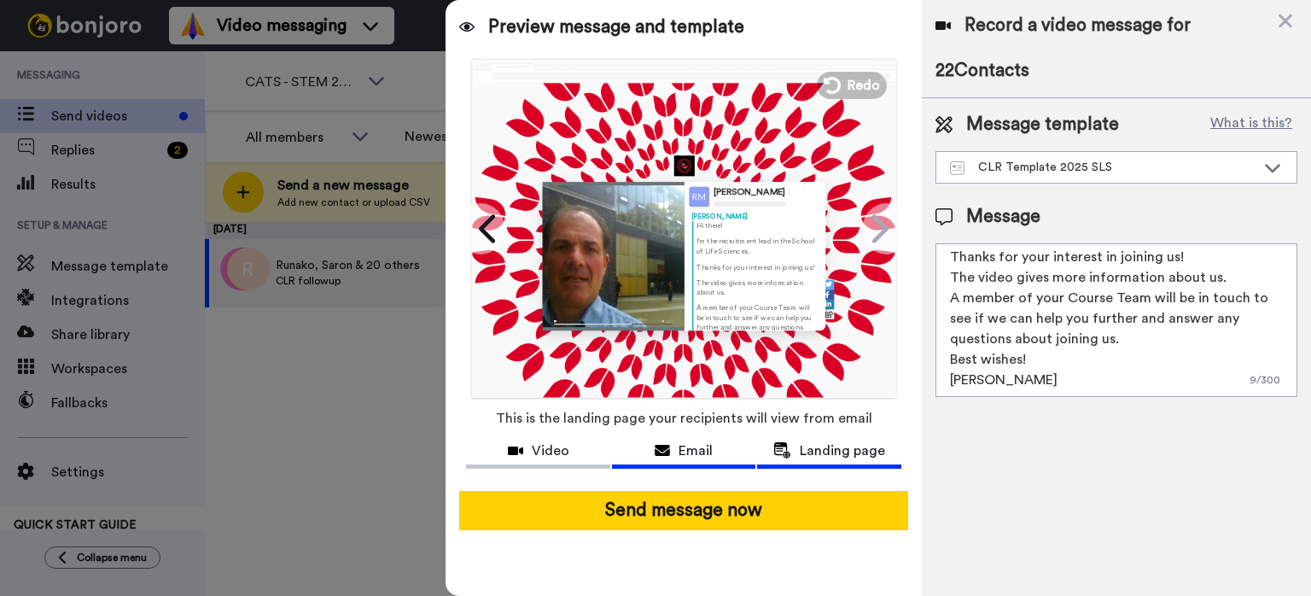
click at [667, 454] on icon at bounding box center [662, 451] width 15 height 14
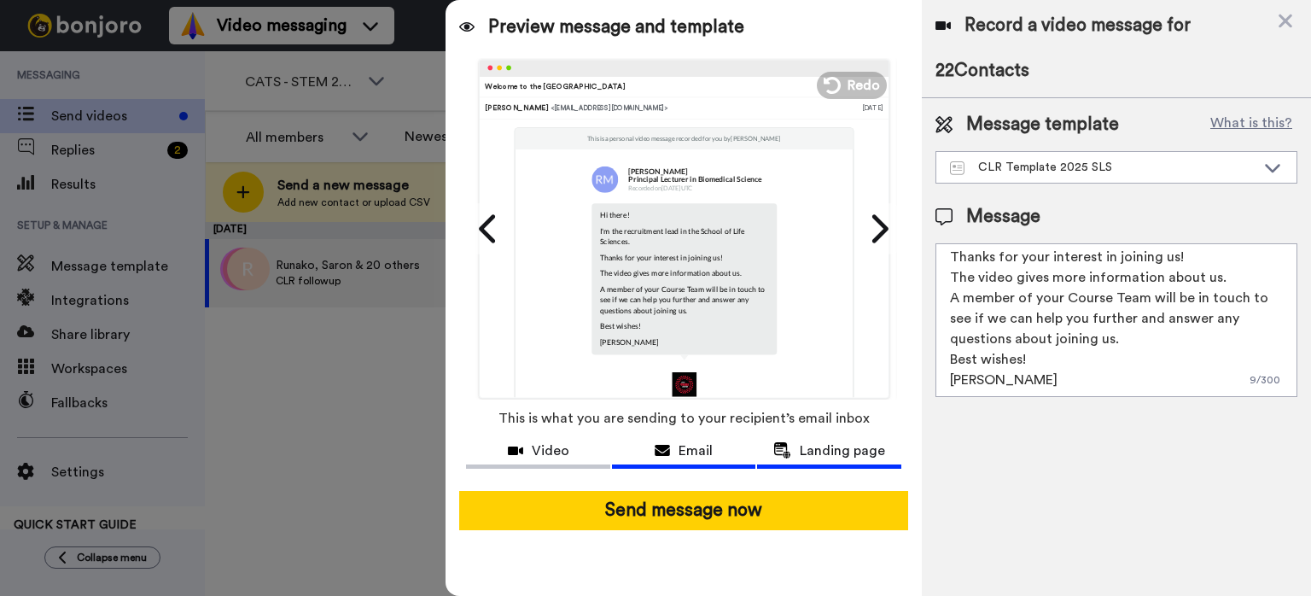
click at [825, 446] on span "Landing page" at bounding box center [842, 450] width 85 height 20
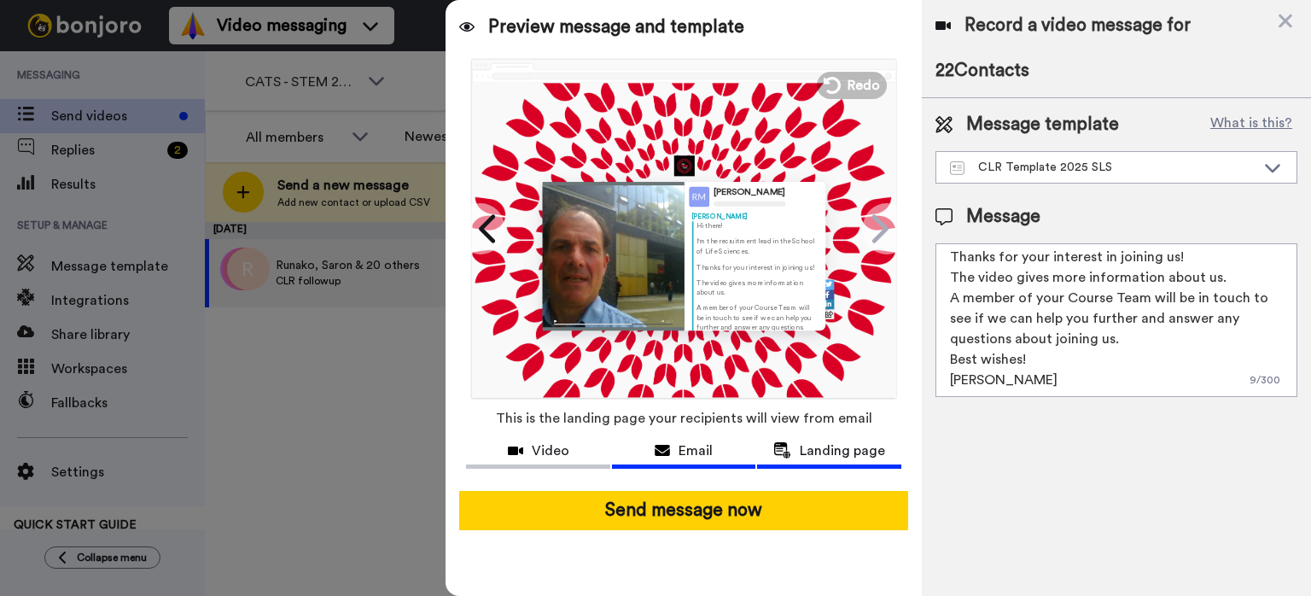
click at [693, 454] on span "Email" at bounding box center [695, 450] width 34 height 20
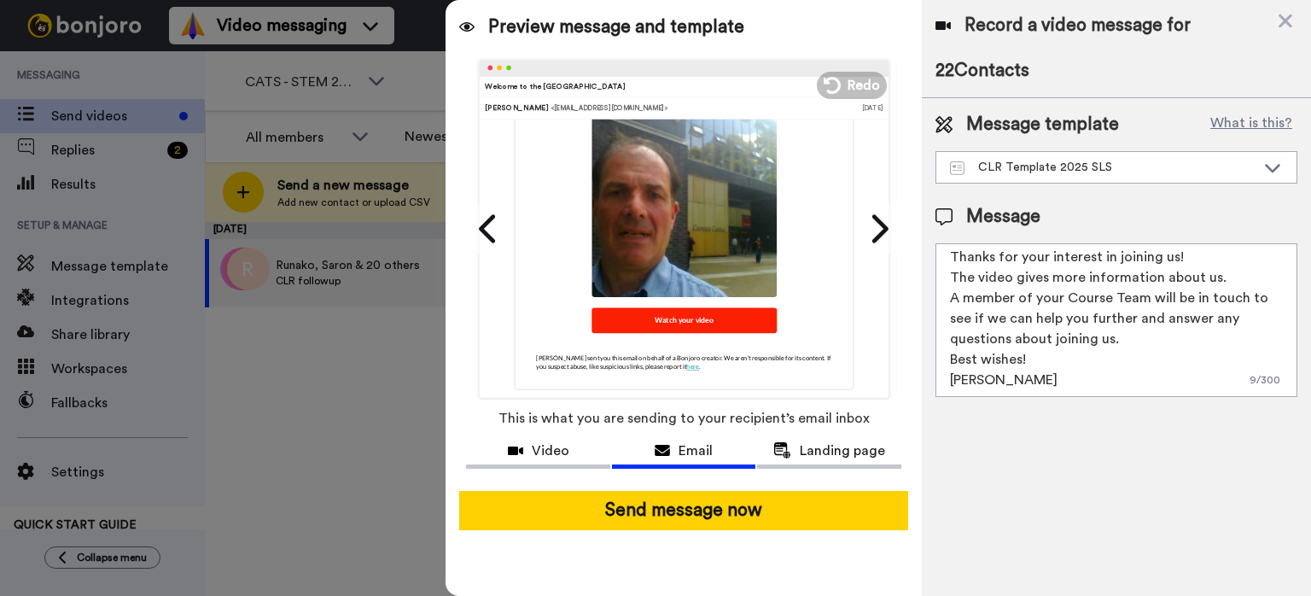
scroll to position [0, 0]
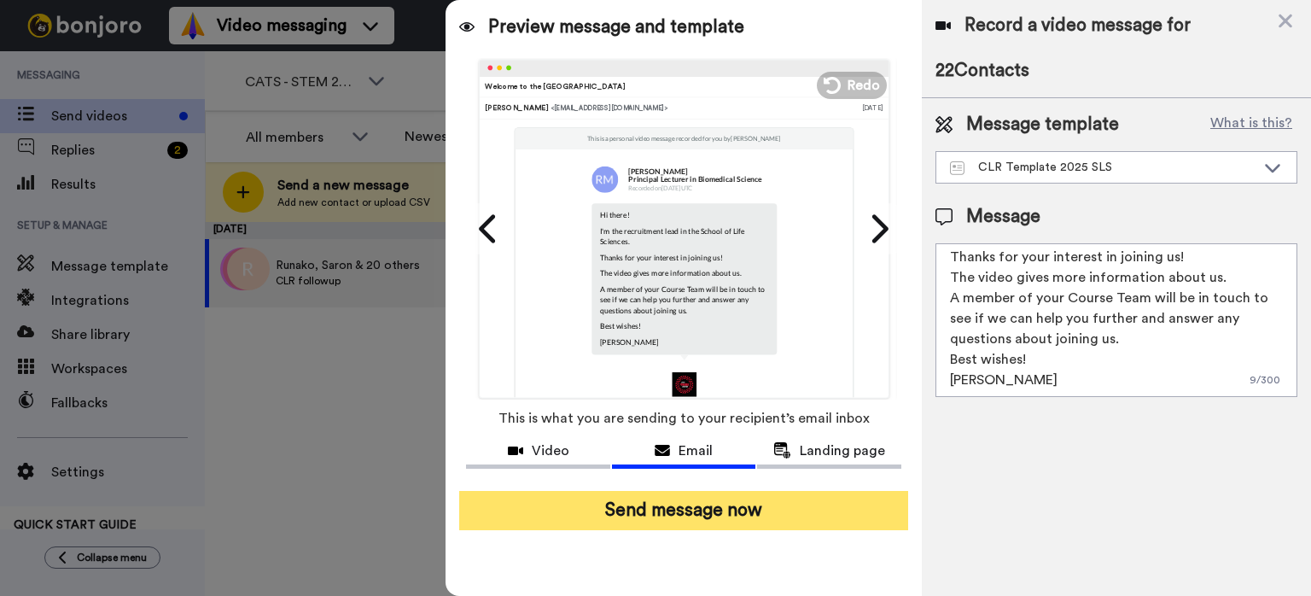
click at [718, 510] on button "Send message now" at bounding box center [683, 510] width 449 height 39
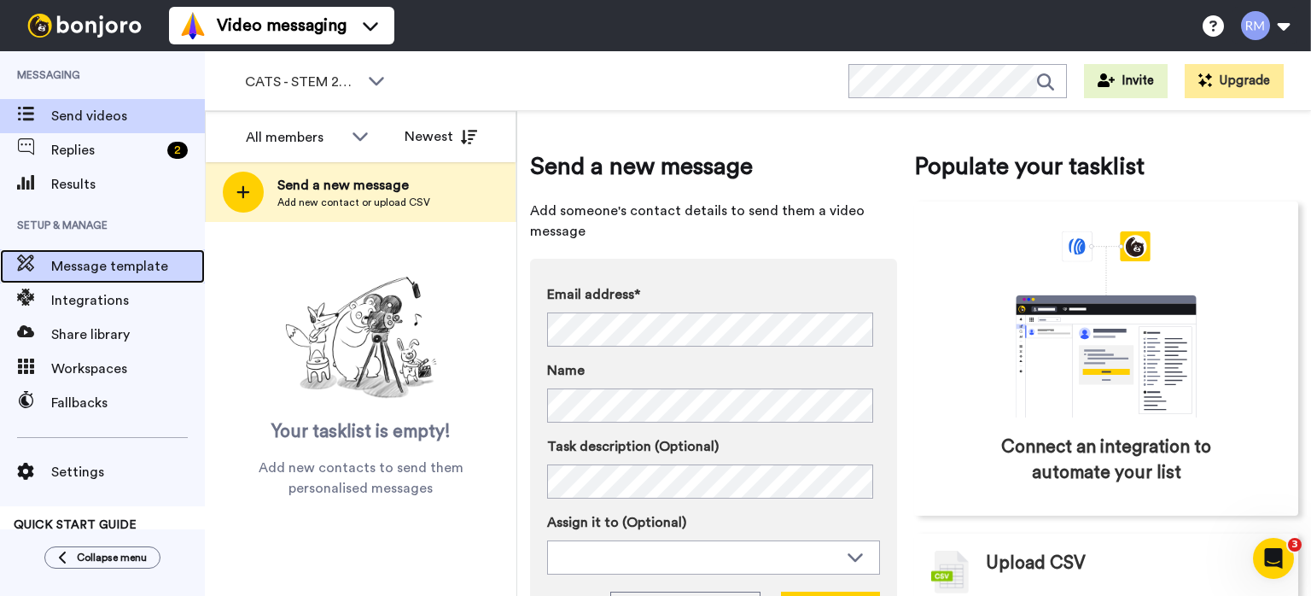
click at [97, 265] on span "Message template" at bounding box center [128, 266] width 154 height 20
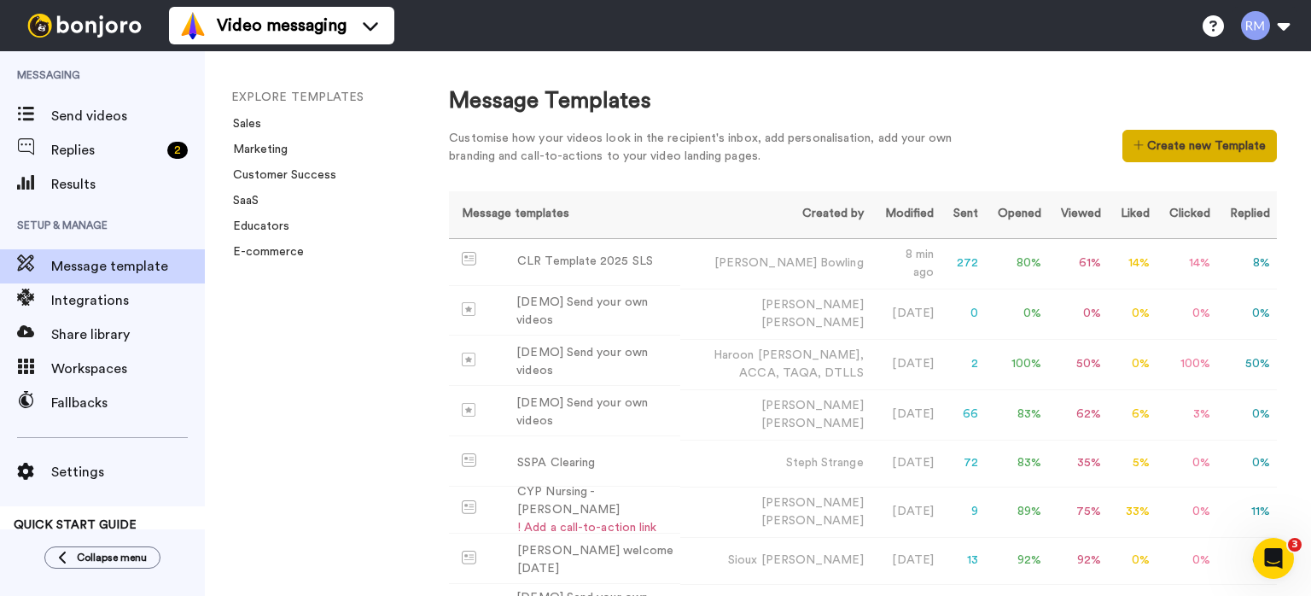
click at [1148, 138] on button "Create new Template" at bounding box center [1199, 146] width 154 height 32
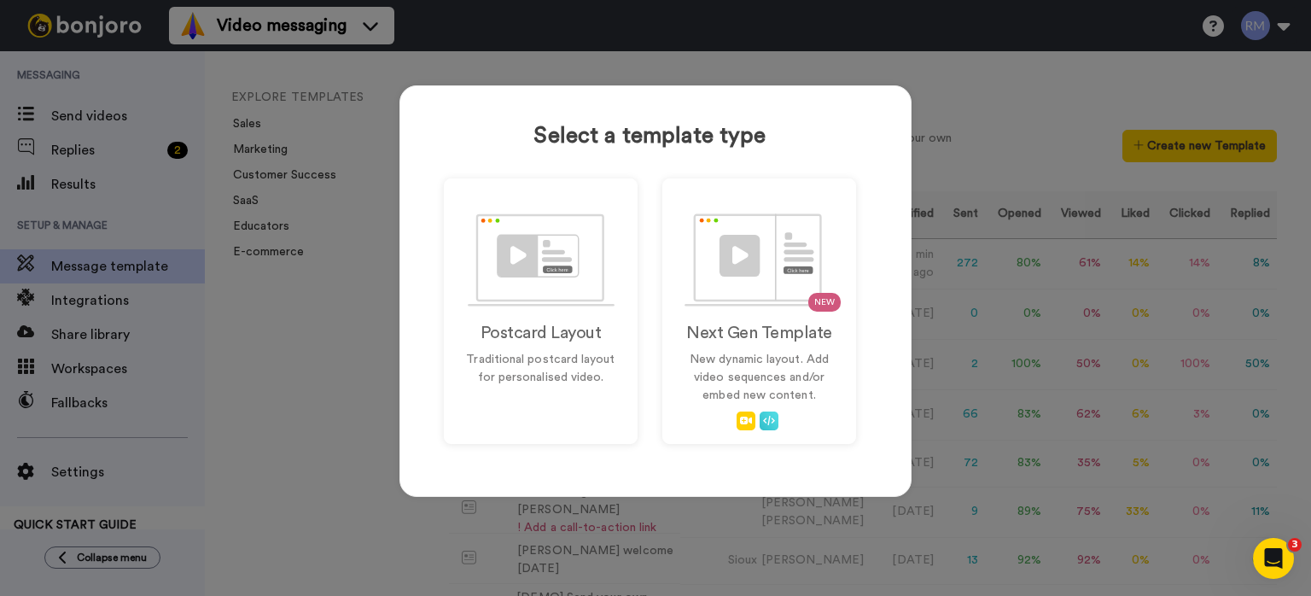
click at [985, 68] on div "Select a template type Postcard Layout Traditional postcard layout for personal…" at bounding box center [655, 298] width 1311 height 596
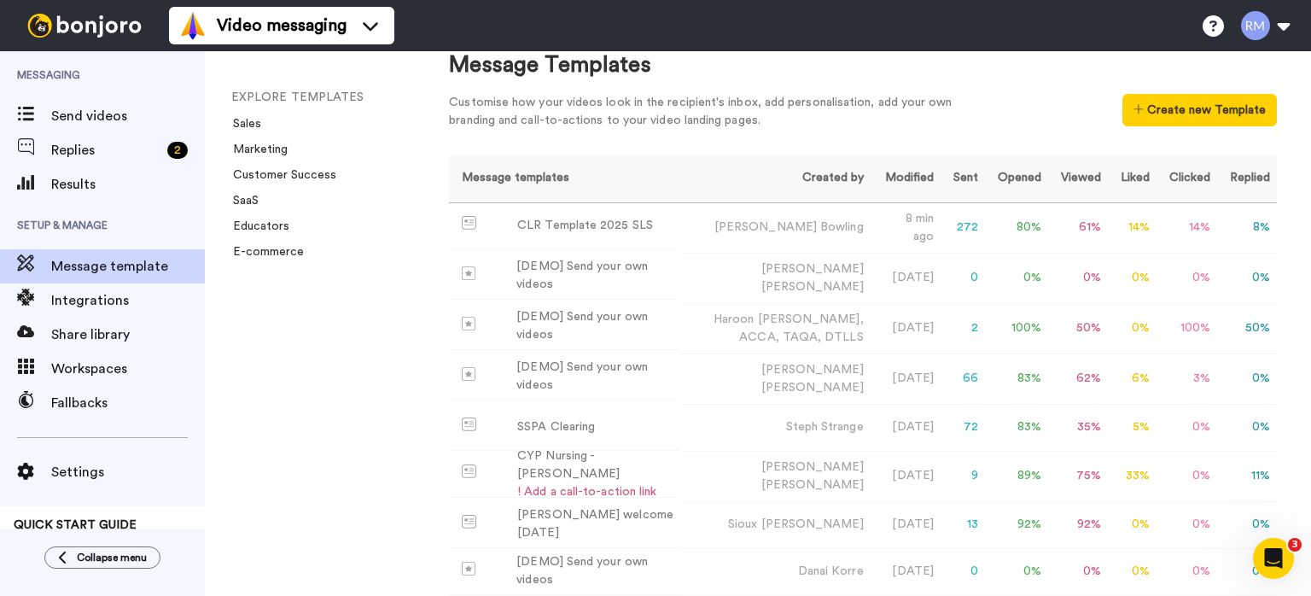
scroll to position [34, 0]
